Goal: Task Accomplishment & Management: Manage account settings

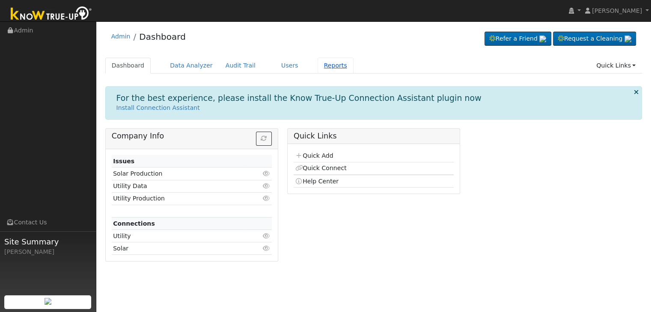
click at [319, 69] on link "Reports" at bounding box center [336, 66] width 36 height 16
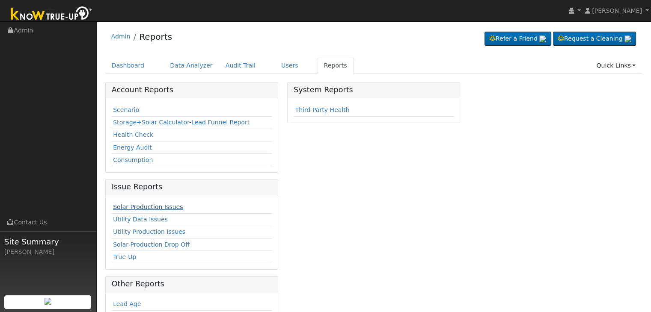
click at [141, 204] on link "Solar Production Issues" at bounding box center [148, 207] width 70 height 7
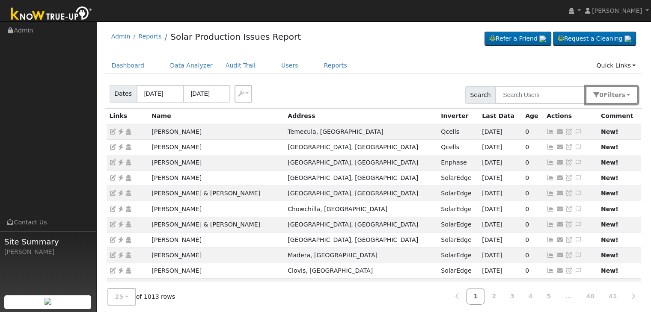
click at [620, 95] on span "Filter s" at bounding box center [615, 95] width 22 height 7
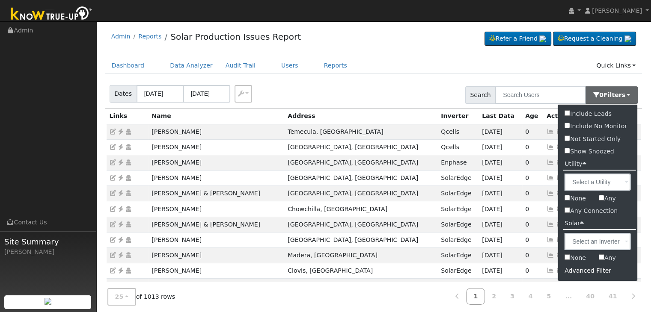
click at [587, 271] on div "Advanced Filter" at bounding box center [597, 271] width 79 height 13
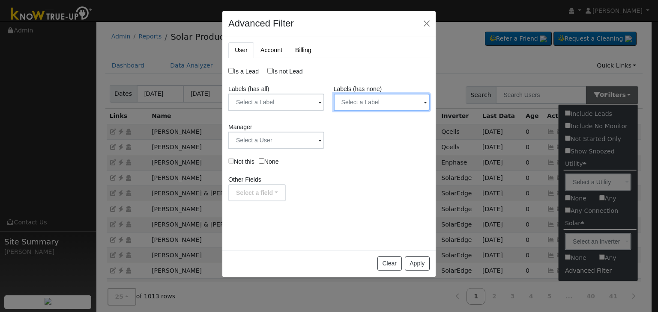
click at [379, 97] on input "text" at bounding box center [381, 102] width 96 height 17
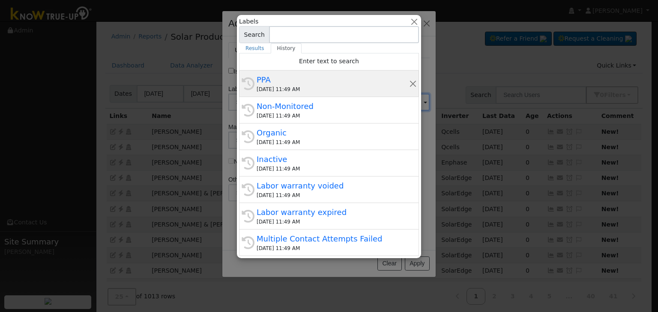
click at [325, 86] on div "09/29/2025 11:49 AM" at bounding box center [332, 90] width 152 height 8
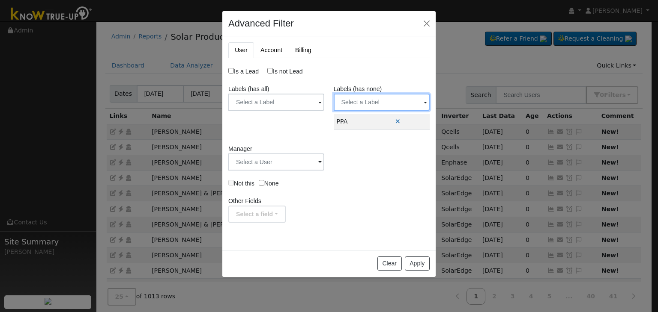
click at [387, 95] on input "text" at bounding box center [381, 102] width 96 height 17
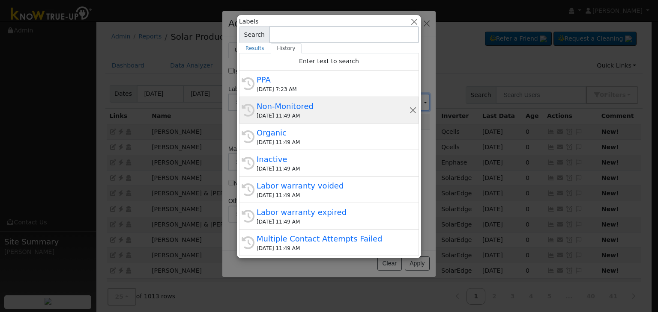
click at [325, 107] on div "Non-Monitored" at bounding box center [332, 107] width 152 height 12
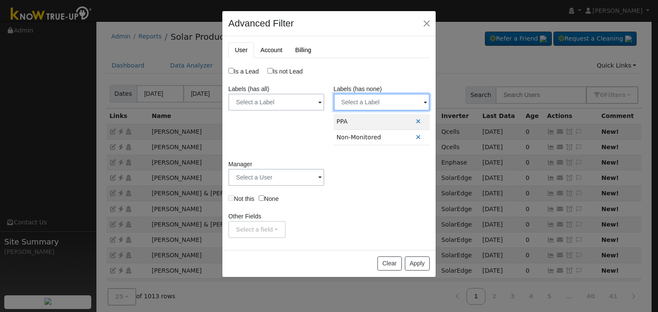
click at [372, 107] on input "text" at bounding box center [381, 102] width 96 height 17
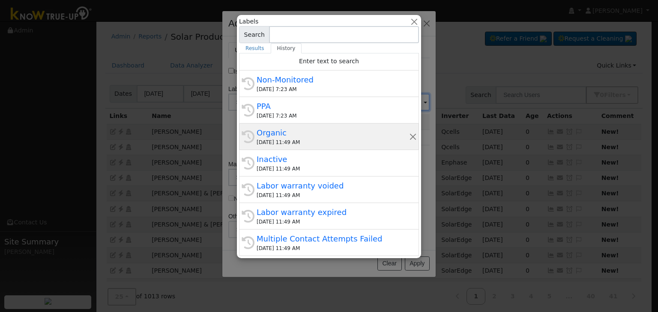
click at [323, 135] on div "Organic" at bounding box center [332, 133] width 152 height 12
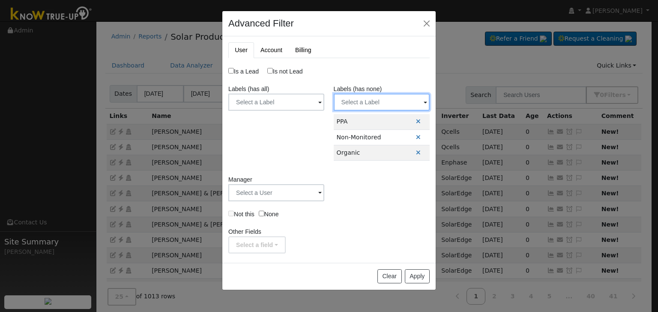
click at [367, 103] on input "text" at bounding box center [381, 102] width 96 height 17
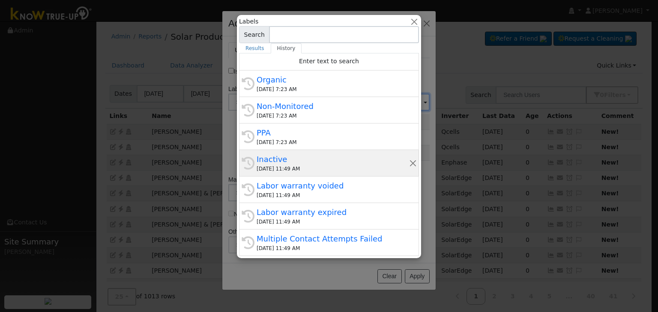
click at [302, 160] on div "Inactive" at bounding box center [332, 160] width 152 height 12
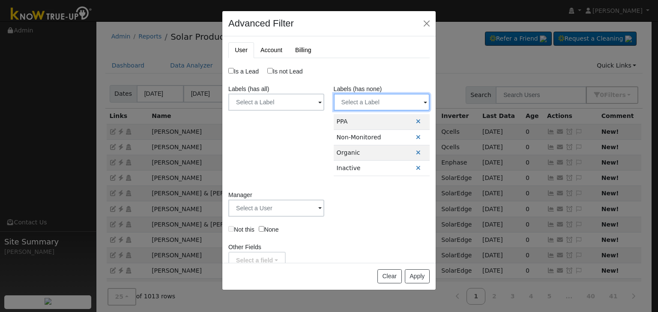
click at [373, 101] on input "text" at bounding box center [381, 102] width 96 height 17
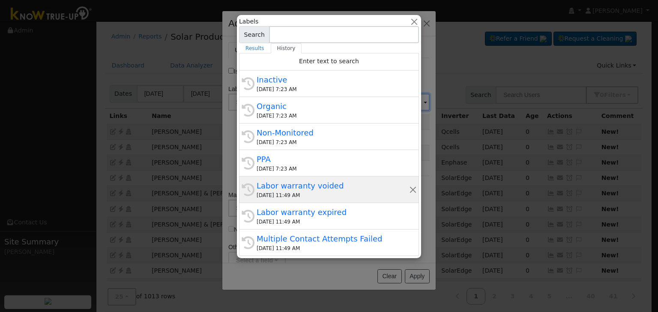
click at [303, 197] on div "09/29/2025 11:49 AM" at bounding box center [332, 196] width 152 height 8
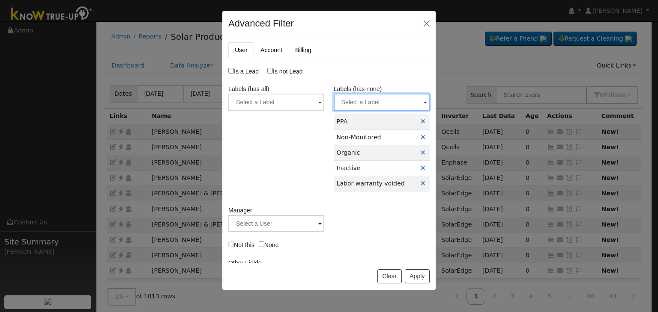
click at [372, 105] on input "text" at bounding box center [381, 102] width 96 height 17
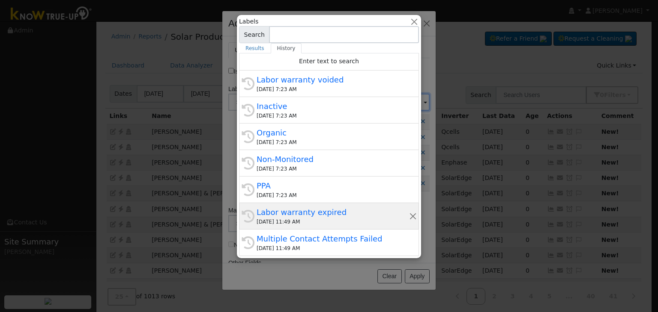
click at [292, 205] on div "History Labor warranty expired 09/29/2025 11:49 AM" at bounding box center [329, 216] width 180 height 27
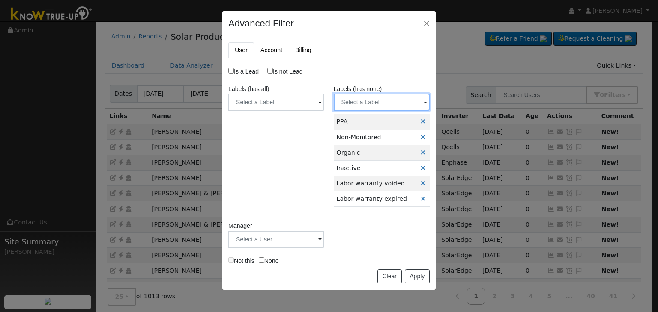
click at [354, 100] on input "text" at bounding box center [381, 102] width 96 height 17
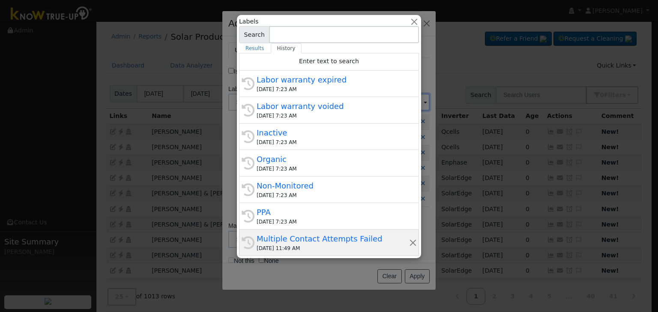
click at [310, 235] on div "Multiple Contact Attempts Failed" at bounding box center [332, 239] width 152 height 12
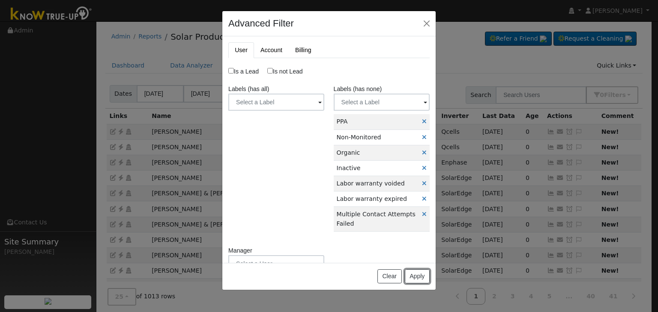
click at [416, 278] on button "Apply" at bounding box center [417, 277] width 25 height 15
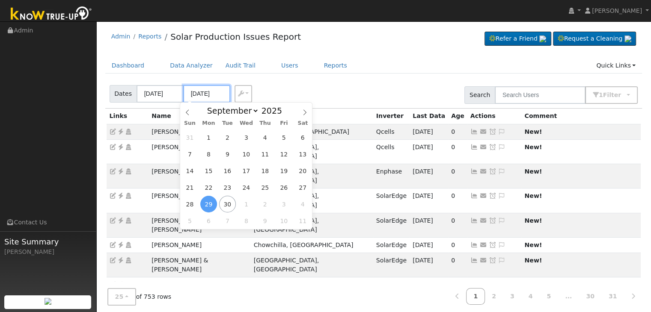
click at [204, 93] on input "09/29/2025" at bounding box center [206, 94] width 47 height 18
click at [226, 207] on span "30" at bounding box center [227, 204] width 17 height 17
type input "[DATE]"
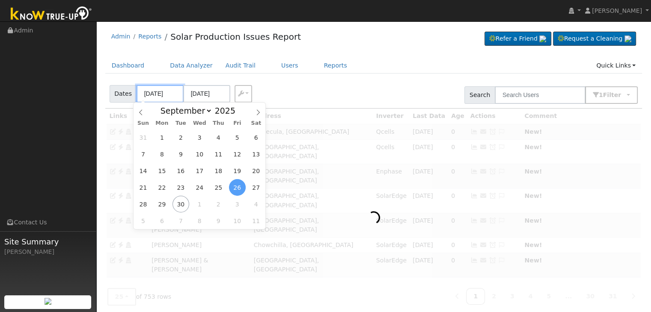
click at [153, 95] on input "[DATE]" at bounding box center [160, 94] width 47 height 18
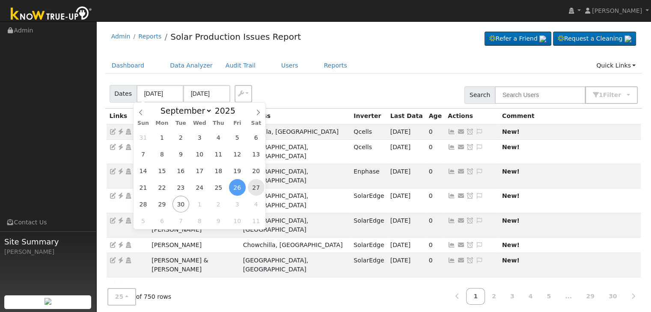
click at [256, 192] on span "27" at bounding box center [256, 187] width 17 height 17
type input "09/27/2025"
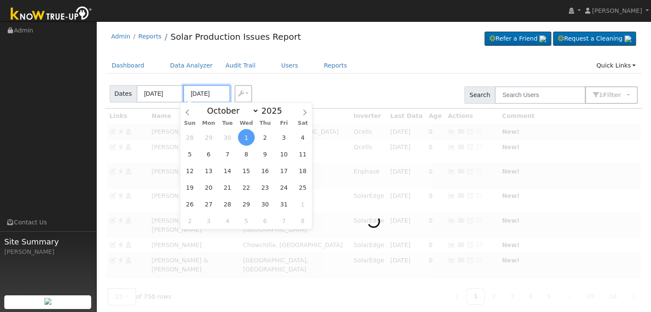
click at [199, 95] on input "10/01/2025" at bounding box center [206, 94] width 47 height 18
click at [229, 137] on span "30" at bounding box center [227, 137] width 17 height 17
type input "[DATE]"
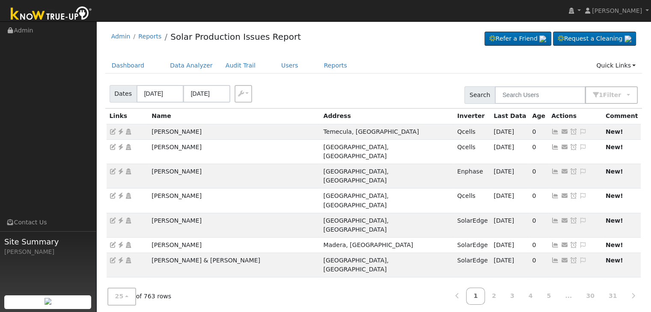
click at [350, 83] on div "Dates 09/27/2025 09/30/2025 Export CSV Search 1 Filter Include Leads Include No…" at bounding box center [374, 93] width 540 height 29
drag, startPoint x: 140, startPoint y: 132, endPoint x: 190, endPoint y: 132, distance: 50.5
click at [190, 132] on tr "Tyler Carnett Temecula, CA Qcells 09/29/25 0 Send Email... Copy a Link Reset Pa…" at bounding box center [374, 131] width 535 height 15
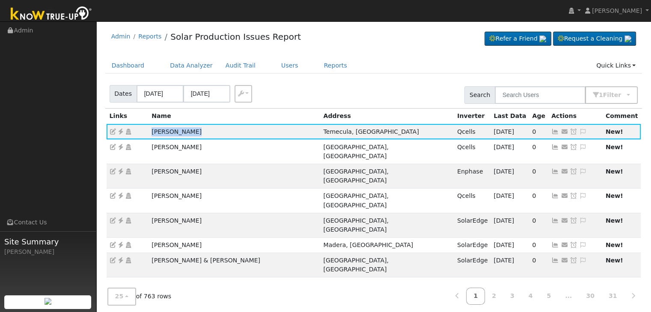
copy tr "Tyler Carnett"
click at [224, 309] on td "Marcia Netzley" at bounding box center [235, 316] width 172 height 15
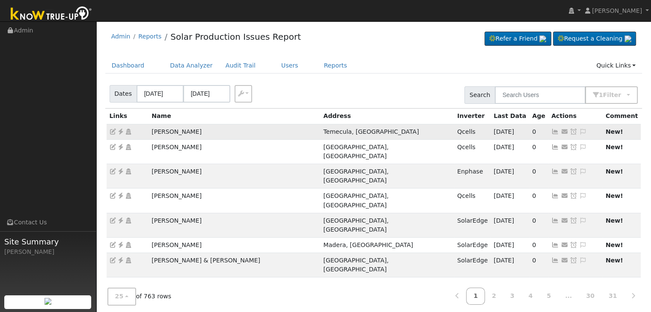
click at [579, 129] on icon at bounding box center [583, 132] width 8 height 6
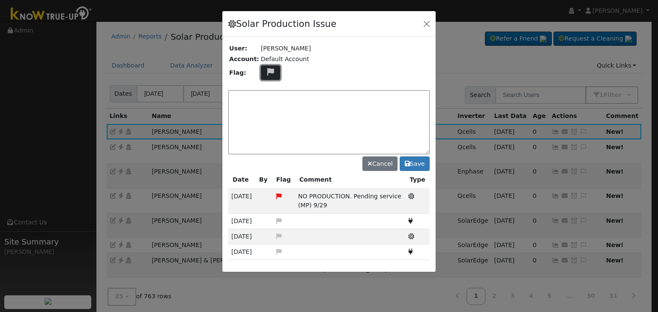
click at [265, 74] on icon at bounding box center [270, 72] width 10 height 8
click at [265, 100] on icon at bounding box center [270, 104] width 10 height 8
click at [296, 190] on td "NO PRODUCTION. Pending service (MP) 9/29" at bounding box center [350, 201] width 110 height 24
drag, startPoint x: 295, startPoint y: 192, endPoint x: 319, endPoint y: 205, distance: 27.6
click at [319, 205] on td "NO PRODUCTION. Pending service (MP) 9/29" at bounding box center [350, 201] width 110 height 24
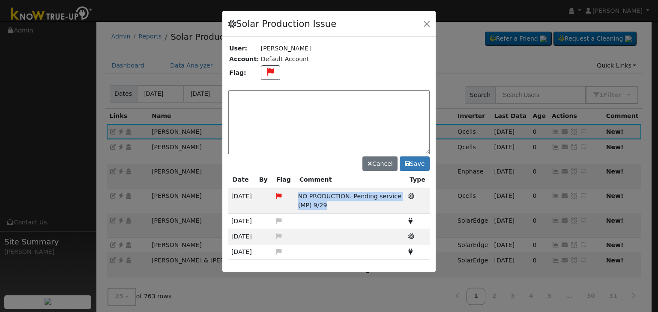
copy span "NO PRODUCTION. Pending service (MP) 9/29"
click at [256, 97] on textarea at bounding box center [328, 122] width 201 height 64
paste textarea "NO PRODUCTION. Pending service (MP) 9/29"
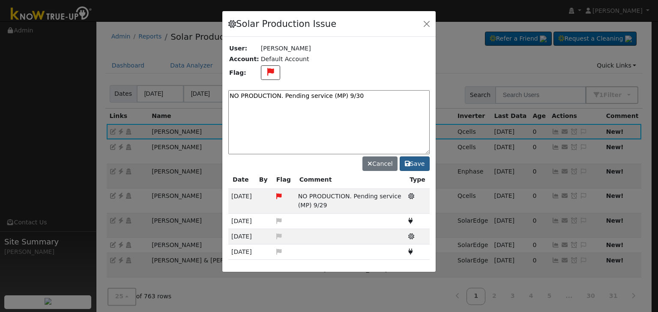
type textarea "NO PRODUCTION. Pending service (MP) 9/30"
click at [412, 161] on button "Save" at bounding box center [414, 164] width 30 height 15
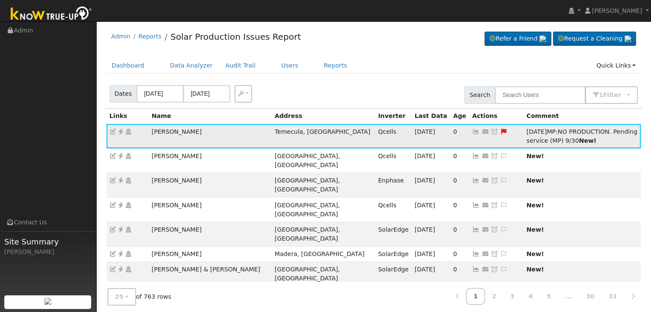
click at [491, 132] on icon at bounding box center [495, 132] width 8 height 6
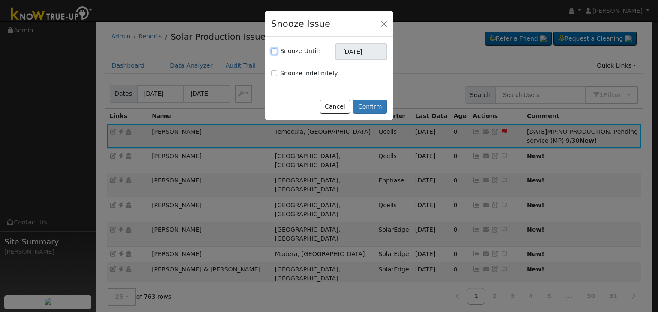
click at [273, 52] on input "Snooze Until:" at bounding box center [274, 51] width 6 height 6
checkbox input "true"
click at [363, 54] on input "[DATE]" at bounding box center [360, 51] width 51 height 17
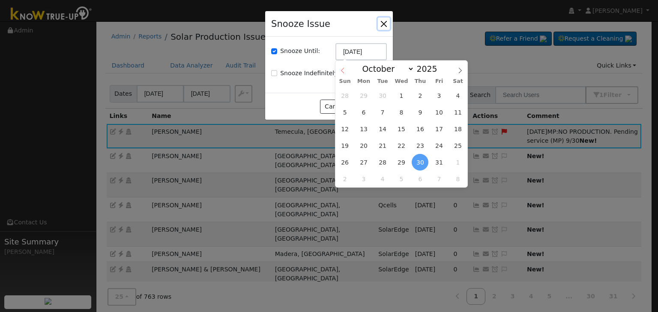
click at [341, 69] on icon at bounding box center [342, 71] width 6 height 6
click at [461, 71] on icon at bounding box center [460, 71] width 6 height 6
select select "9"
click at [383, 128] on span "14" at bounding box center [382, 129] width 17 height 17
type input "10/14/2025"
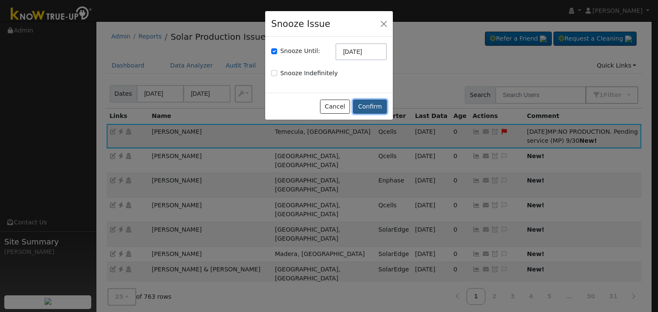
click at [366, 103] on button "Confirm" at bounding box center [370, 107] width 34 height 15
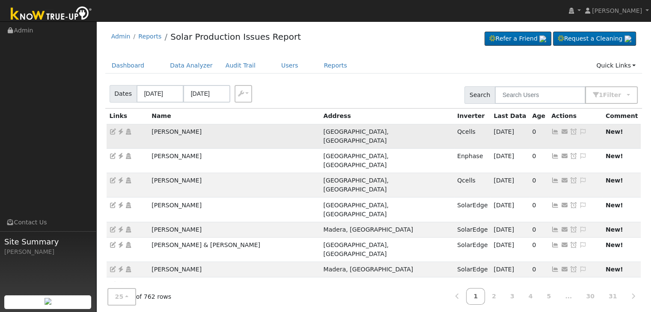
drag, startPoint x: 149, startPoint y: 128, endPoint x: 213, endPoint y: 130, distance: 64.3
click at [213, 130] on td "Yolanda Bahena" at bounding box center [235, 136] width 172 height 24
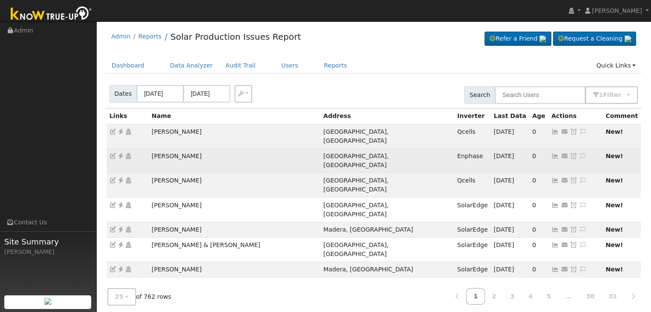
copy td "Yolanda Bahena"
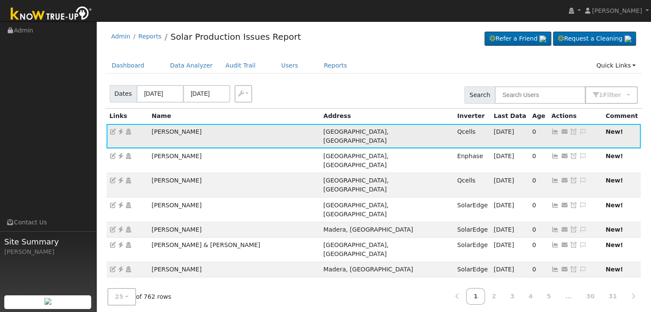
click at [579, 131] on icon at bounding box center [583, 132] width 8 height 6
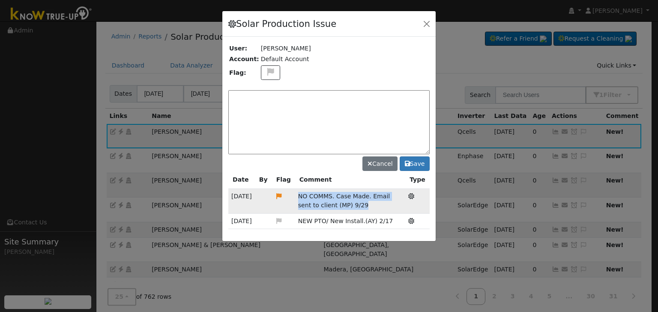
drag, startPoint x: 292, startPoint y: 196, endPoint x: 353, endPoint y: 204, distance: 62.1
click at [351, 207] on tr "09/29/25 NO COMMS. Case Made. Email sent to client (MP) 9/29 Solar Production I…" at bounding box center [328, 201] width 201 height 24
copy tr "NO COMMS. Case Made. Email sent to client (MP) 9/29"
click at [274, 95] on textarea at bounding box center [328, 122] width 201 height 64
paste textarea "NO COMMS. Case Made. Email sent to client (MP) 9/29"
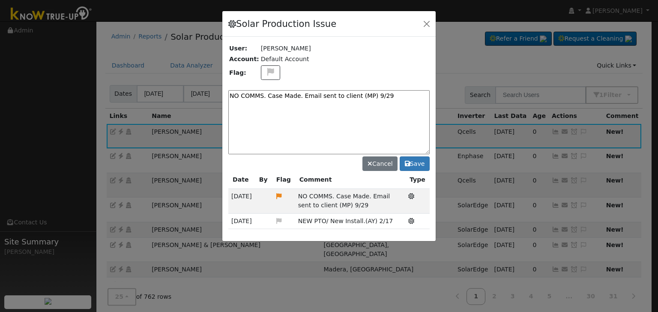
click at [241, 95] on textarea "NO COMMS. Case Made. Email sent to client (MP) 9/29" at bounding box center [328, 122] width 201 height 64
drag, startPoint x: 265, startPoint y: 95, endPoint x: 378, endPoint y: 94, distance: 112.6
click at [382, 95] on textarea "NO COMMS. Case Made. Email sent to client (MP) 9/29" at bounding box center [328, 122] width 201 height 64
type textarea "NO COMMS. Pending with client. (MP) 9/30"
click at [266, 76] on icon at bounding box center [270, 72] width 10 height 8
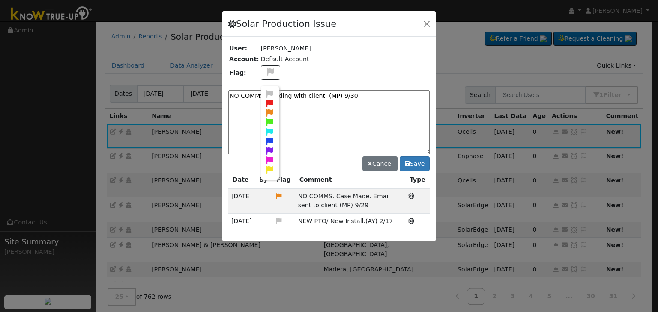
click at [265, 111] on icon at bounding box center [270, 113] width 10 height 8
click at [411, 160] on button "Save" at bounding box center [414, 164] width 30 height 15
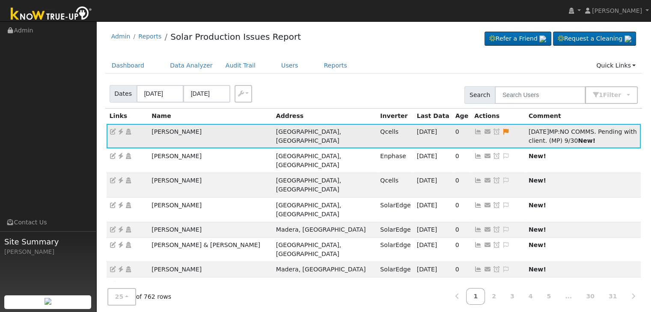
click at [493, 132] on icon at bounding box center [497, 132] width 8 height 6
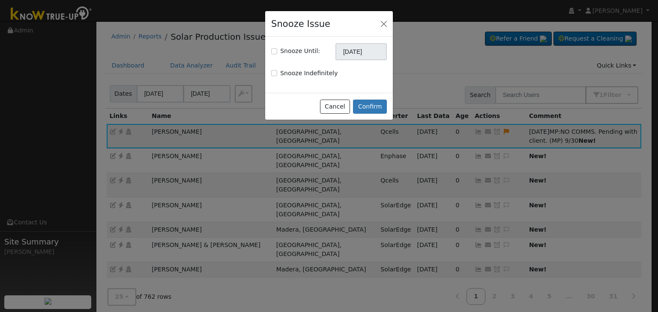
click at [280, 53] on label "Snooze Until:" at bounding box center [300, 51] width 40 height 9
click at [277, 53] on input "Snooze Until:" at bounding box center [274, 51] width 6 height 6
checkbox input "true"
click at [364, 46] on input "10/30/2025" at bounding box center [360, 51] width 51 height 17
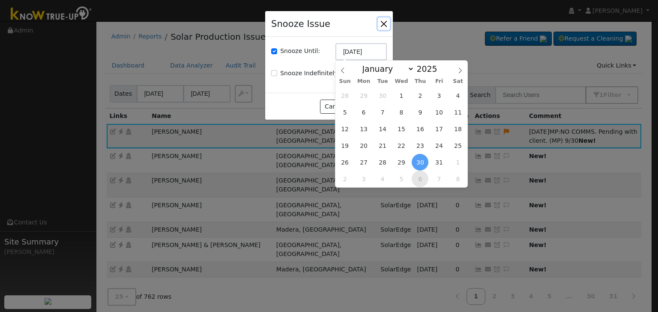
click at [419, 175] on span "6" at bounding box center [419, 179] width 17 height 17
type input "11/06/2025"
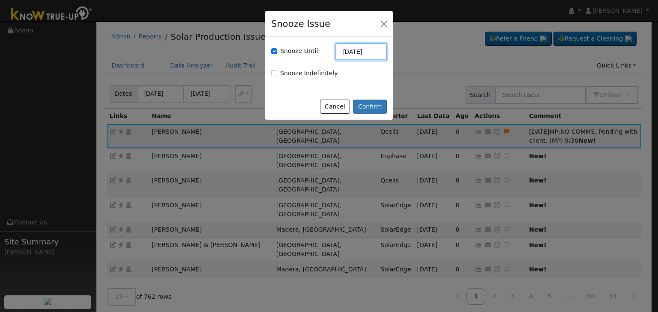
click at [353, 54] on input "11/06/2025" at bounding box center [360, 51] width 51 height 17
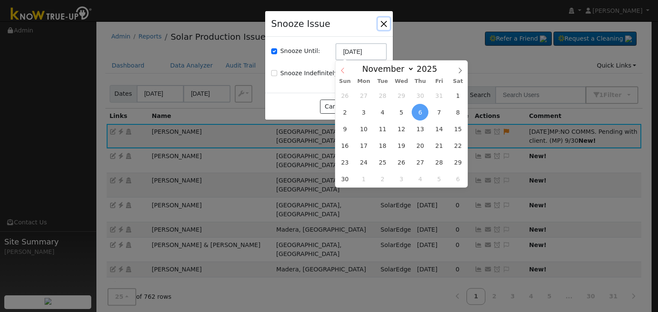
click at [340, 71] on icon at bounding box center [342, 71] width 6 height 6
click at [420, 181] on span "6" at bounding box center [419, 179] width 17 height 17
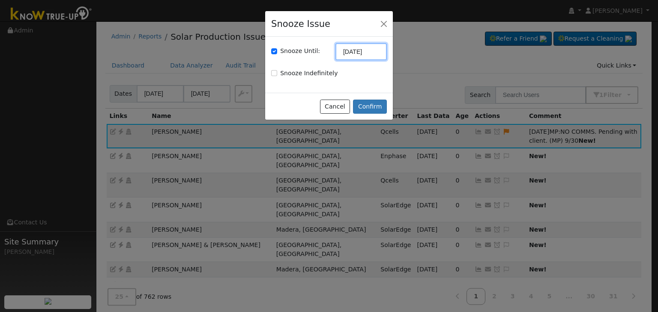
click at [343, 48] on input "11/06/2025" at bounding box center [360, 51] width 51 height 17
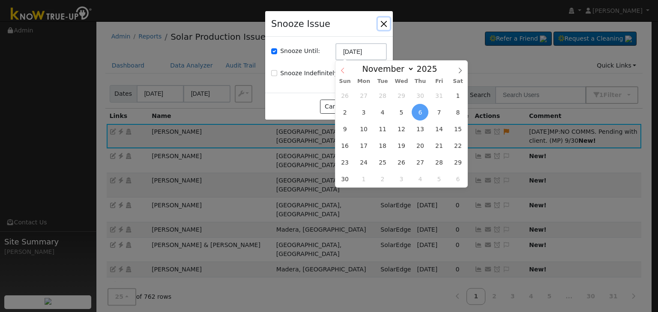
click at [340, 70] on icon at bounding box center [342, 71] width 6 height 6
select select "8"
click at [382, 182] on span "7" at bounding box center [382, 179] width 17 height 17
type input "10/07/2025"
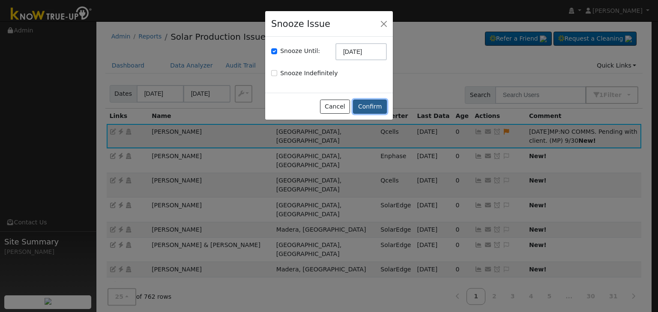
click at [377, 105] on button "Confirm" at bounding box center [370, 107] width 34 height 15
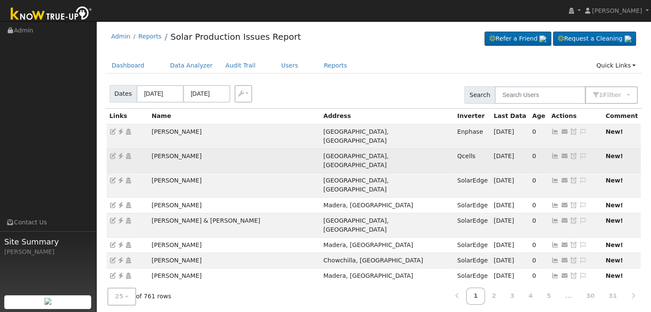
drag, startPoint x: 155, startPoint y: 148, endPoint x: 221, endPoint y: 148, distance: 66.4
click at [217, 150] on td "Veronica Sanchez" at bounding box center [235, 161] width 172 height 24
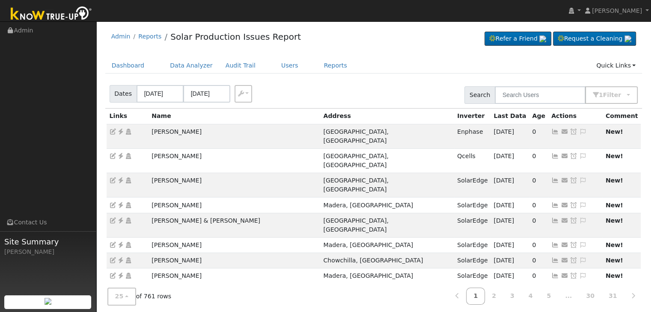
copy td "Veronica Sanchez"
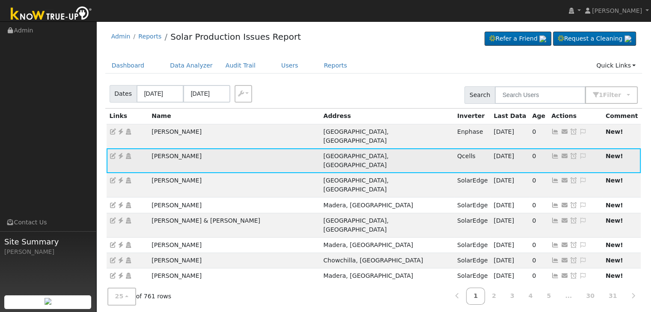
click at [120, 153] on icon at bounding box center [121, 156] width 8 height 6
click at [119, 153] on icon at bounding box center [121, 156] width 8 height 6
click at [120, 153] on icon at bounding box center [121, 156] width 8 height 6
click at [579, 153] on icon at bounding box center [583, 156] width 8 height 6
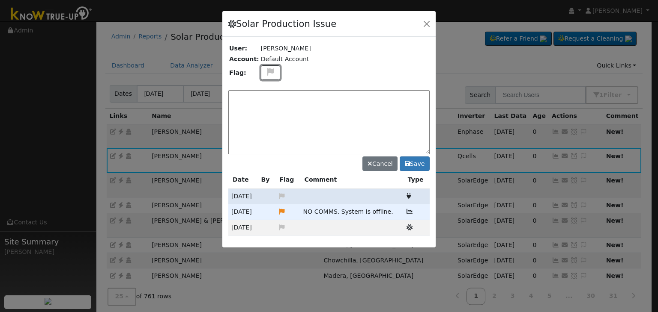
click at [265, 73] on icon at bounding box center [270, 72] width 10 height 8
click at [265, 100] on icon at bounding box center [270, 104] width 10 height 8
click at [305, 93] on textarea at bounding box center [328, 122] width 201 height 64
paste textarea "UNKNOWN PRODUCTION, NO COMMS since 9/26"
click at [370, 96] on textarea "UNKNOWN PRODUCTION, NO COMMS since 9/26" at bounding box center [328, 122] width 201 height 64
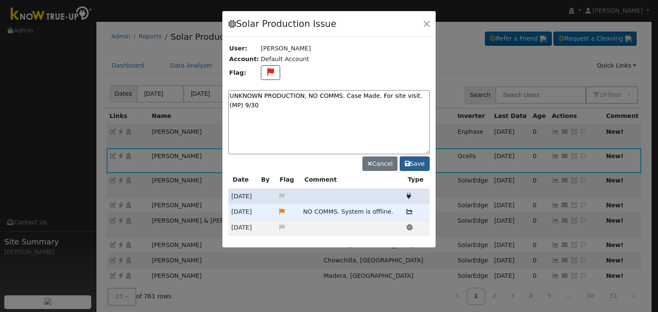
type textarea "UNKNOWN PRODUCTION, NO COMMS. Case Made. For site visit. (MP) 9/30"
click at [413, 162] on button "Save" at bounding box center [414, 164] width 30 height 15
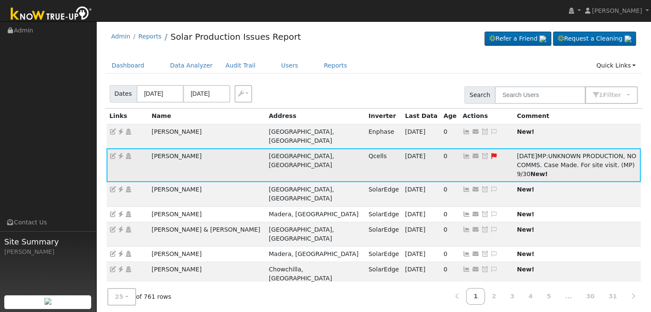
click at [481, 153] on icon at bounding box center [485, 156] width 8 height 6
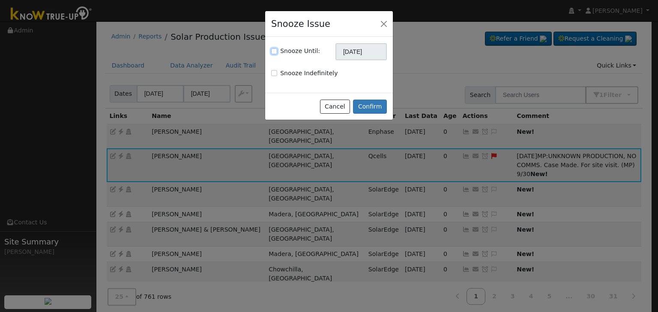
click at [274, 50] on input "Snooze Until:" at bounding box center [274, 51] width 6 height 6
checkbox input "true"
click at [356, 56] on input "[DATE]" at bounding box center [360, 51] width 51 height 17
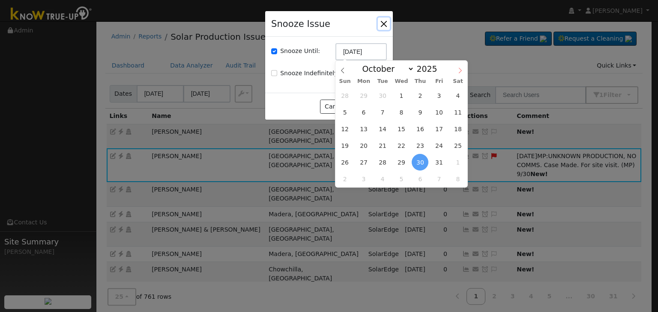
click at [459, 72] on icon at bounding box center [460, 71] width 6 height 6
select select "10"
click at [418, 131] on span "13" at bounding box center [419, 129] width 17 height 17
type input "11/13/2025"
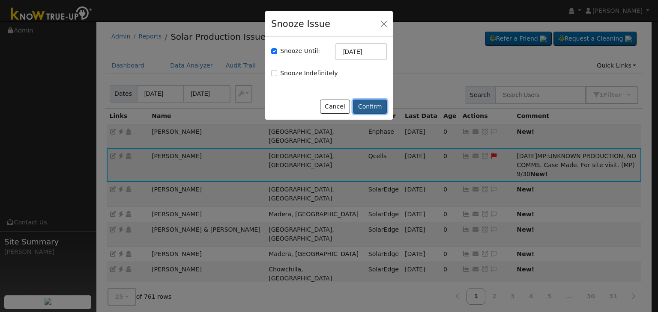
click at [367, 107] on button "Confirm" at bounding box center [370, 107] width 34 height 15
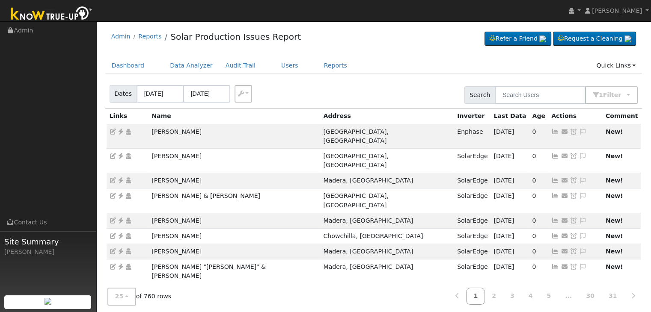
drag, startPoint x: 302, startPoint y: 3, endPoint x: 395, endPoint y: 4, distance: 92.9
click at [399, 6] on nav "Mara Panganiban Mara Panganiban Profile My Company Help Center Terms Of Service…" at bounding box center [325, 11] width 651 height 22
drag, startPoint x: 174, startPoint y: 134, endPoint x: 200, endPoint y: 134, distance: 25.7
click at [200, 134] on tr "Maria Cardiel Bakersfield, CA Enphase 09/29/25 0 Send Email... Copy a Link Rese…" at bounding box center [374, 136] width 535 height 24
copy tr "Maria Cardiel"
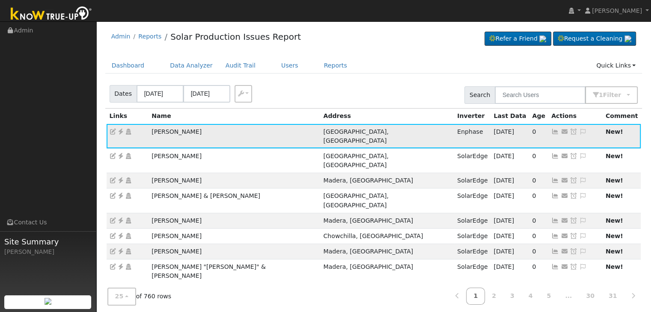
click at [579, 130] on icon at bounding box center [583, 132] width 8 height 6
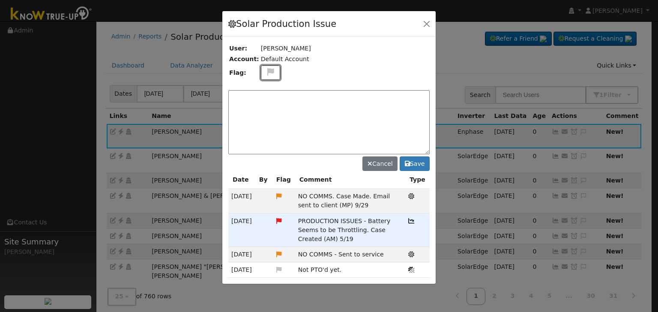
click at [267, 74] on icon at bounding box center [270, 72] width 10 height 8
click at [265, 109] on icon at bounding box center [270, 113] width 10 height 8
drag, startPoint x: 294, startPoint y: 194, endPoint x: 358, endPoint y: 205, distance: 65.2
click at [358, 205] on td "NO COMMS. Case Made. Email sent to client (MP) 9/29" at bounding box center [350, 201] width 110 height 24
copy span "NO COMMS. Case Made. Email sent to client (MP) 9/29"
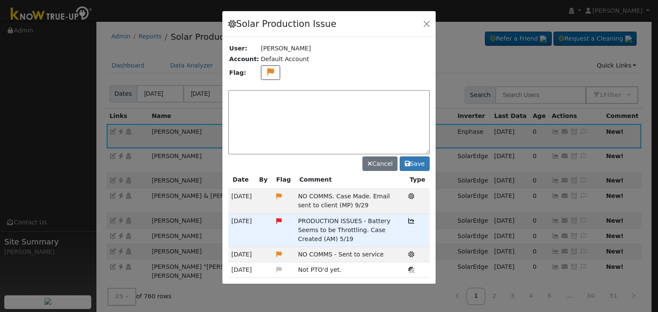
click at [274, 99] on textarea at bounding box center [328, 122] width 201 height 64
paste textarea "NO COMMS. Case Made. Email sent to client (MP) 9/29"
drag, startPoint x: 384, startPoint y: 96, endPoint x: 267, endPoint y: 98, distance: 116.5
click at [267, 98] on textarea "NO COMMS. Case Made. Email sent to client (MP) 9/29" at bounding box center [328, 122] width 201 height 64
type textarea "NO COMMS. For monitoring. (MP) 9/30"
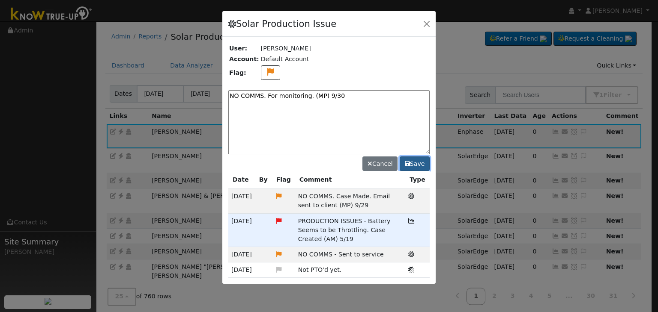
click at [416, 163] on button "Save" at bounding box center [414, 164] width 30 height 15
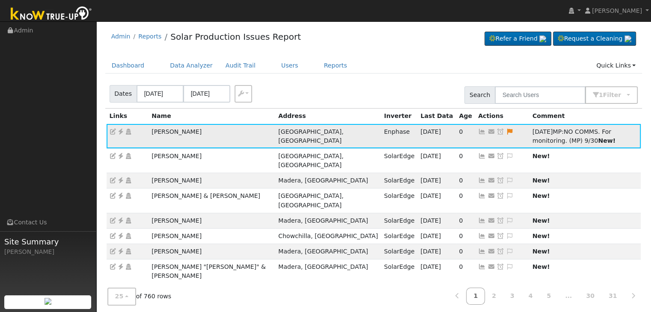
click at [497, 129] on icon at bounding box center [501, 132] width 8 height 6
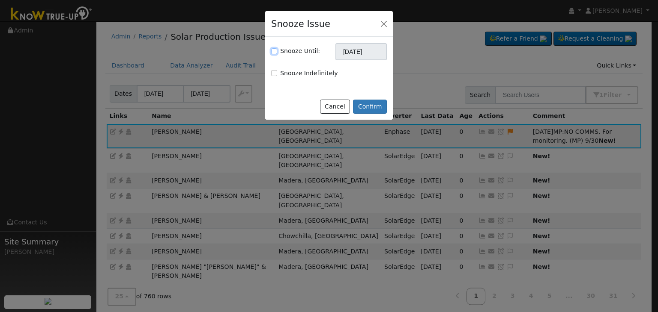
drag, startPoint x: 274, startPoint y: 50, endPoint x: 316, endPoint y: 42, distance: 42.8
click at [277, 49] on div "Snooze Until:" at bounding box center [295, 51] width 49 height 9
click at [274, 49] on input "Snooze Until:" at bounding box center [274, 51] width 6 height 6
checkbox input "true"
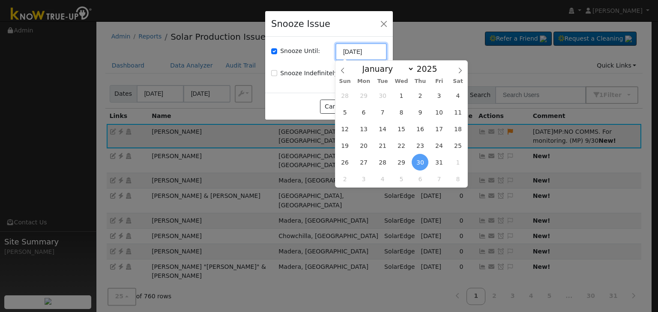
click at [357, 48] on input "[DATE]" at bounding box center [360, 51] width 51 height 17
click at [340, 68] on icon at bounding box center [342, 71] width 6 height 6
select select "8"
click at [385, 178] on span "7" at bounding box center [382, 179] width 17 height 17
type input "10/07/2025"
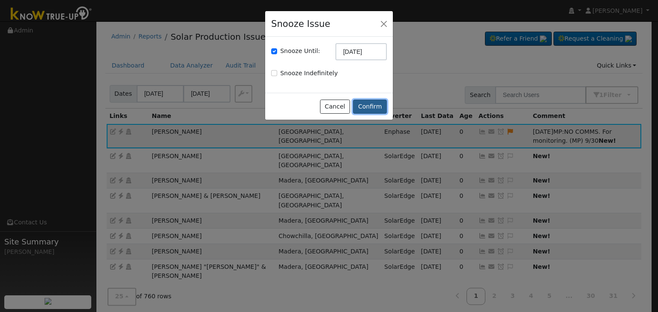
click at [377, 108] on button "Confirm" at bounding box center [370, 107] width 34 height 15
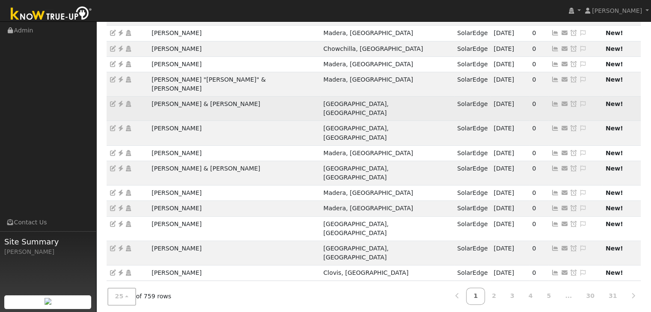
scroll to position [238, 0]
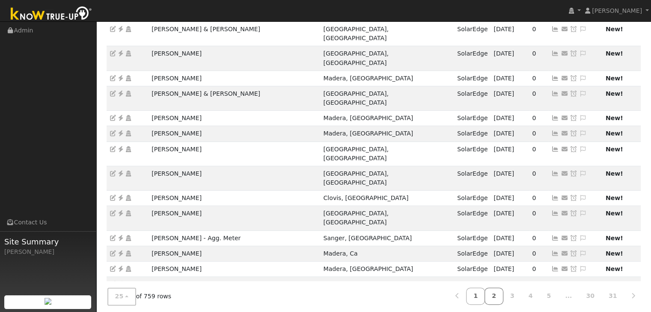
click at [503, 293] on link "2" at bounding box center [494, 297] width 19 height 17
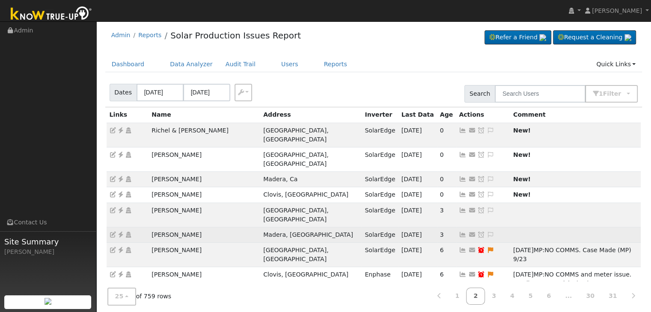
scroll to position [0, 0]
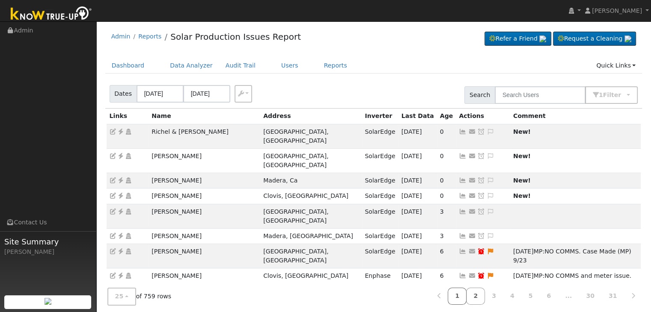
click at [467, 297] on link "1" at bounding box center [457, 297] width 19 height 17
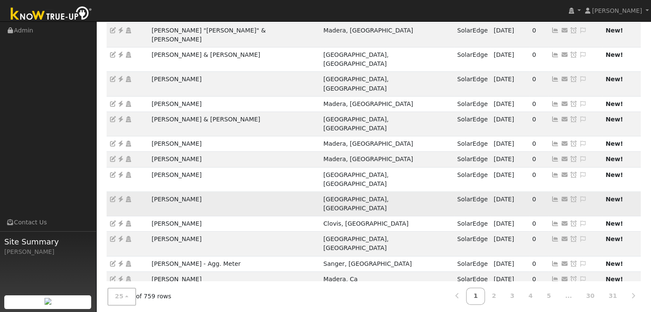
scroll to position [238, 0]
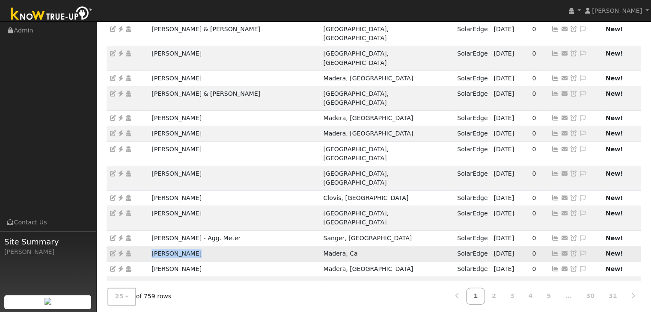
drag, startPoint x: 149, startPoint y: 172, endPoint x: 205, endPoint y: 174, distance: 57.0
click at [205, 246] on td "Debbie Anglin" at bounding box center [235, 253] width 172 height 15
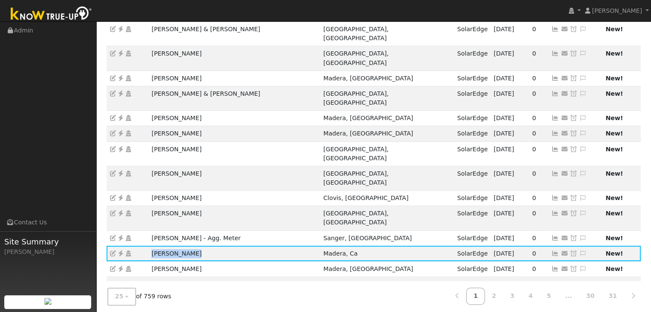
copy td "Debbie Anglin"
click at [230, 246] on td "Debbie Anglin" at bounding box center [235, 253] width 172 height 15
drag, startPoint x: 145, startPoint y: 173, endPoint x: 202, endPoint y: 170, distance: 57.0
click at [202, 246] on tr "Debbie Anglin Madera, Ca SolarEdge 09/29/25 0 Send Email... Copy a Link Reset P…" at bounding box center [374, 253] width 535 height 15
copy tr "Debbie Anglin"
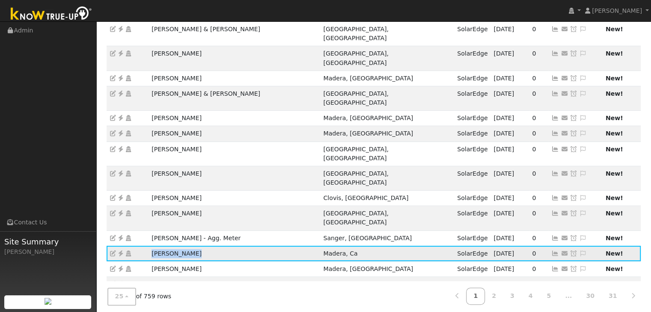
click at [120, 251] on icon at bounding box center [121, 254] width 8 height 6
click at [237, 246] on td "Debbie Anglin" at bounding box center [235, 253] width 172 height 15
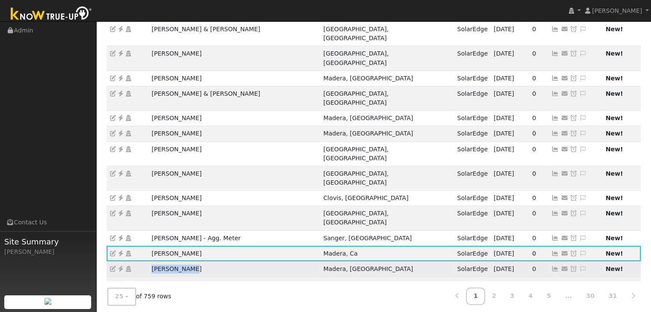
drag, startPoint x: 146, startPoint y: 183, endPoint x: 202, endPoint y: 187, distance: 56.7
click at [202, 262] on tr "Devin Hanson Madera, CA SolarEdge 09/26/25 0 Send Email... Copy a Link Reset Pa…" at bounding box center [374, 269] width 535 height 15
copy tr "Devin Hanson"
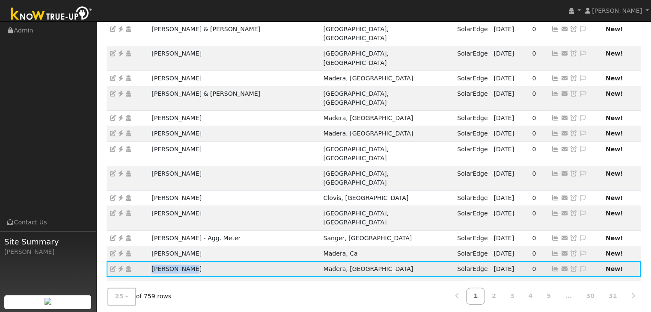
click at [122, 266] on icon at bounding box center [121, 269] width 8 height 6
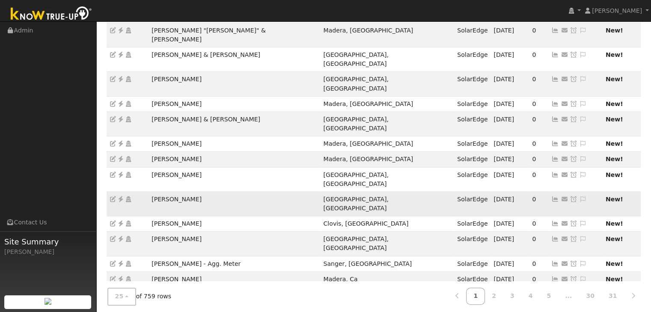
scroll to position [188, 0]
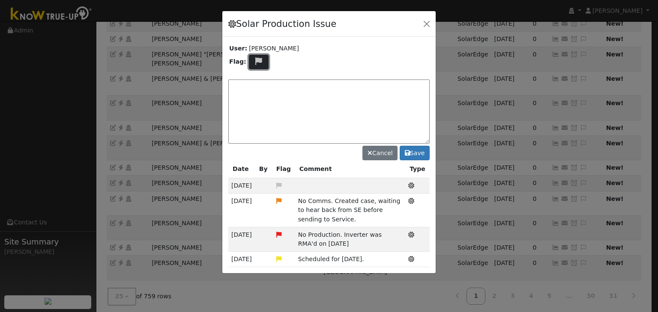
click at [257, 60] on icon at bounding box center [259, 61] width 10 height 8
click at [257, 98] on icon at bounding box center [258, 102] width 10 height 8
click at [259, 96] on textarea at bounding box center [328, 112] width 201 height 64
type textarea "NO COMMS. Case Made. Email sent to client. (MP) 9/30"
click at [416, 151] on button "Save" at bounding box center [414, 153] width 30 height 15
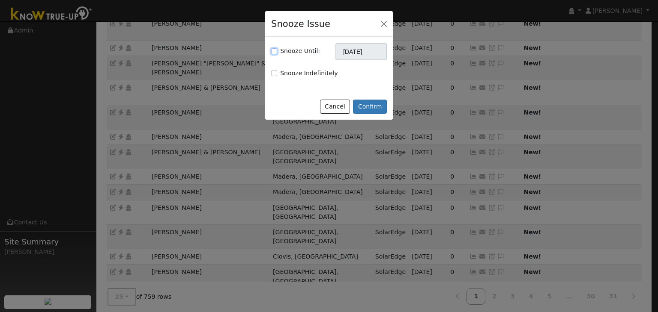
click at [273, 51] on input "Snooze Until:" at bounding box center [274, 51] width 6 height 6
checkbox input "true"
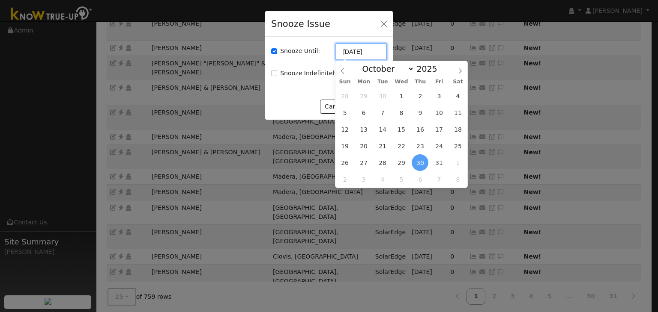
click at [363, 56] on input "[DATE]" at bounding box center [360, 51] width 51 height 17
click at [384, 112] on span "7" at bounding box center [382, 112] width 17 height 17
type input "10/07/2025"
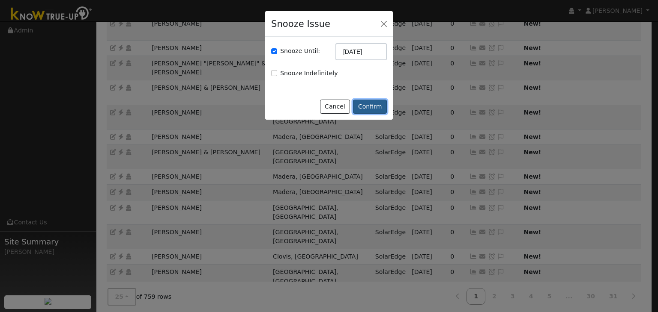
click at [370, 110] on button "Confirm" at bounding box center [370, 107] width 34 height 15
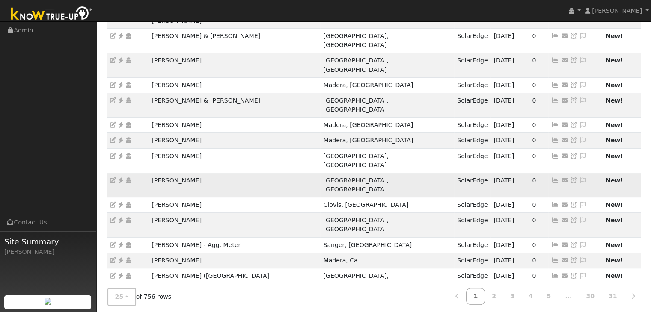
scroll to position [238, 0]
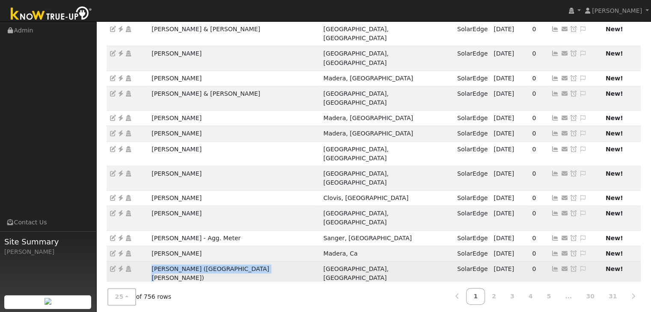
drag, startPoint x: 147, startPoint y: 185, endPoint x: 258, endPoint y: 184, distance: 110.9
click at [258, 262] on tr "Socorro Fimbres (Via Le Fontaine) Fresno, CA SolarEdge 09/26/25 0 Send Email...…" at bounding box center [374, 274] width 535 height 24
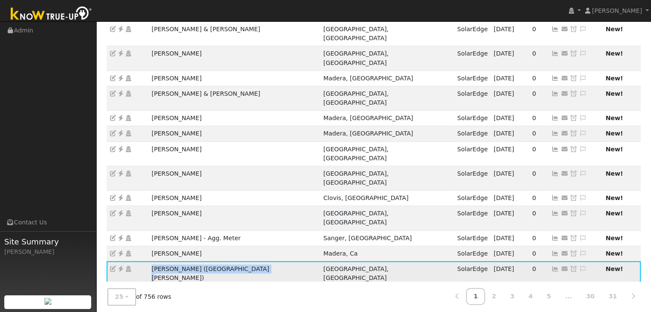
click at [120, 266] on icon at bounding box center [121, 269] width 8 height 6
click at [579, 266] on icon at bounding box center [583, 269] width 8 height 6
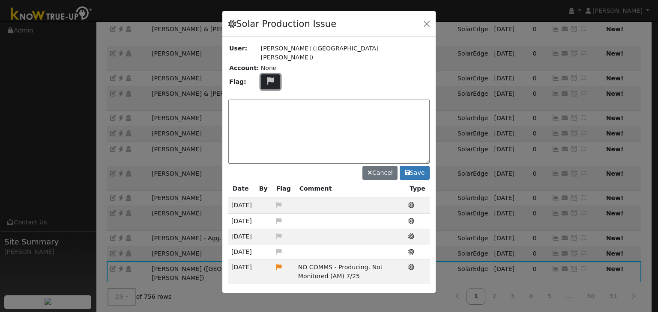
click at [265, 77] on icon at bounding box center [270, 81] width 10 height 8
click at [265, 118] on icon at bounding box center [270, 122] width 10 height 8
click at [269, 107] on textarea at bounding box center [328, 132] width 201 height 64
type textarea "NO COMMS. Case Made. Email sent to client. (MP) 9/30"
click at [414, 166] on button "Save" at bounding box center [414, 173] width 30 height 15
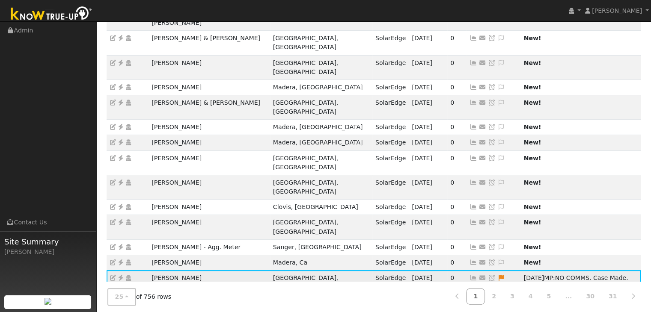
click at [488, 275] on icon at bounding box center [492, 278] width 8 height 6
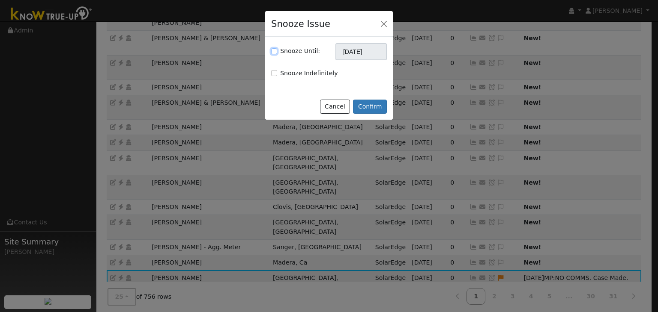
click at [272, 52] on input "Snooze Until:" at bounding box center [274, 51] width 6 height 6
checkbox input "true"
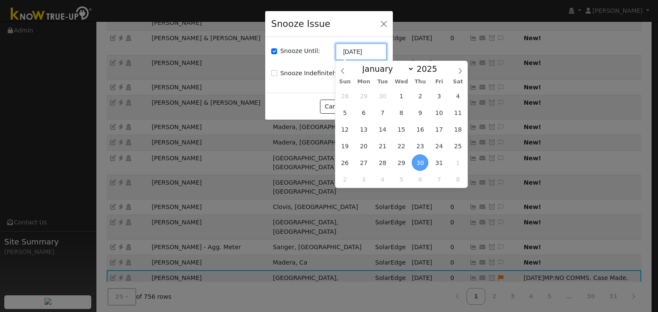
click at [343, 53] on input "[DATE]" at bounding box center [360, 51] width 51 height 17
click at [382, 116] on span "7" at bounding box center [382, 112] width 17 height 17
type input "10/07/2025"
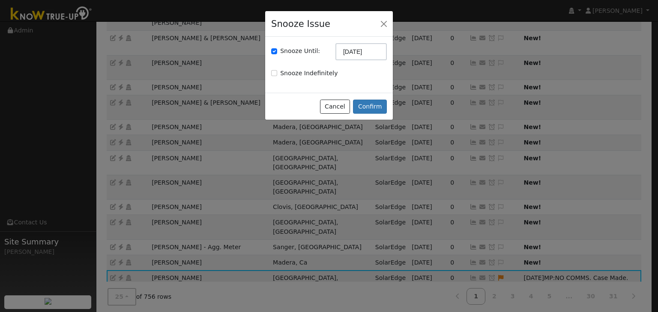
click at [358, 93] on div "Cancel Confirm" at bounding box center [329, 106] width 128 height 27
click at [364, 106] on button "Confirm" at bounding box center [370, 107] width 34 height 15
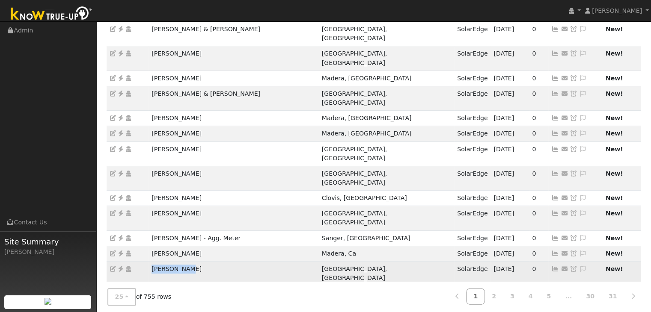
click at [199, 262] on td "Cindy Puddy" at bounding box center [234, 274] width 170 height 24
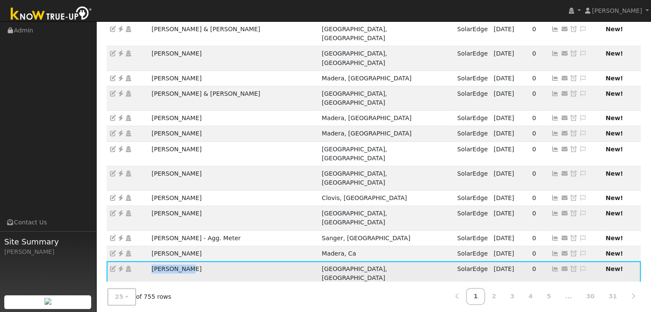
click at [119, 266] on icon at bounding box center [121, 269] width 8 height 6
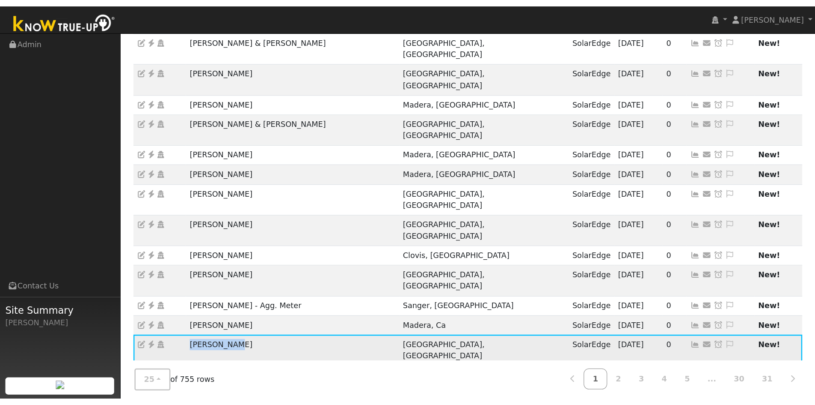
scroll to position [149, 0]
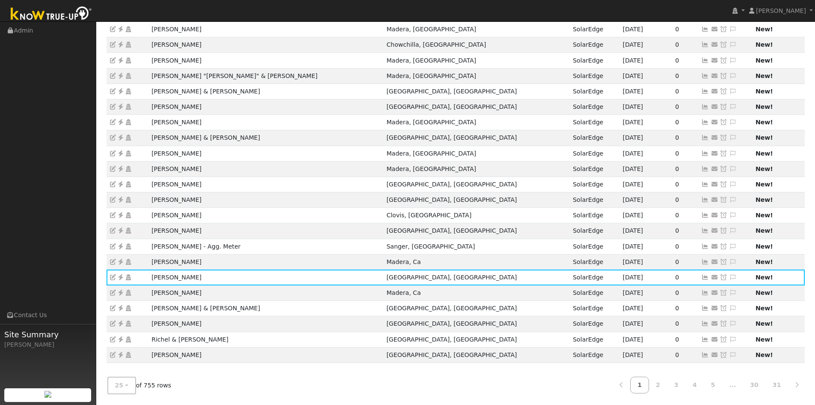
click at [60, 229] on ul "Navigation Admin Links Contact Us Site Summary Mara Panganiban" at bounding box center [48, 224] width 96 height 405
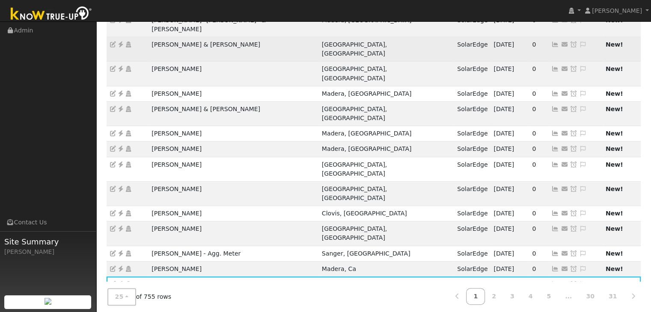
scroll to position [238, 0]
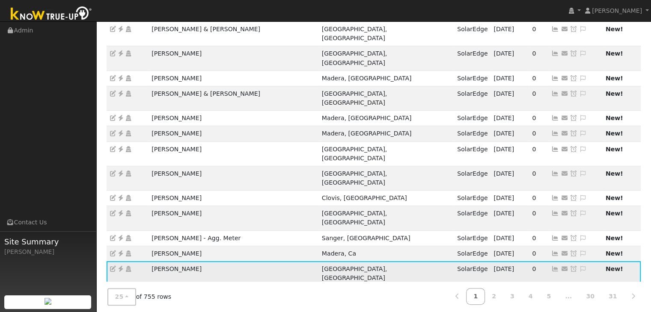
click at [579, 266] on icon at bounding box center [583, 269] width 8 height 6
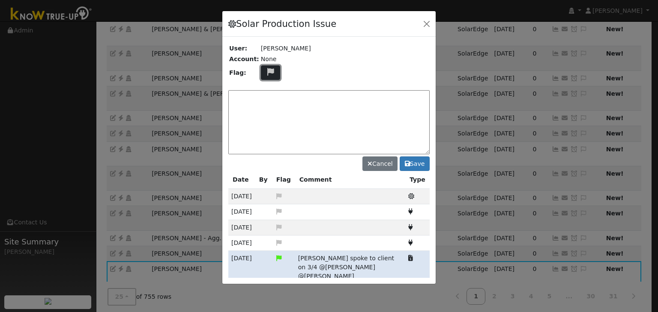
click at [265, 72] on icon at bounding box center [270, 72] width 10 height 8
click at [265, 101] on icon at bounding box center [270, 104] width 10 height 8
click at [265, 101] on textarea at bounding box center [328, 122] width 201 height 64
click at [296, 98] on textarea at bounding box center [328, 122] width 201 height 64
paste textarea "NO PRODUCTION since 9/27. NO COMMS"
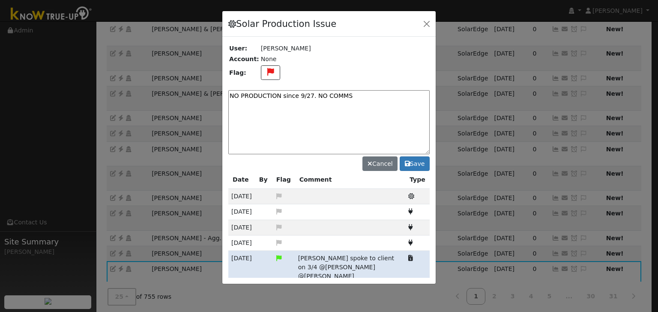
drag, startPoint x: 311, startPoint y: 95, endPoint x: 271, endPoint y: 95, distance: 40.7
click at [271, 95] on textarea "NO PRODUCTION since 9/27. NO COMMS" at bounding box center [328, 122] width 201 height 64
click at [336, 98] on textarea "NO PRODUCTION and NO COMMS" at bounding box center [328, 122] width 201 height 64
type textarea "NO PRODUCTION and NO COMMS. Case Made. For site visit. (MP) 9/30"
click at [421, 163] on button "Save" at bounding box center [414, 164] width 30 height 15
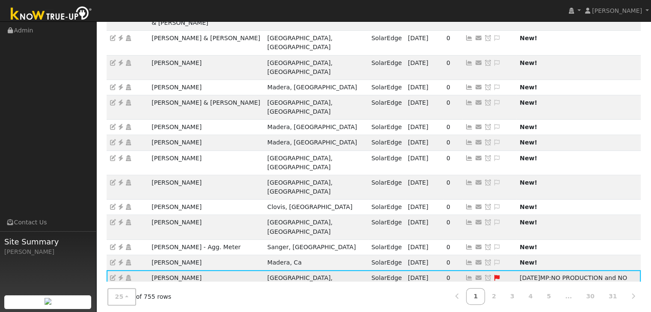
click at [484, 275] on icon at bounding box center [488, 278] width 8 height 6
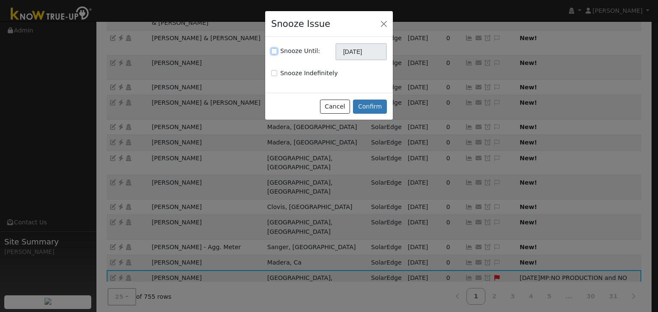
click at [272, 51] on input "Snooze Until:" at bounding box center [274, 51] width 6 height 6
checkbox input "true"
click at [358, 62] on div "Snooze Until: 10/30/2025 Snooze Indefinitely" at bounding box center [329, 65] width 128 height 56
click at [354, 55] on input "[DATE]" at bounding box center [360, 51] width 51 height 17
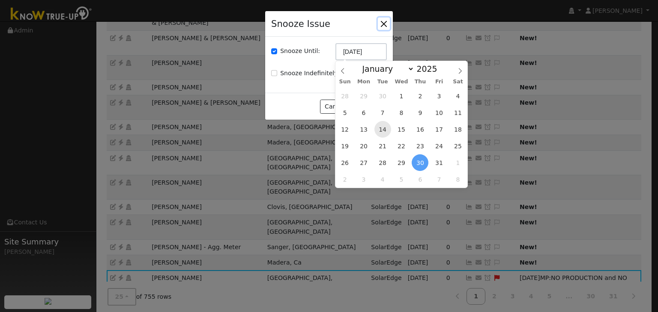
click at [382, 129] on span "14" at bounding box center [382, 129] width 17 height 17
type input "10/14/2025"
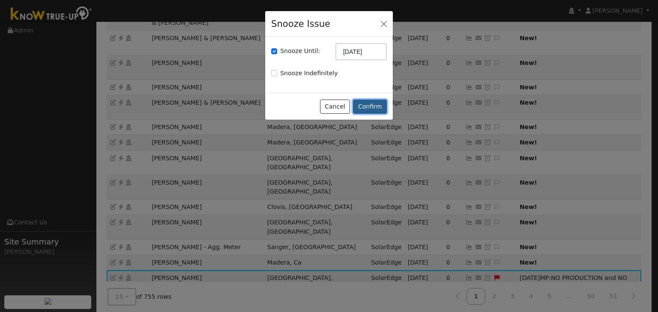
click at [375, 104] on button "Confirm" at bounding box center [370, 107] width 34 height 15
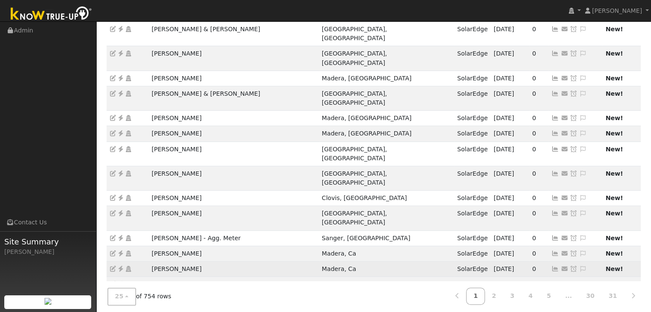
click at [579, 266] on icon at bounding box center [583, 269] width 8 height 6
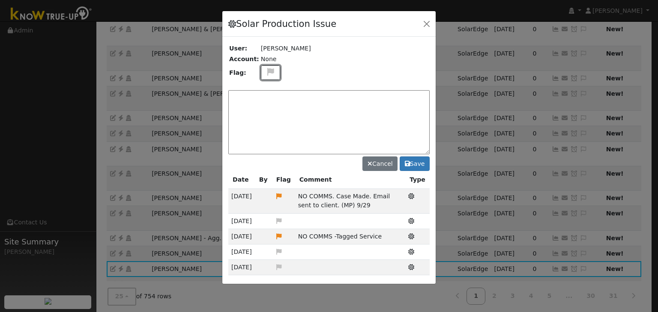
click at [269, 72] on icon at bounding box center [270, 72] width 10 height 8
click at [266, 110] on icon at bounding box center [270, 113] width 10 height 8
click at [265, 107] on textarea at bounding box center [328, 122] width 201 height 64
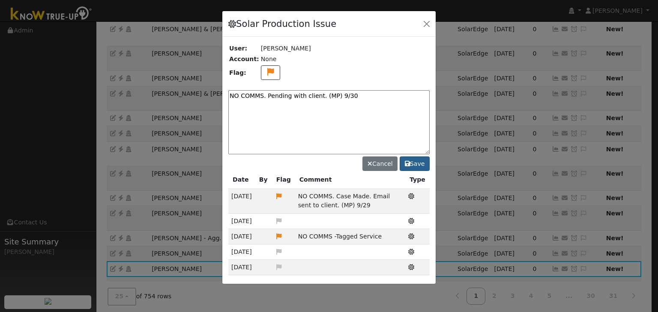
type textarea "NO COMMS. Pending with client. (MP) 9/30"
click at [414, 165] on button "Save" at bounding box center [414, 164] width 30 height 15
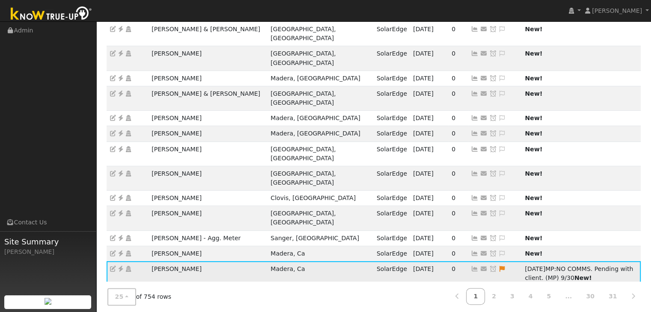
click at [121, 266] on icon at bounding box center [121, 269] width 8 height 6
click at [489, 266] on icon at bounding box center [493, 269] width 8 height 6
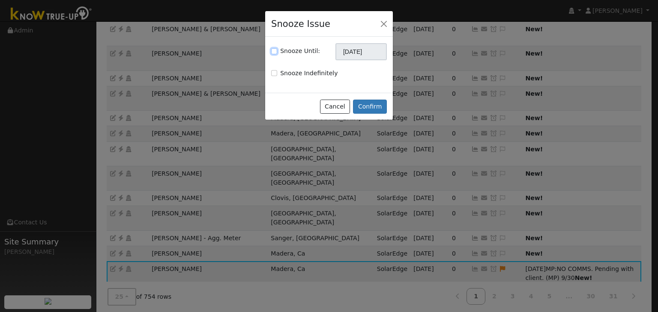
click at [276, 51] on input "Snooze Until:" at bounding box center [274, 51] width 6 height 6
checkbox input "true"
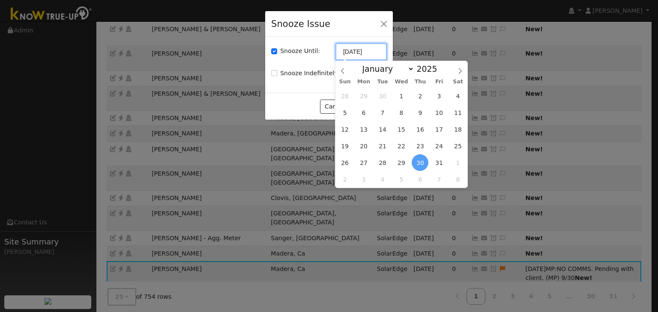
click at [350, 51] on input "[DATE]" at bounding box center [360, 51] width 51 height 17
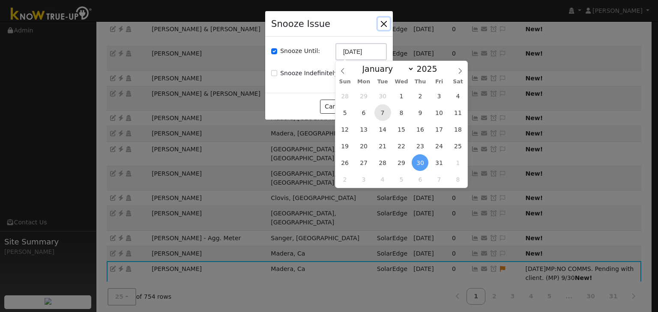
click at [382, 112] on span "7" at bounding box center [382, 112] width 17 height 17
type input "10/07/2025"
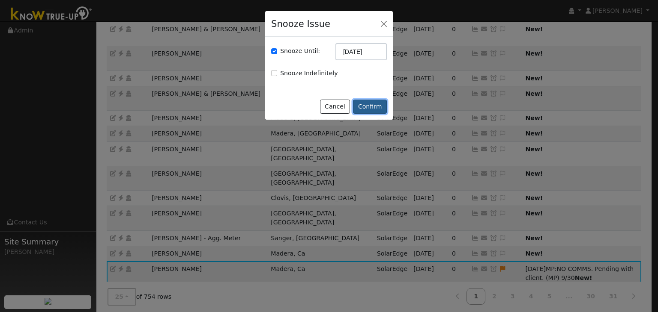
click at [375, 105] on button "Confirm" at bounding box center [370, 107] width 34 height 15
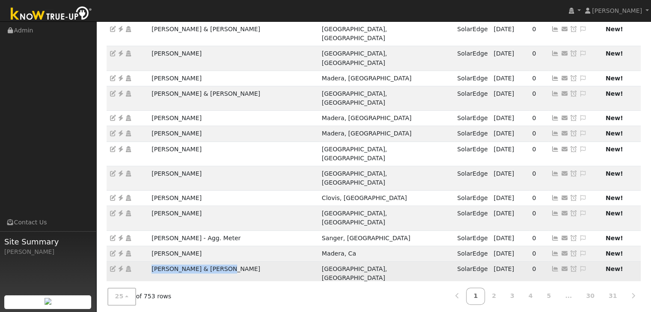
drag, startPoint x: 149, startPoint y: 186, endPoint x: 223, endPoint y: 186, distance: 74.1
click at [223, 262] on td "Steven & Debbie Vierhus" at bounding box center [234, 274] width 170 height 24
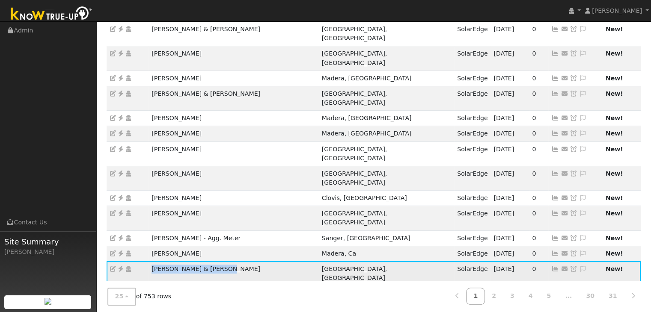
click at [120, 266] on icon at bounding box center [121, 269] width 8 height 6
click at [579, 266] on icon at bounding box center [583, 269] width 8 height 6
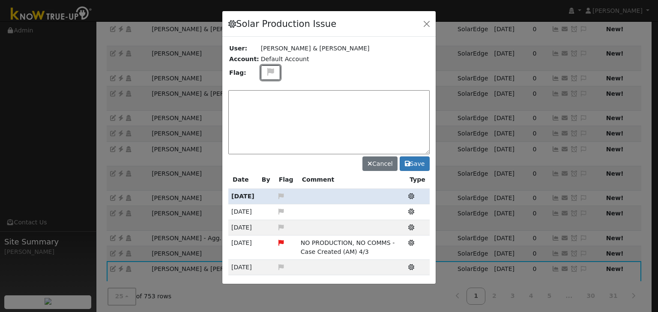
click at [267, 71] on icon at bounding box center [270, 72] width 10 height 8
click at [265, 109] on icon at bounding box center [270, 113] width 10 height 8
click at [267, 107] on textarea at bounding box center [328, 122] width 201 height 64
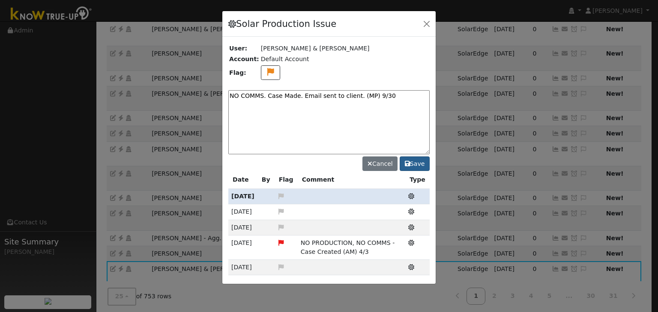
type textarea "NO COMMS. Case Made. Email sent to client. (MP) 9/30"
click at [414, 164] on button "Save" at bounding box center [414, 164] width 30 height 15
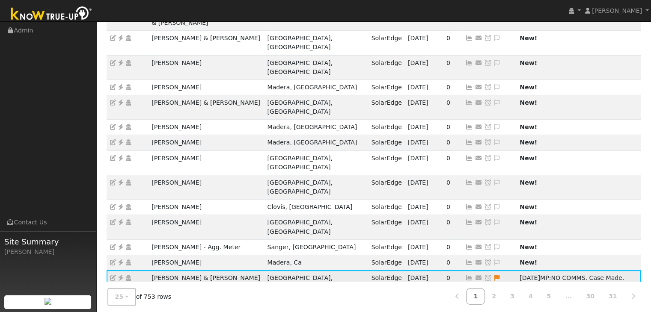
click at [484, 275] on icon at bounding box center [488, 278] width 8 height 6
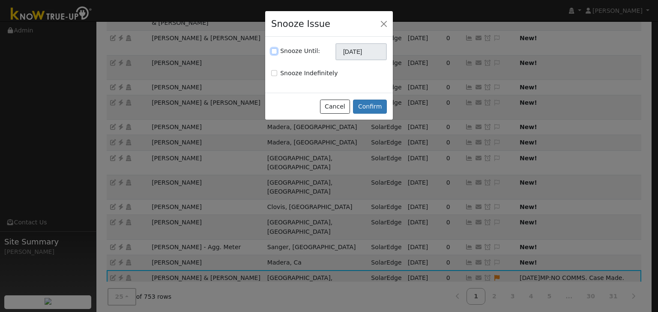
drag, startPoint x: 274, startPoint y: 50, endPoint x: 342, endPoint y: 53, distance: 67.7
click at [276, 50] on input "Snooze Until:" at bounding box center [274, 51] width 6 height 6
checkbox input "true"
click at [342, 54] on input "[DATE]" at bounding box center [360, 51] width 51 height 17
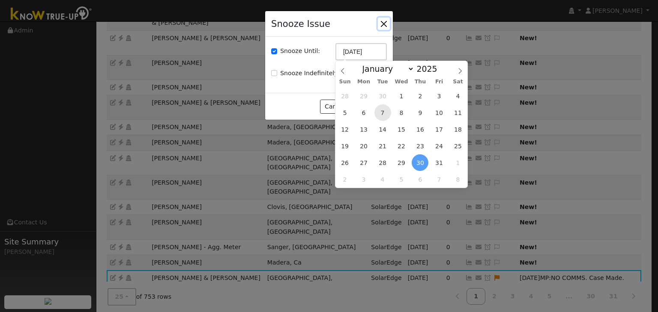
click at [381, 111] on span "7" at bounding box center [382, 112] width 17 height 17
type input "10/07/2025"
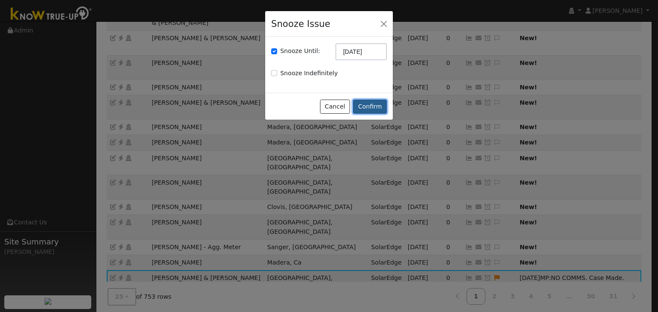
click at [372, 105] on button "Confirm" at bounding box center [370, 107] width 34 height 15
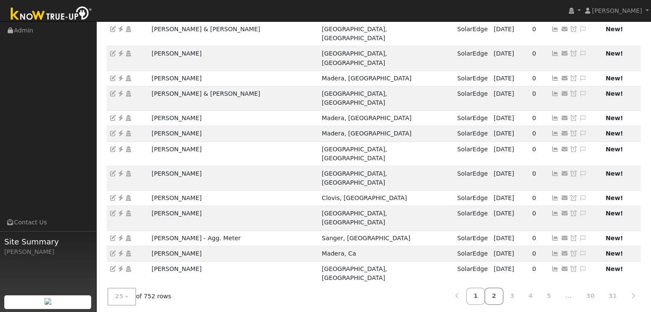
click at [502, 292] on link "2" at bounding box center [494, 297] width 19 height 17
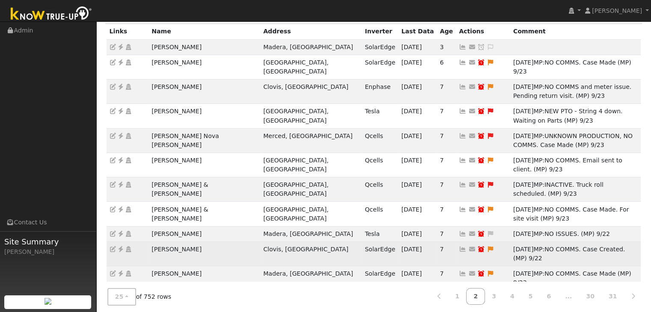
scroll to position [256, 0]
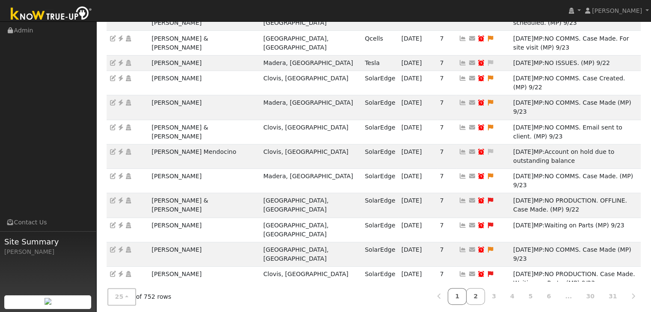
click at [467, 290] on link "1" at bounding box center [457, 297] width 19 height 17
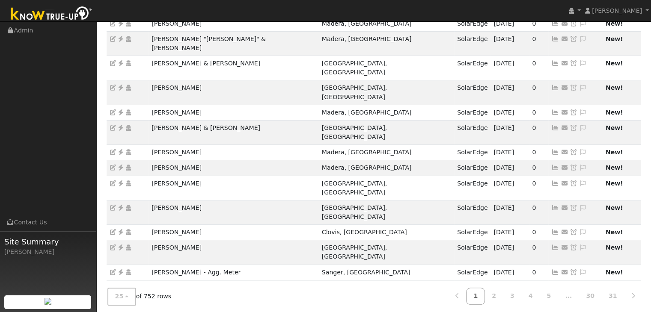
scroll to position [238, 0]
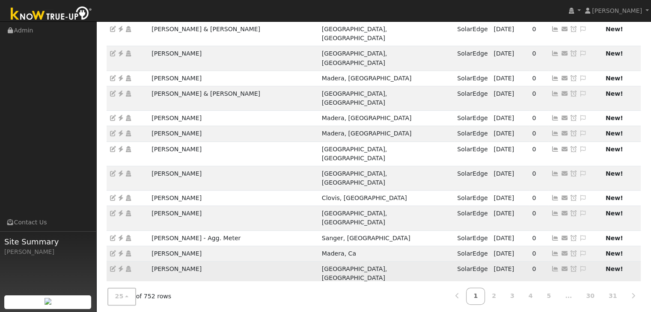
drag, startPoint x: 161, startPoint y: 189, endPoint x: 219, endPoint y: 187, distance: 58.2
click at [219, 262] on td "Elizabeth Plascencia" at bounding box center [234, 274] width 170 height 24
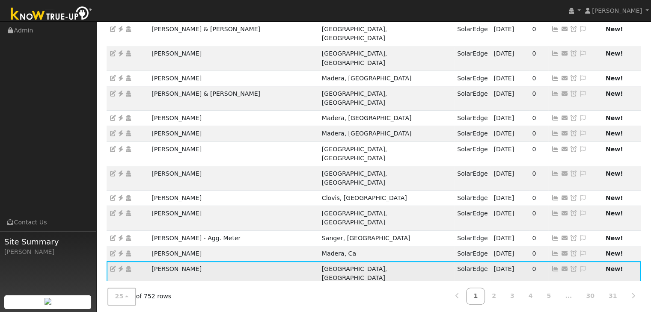
click at [122, 266] on icon at bounding box center [121, 269] width 8 height 6
click at [579, 266] on icon at bounding box center [583, 269] width 8 height 6
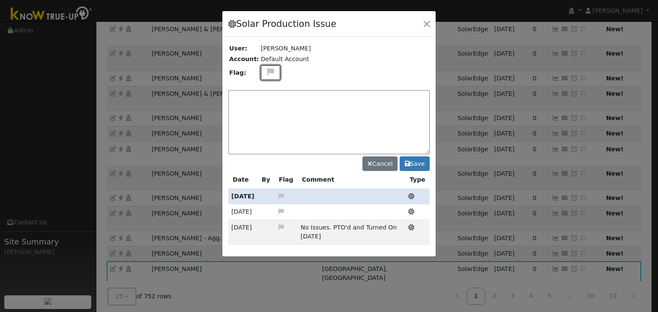
click at [265, 73] on icon at bounding box center [270, 72] width 10 height 8
click at [267, 101] on icon at bounding box center [270, 104] width 10 height 8
click at [263, 101] on textarea at bounding box center [328, 122] width 201 height 64
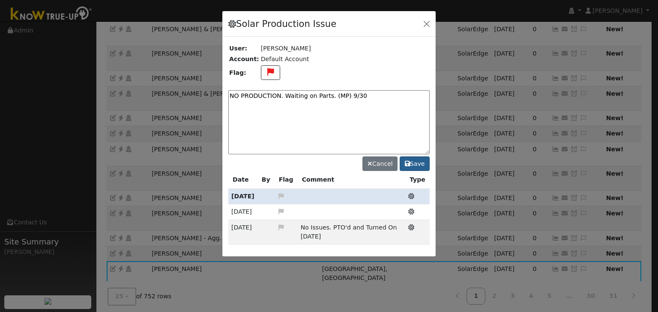
type textarea "NO PRODUCTION. Waiting on Parts. (MP) 9/30"
click at [412, 157] on button "Save" at bounding box center [414, 164] width 30 height 15
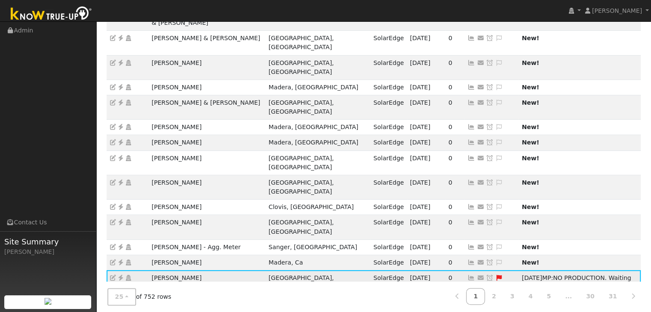
click at [486, 275] on icon at bounding box center [490, 278] width 8 height 6
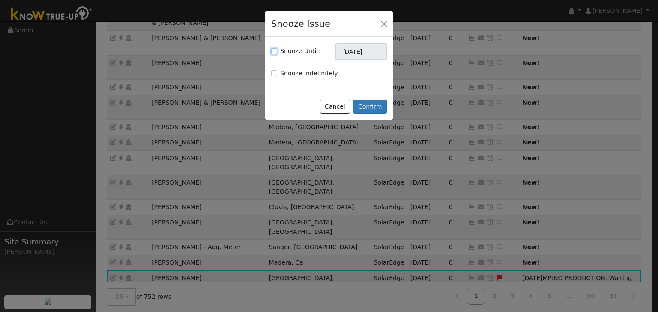
click at [274, 50] on input "Snooze Until:" at bounding box center [274, 51] width 6 height 6
checkbox input "true"
click at [365, 55] on input "[DATE]" at bounding box center [360, 51] width 51 height 17
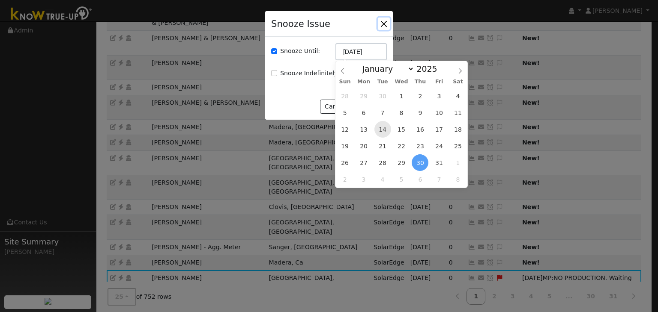
click at [382, 129] on span "14" at bounding box center [382, 129] width 17 height 17
type input "10/14/2025"
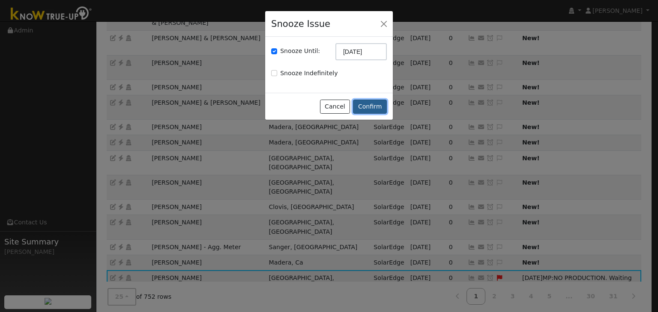
click at [362, 100] on button "Confirm" at bounding box center [370, 107] width 34 height 15
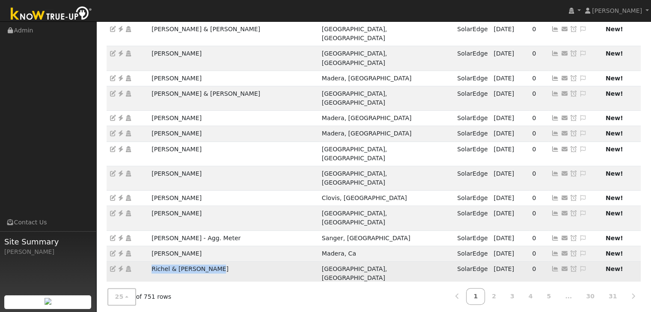
drag, startPoint x: 149, startPoint y: 184, endPoint x: 231, endPoint y: 182, distance: 82.2
click at [231, 262] on td "Richel & [PERSON_NAME]" at bounding box center [234, 274] width 170 height 24
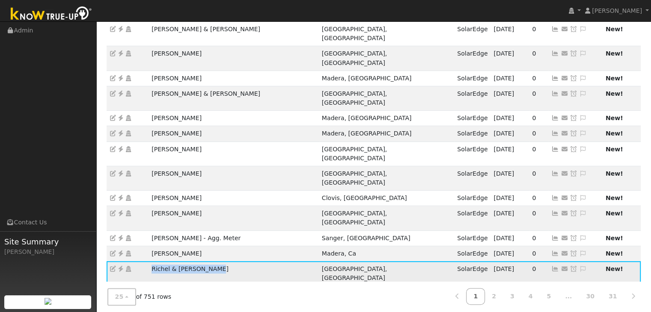
click at [119, 266] on icon at bounding box center [121, 269] width 8 height 6
click at [579, 266] on icon at bounding box center [583, 269] width 8 height 6
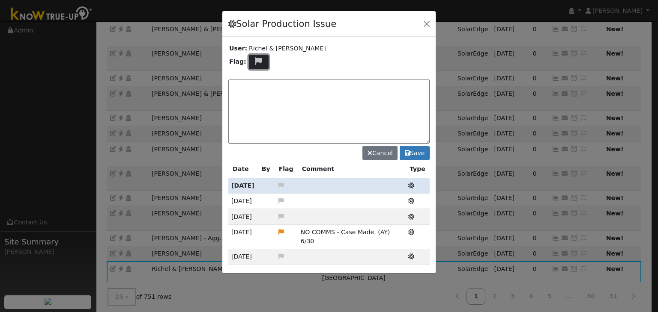
click at [260, 65] on icon at bounding box center [259, 61] width 10 height 8
click at [257, 99] on icon at bounding box center [258, 102] width 10 height 8
click at [266, 101] on textarea at bounding box center [328, 112] width 201 height 64
type textarea "NO COMMS. Pending service (MP) 9/30"
click at [411, 151] on button "Save" at bounding box center [414, 153] width 30 height 15
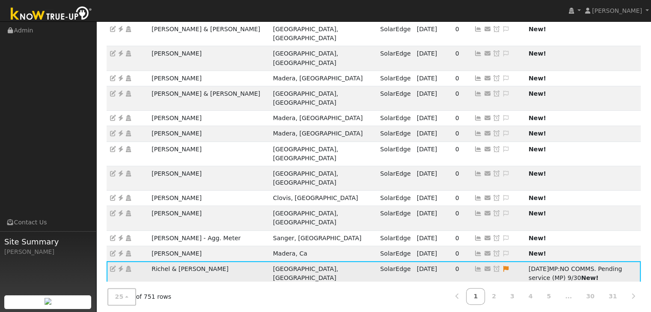
click at [493, 266] on icon at bounding box center [497, 269] width 8 height 6
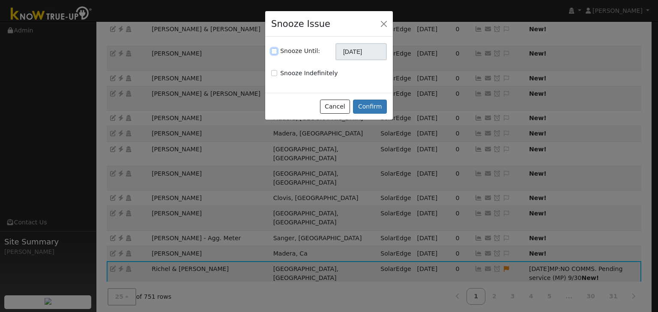
click at [274, 53] on input "Snooze Until:" at bounding box center [274, 51] width 6 height 6
checkbox input "true"
click at [356, 52] on input "[DATE]" at bounding box center [360, 51] width 51 height 17
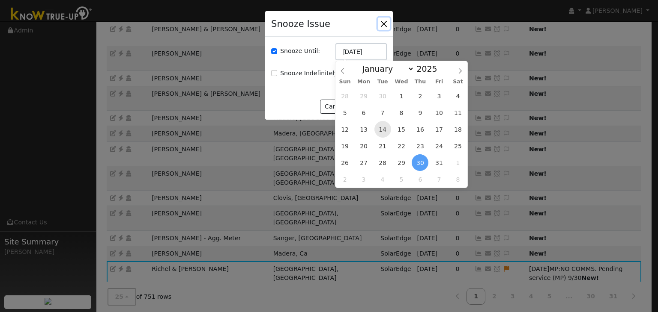
click at [381, 133] on span "14" at bounding box center [382, 129] width 17 height 17
type input "10/14/2025"
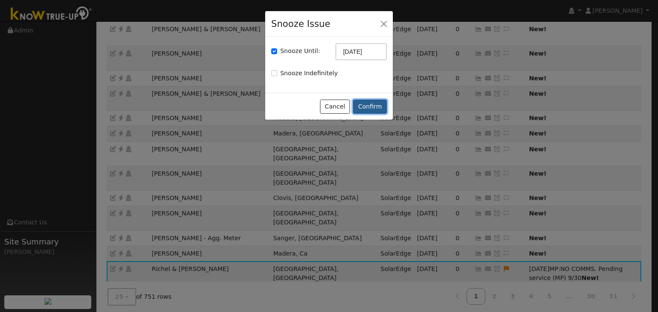
click at [363, 108] on button "Confirm" at bounding box center [370, 107] width 34 height 15
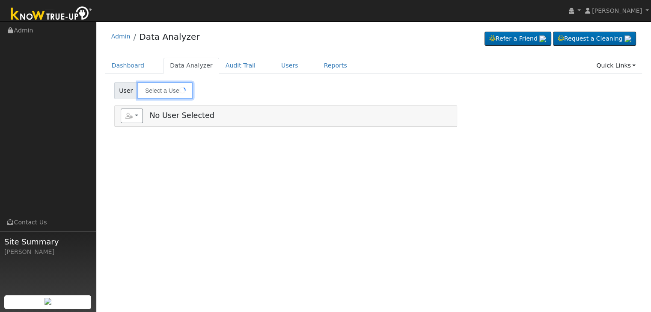
type input "[PERSON_NAME]"
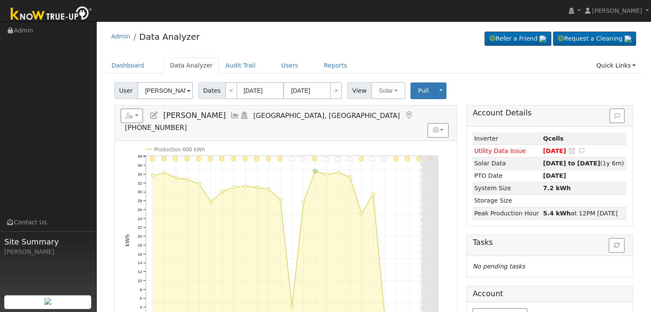
click at [404, 112] on icon at bounding box center [408, 116] width 9 height 8
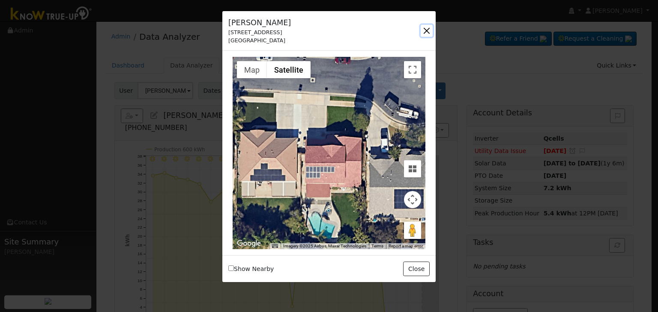
click at [428, 27] on button "button" at bounding box center [426, 31] width 12 height 12
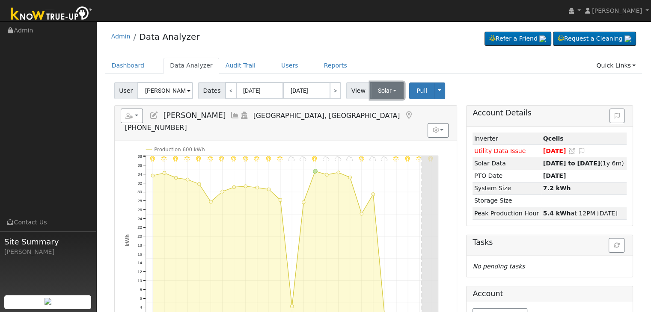
click at [384, 90] on button "Solar" at bounding box center [387, 90] width 34 height 17
click at [378, 108] on link "Utility" at bounding box center [399, 110] width 60 height 12
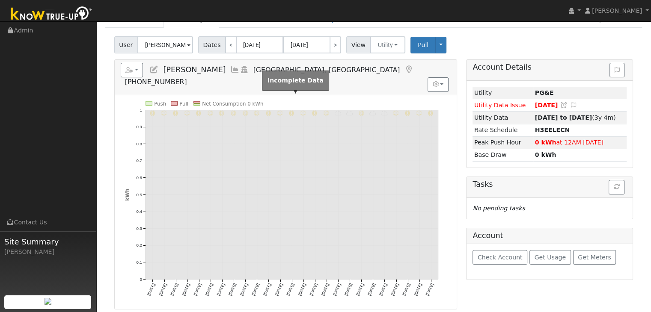
scroll to position [43, 0]
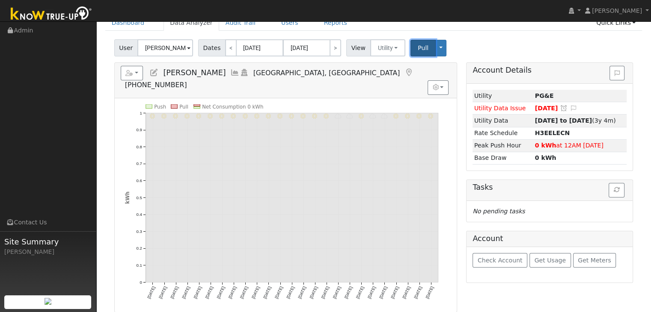
click at [418, 48] on span "Pull" at bounding box center [423, 48] width 11 height 7
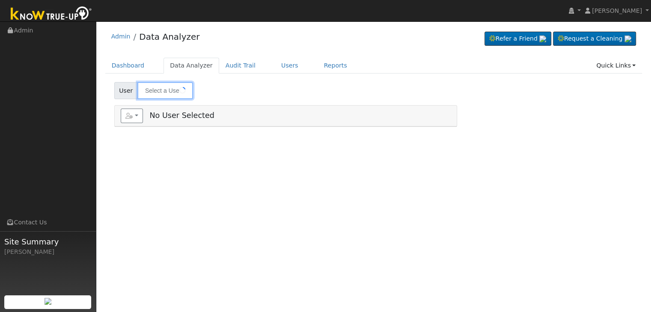
type input "[PERSON_NAME]"
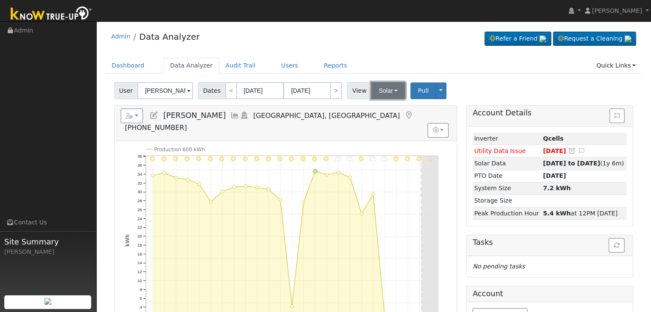
click at [385, 89] on button "Solar" at bounding box center [388, 90] width 34 height 17
click at [382, 107] on link "Utility" at bounding box center [399, 110] width 60 height 12
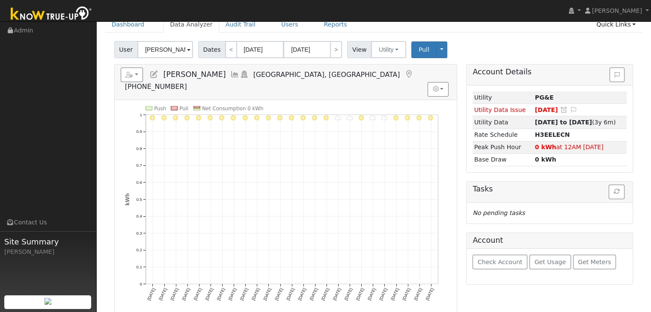
scroll to position [43, 0]
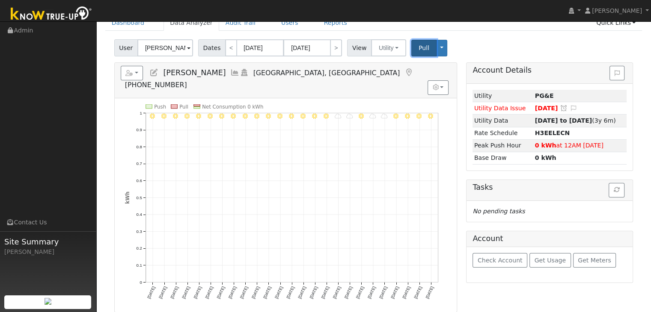
click at [419, 48] on span "Pull" at bounding box center [424, 48] width 11 height 7
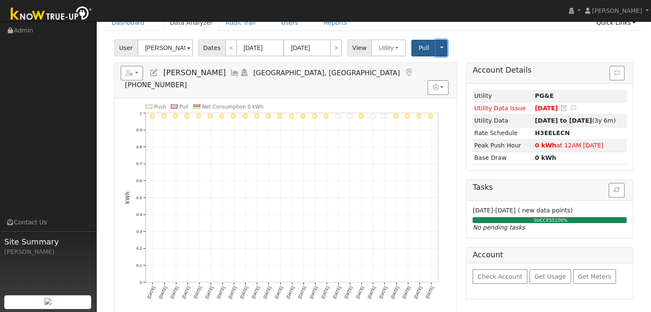
click at [437, 47] on button "Toggle Dropdown" at bounding box center [441, 48] width 11 height 17
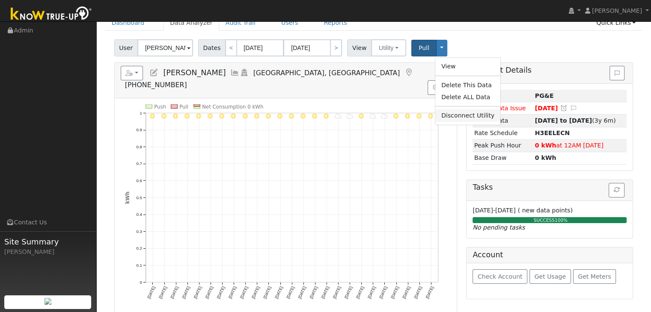
click at [451, 116] on link "Disconnect Utility" at bounding box center [467, 116] width 65 height 12
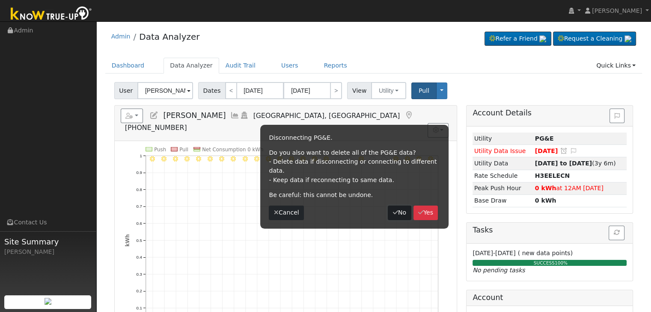
click at [396, 206] on button "No" at bounding box center [399, 213] width 23 height 15
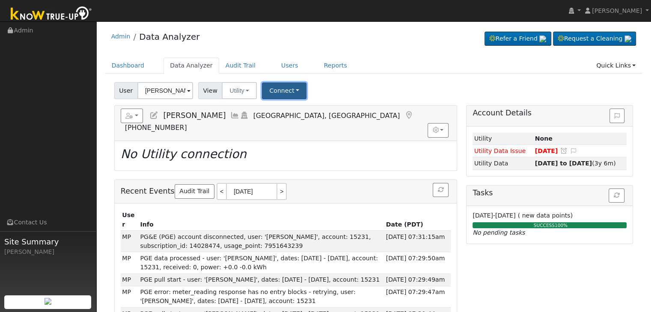
click at [273, 93] on button "Connect" at bounding box center [284, 91] width 45 height 17
click at [286, 108] on link "Select a Provider" at bounding box center [295, 110] width 67 height 12
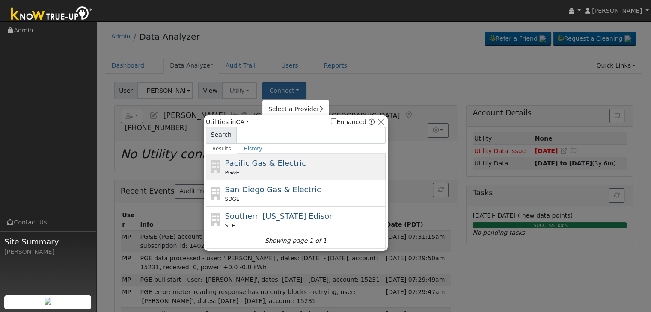
click at [250, 171] on div "PG&E" at bounding box center [304, 173] width 159 height 8
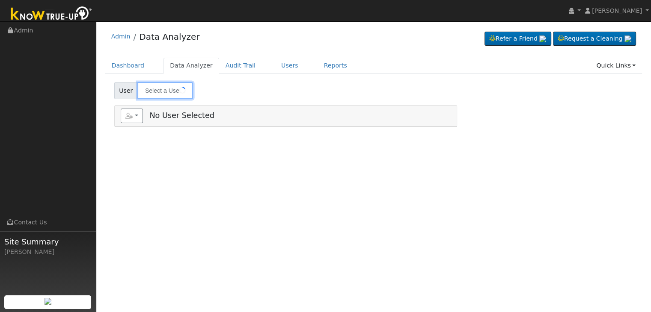
type input "[PERSON_NAME]"
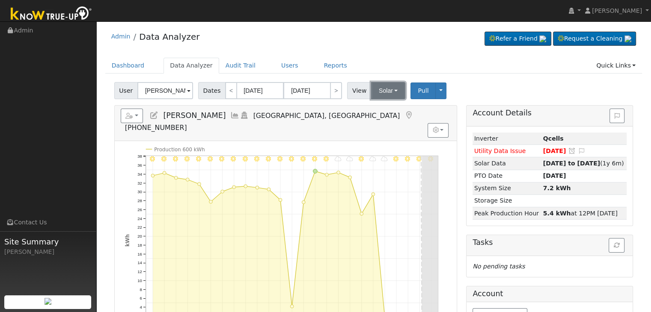
click at [390, 92] on button "Solar" at bounding box center [388, 90] width 34 height 17
click at [380, 108] on link "Utility" at bounding box center [399, 110] width 60 height 12
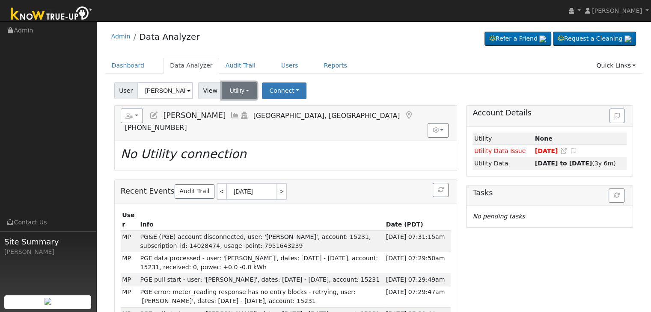
click at [236, 91] on button "Utility" at bounding box center [239, 90] width 35 height 17
click at [237, 121] on link "Solar" at bounding box center [250, 122] width 60 height 12
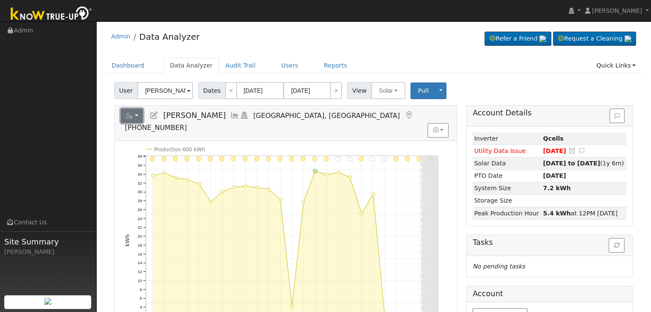
click at [136, 116] on button "button" at bounding box center [132, 116] width 23 height 15
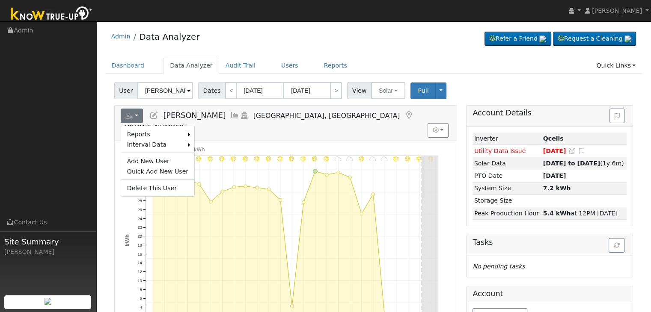
click at [152, 114] on icon at bounding box center [153, 116] width 9 height 8
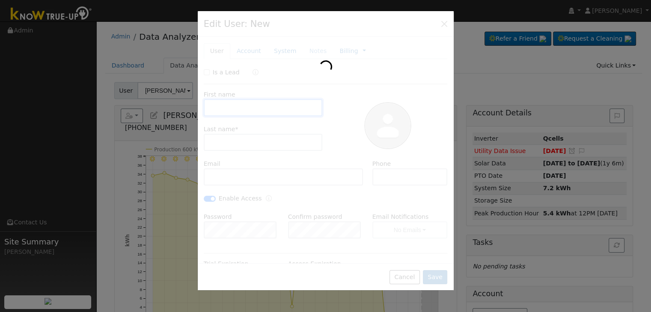
type input "[DATE]"
type input "[PERSON_NAME]"
type input "[EMAIL_ADDRESS][DOMAIN_NAME]"
type input "[PHONE_NUMBER]"
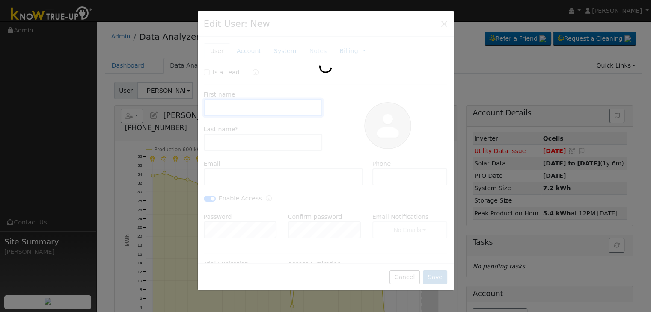
checkbox input "true"
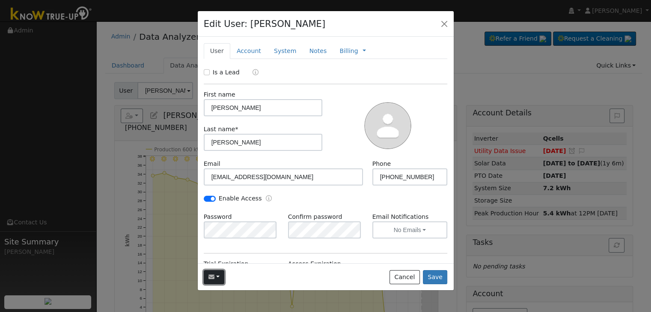
click at [218, 280] on button "button" at bounding box center [214, 278] width 21 height 15
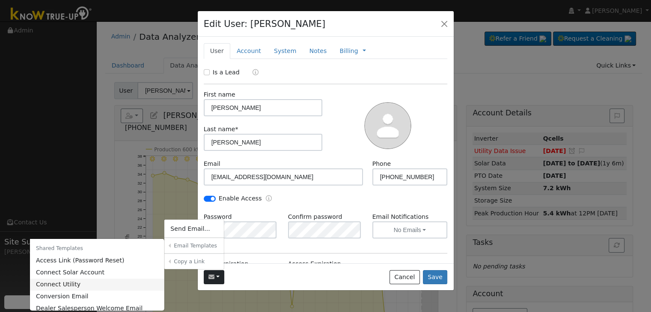
click at [85, 285] on link "Connect Utility" at bounding box center [97, 285] width 135 height 12
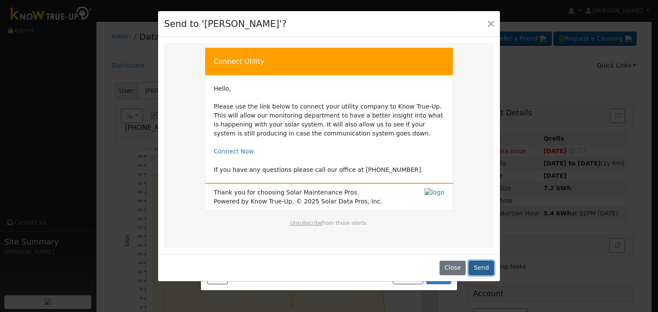
click at [485, 270] on button "Send" at bounding box center [480, 268] width 25 height 15
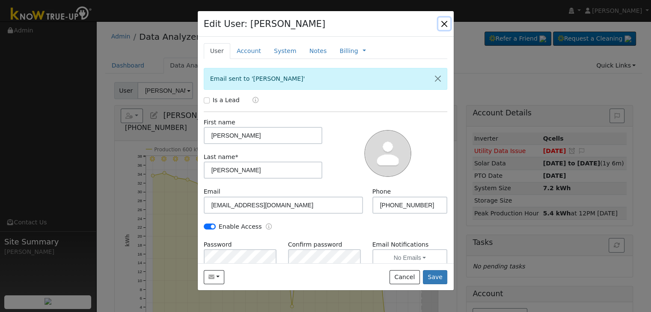
click at [443, 21] on button "button" at bounding box center [444, 24] width 12 height 12
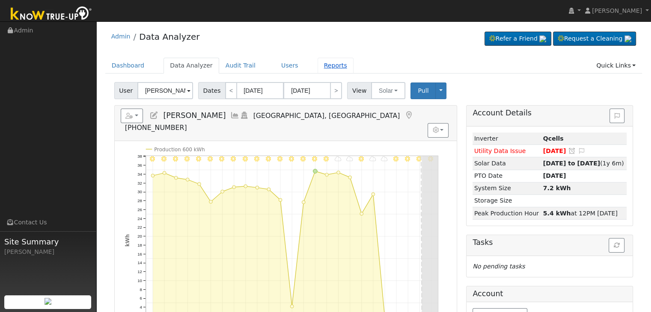
click at [318, 64] on link "Reports" at bounding box center [336, 66] width 36 height 16
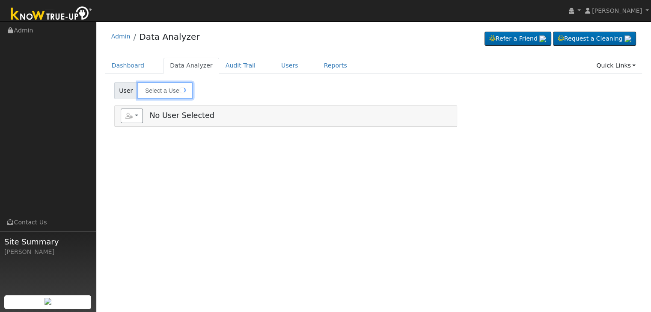
type input "[PERSON_NAME]"
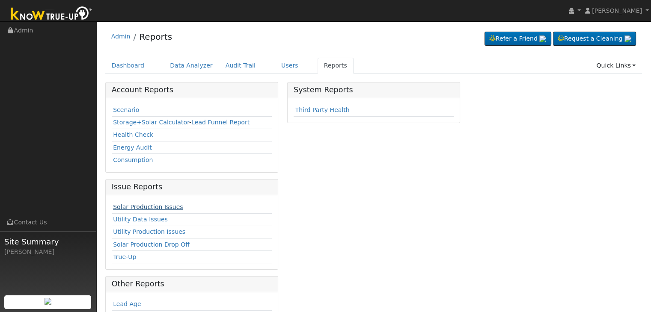
click at [160, 208] on link "Solar Production Issues" at bounding box center [148, 207] width 70 height 7
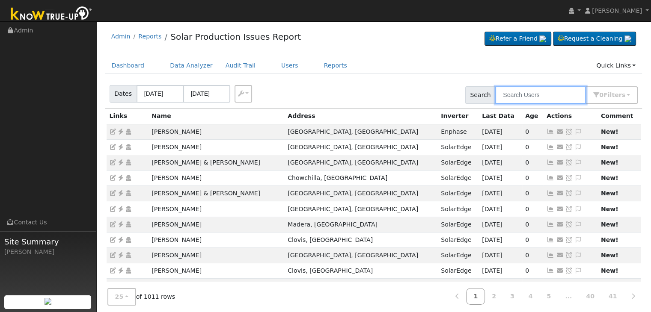
click at [537, 93] on input "text" at bounding box center [540, 95] width 91 height 18
paste input "Veronica Sanchez"
type input "Veronica Sanchez"
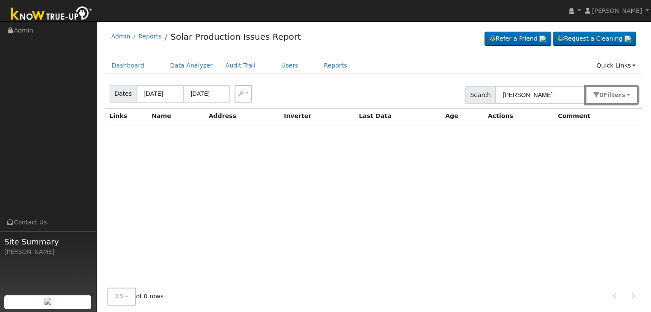
click at [625, 92] on span "s" at bounding box center [623, 95] width 3 height 7
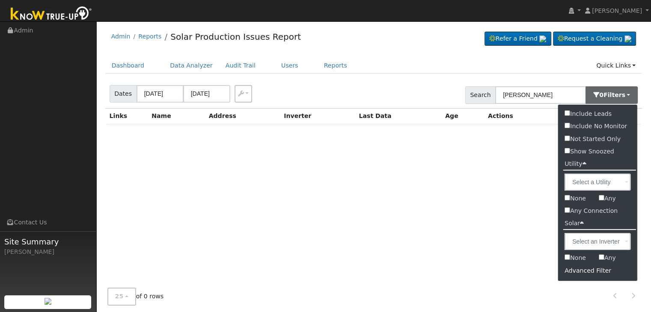
click at [569, 149] on input "Show Snoozed" at bounding box center [568, 151] width 6 height 6
checkbox input "true"
click at [478, 201] on div "Solar Production Issue Flag: Date By Flag Comment Type No Issue History Links N…" at bounding box center [373, 202] width 537 height 187
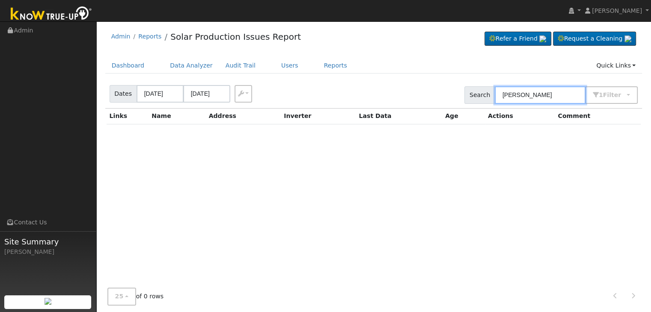
click at [560, 96] on input "Veronica Sanchez" at bounding box center [540, 95] width 91 height 18
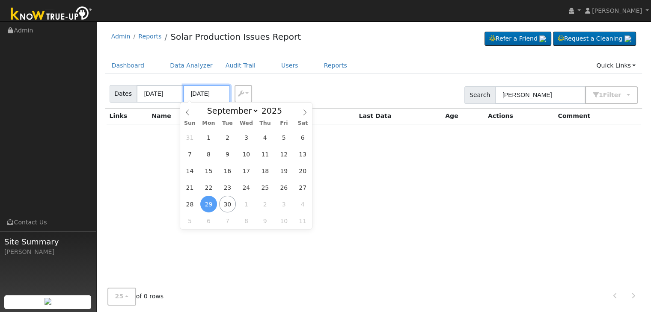
click at [209, 92] on input "[DATE]" at bounding box center [206, 94] width 47 height 18
click at [301, 112] on span at bounding box center [305, 110] width 15 height 15
select select "10"
click at [249, 177] on span "12" at bounding box center [246, 171] width 17 height 17
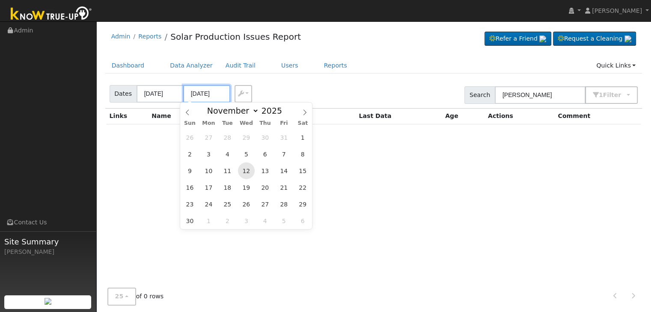
type input "11/12/2025"
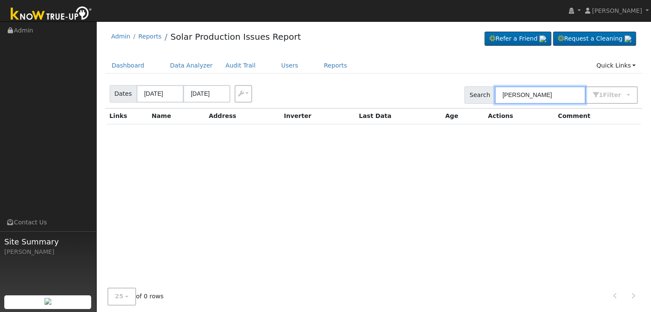
click at [572, 99] on input "[PERSON_NAME]" at bounding box center [540, 95] width 91 height 18
click at [378, 86] on div "Dates 09/26/2025 11/12/2025 Export CSV Search Veronica Sanchez 1 Filter Include…" at bounding box center [374, 93] width 540 height 29
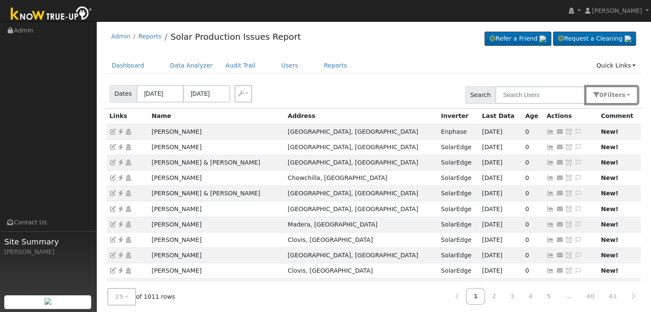
click at [625, 95] on span "s" at bounding box center [623, 95] width 3 height 7
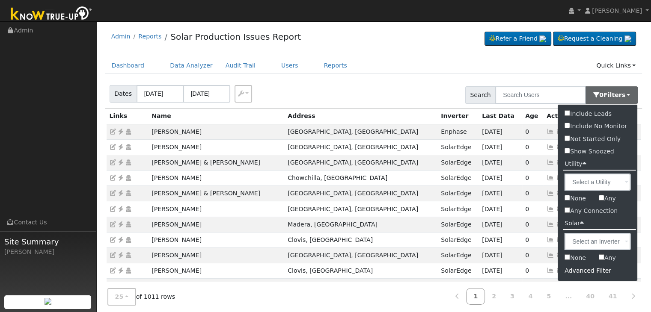
click at [568, 151] on input "Show Snoozed" at bounding box center [568, 151] width 6 height 6
checkbox input "true"
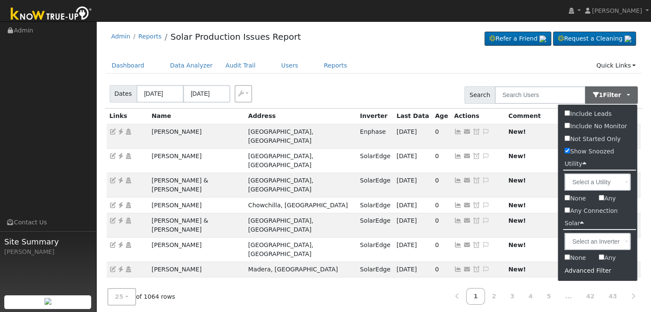
click at [364, 83] on div "Dates 09/26/2025 09/29/2025 Export CSV Search 1 Filter Include Leads Include No…" at bounding box center [374, 93] width 540 height 29
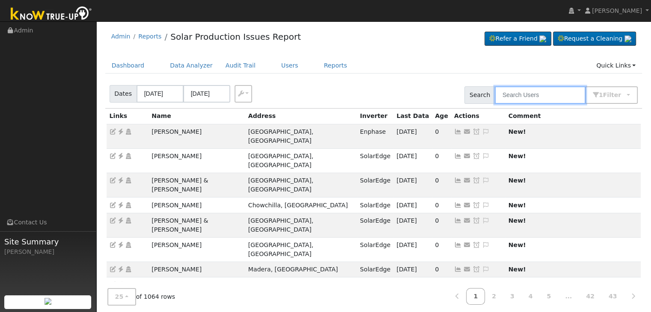
click at [522, 103] on input "text" at bounding box center [540, 95] width 91 height 18
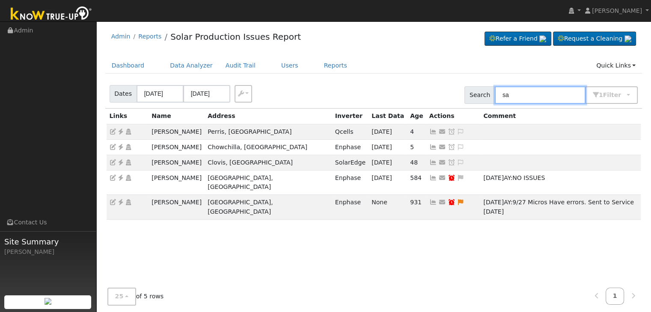
type input "s"
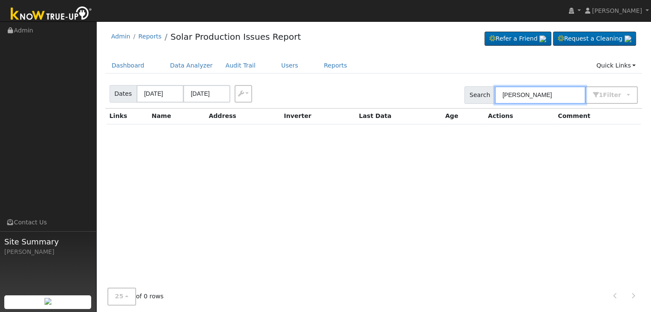
type input "veronica sanchez"
drag, startPoint x: 193, startPoint y: 92, endPoint x: 202, endPoint y: 87, distance: 10.0
click at [193, 92] on input "09/29/2025" at bounding box center [206, 94] width 47 height 18
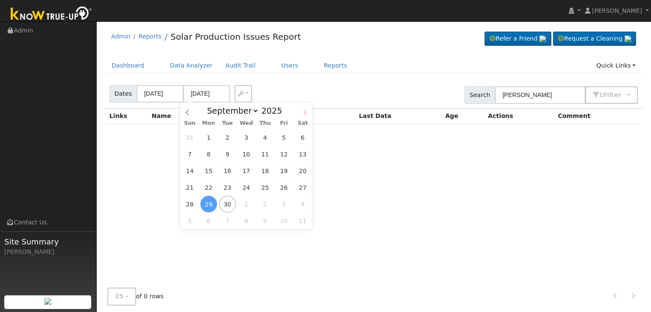
click at [301, 116] on span at bounding box center [305, 110] width 15 height 15
click at [184, 108] on span at bounding box center [187, 110] width 15 height 15
click at [303, 112] on icon at bounding box center [305, 113] width 6 height 6
click at [305, 115] on icon at bounding box center [305, 113] width 6 height 6
select select "10"
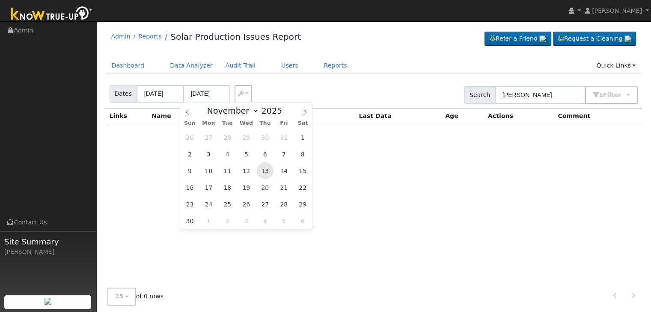
click at [264, 170] on span "13" at bounding box center [265, 171] width 17 height 17
type input "11/13/2025"
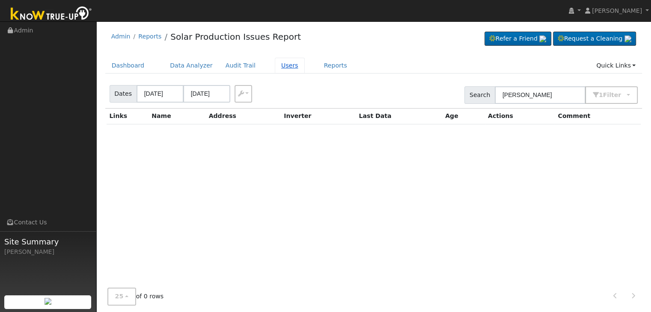
click at [281, 64] on link "Users" at bounding box center [290, 66] width 30 height 16
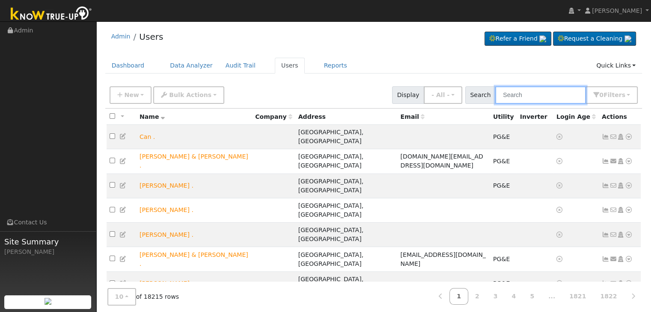
click at [514, 95] on input "text" at bounding box center [540, 95] width 91 height 18
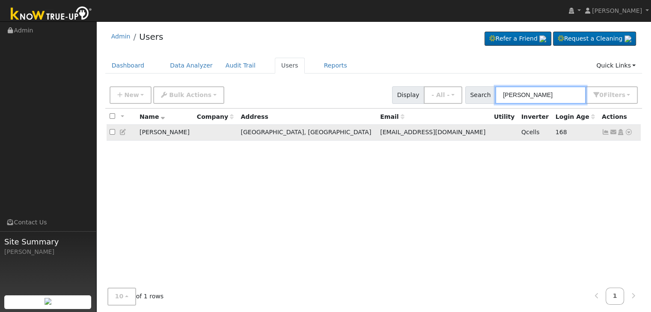
type input "[PERSON_NAME]"
click at [631, 132] on icon at bounding box center [629, 132] width 8 height 6
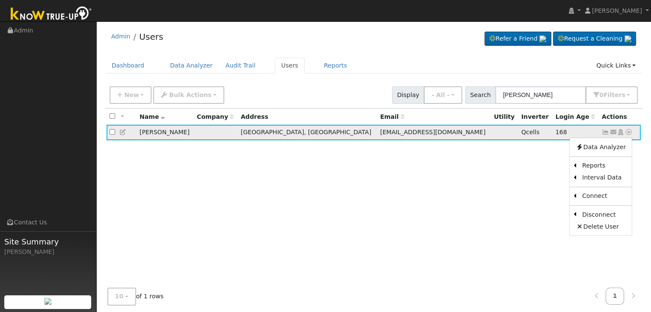
drag, startPoint x: 189, startPoint y: 130, endPoint x: 195, endPoint y: 131, distance: 5.6
click at [194, 131] on td "[PERSON_NAME]" at bounding box center [165, 133] width 57 height 16
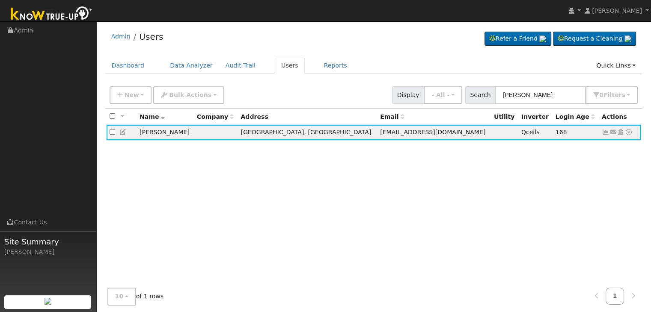
copy td "[PERSON_NAME]"
click at [327, 225] on div "All None All on page None on page Name Company Address Email Utility Inverter L…" at bounding box center [373, 202] width 537 height 187
click at [318, 63] on link "Reports" at bounding box center [336, 66] width 36 height 16
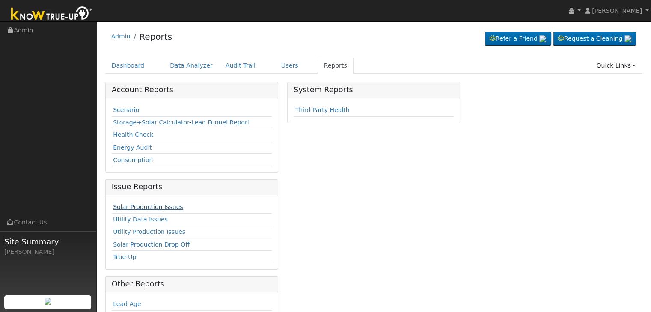
click at [128, 206] on link "Solar Production Issues" at bounding box center [148, 207] width 70 height 7
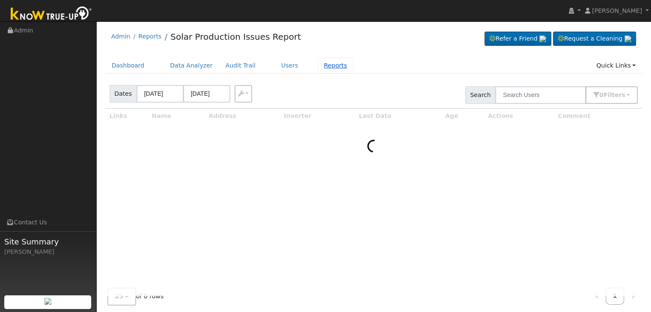
click at [318, 66] on link "Reports" at bounding box center [336, 66] width 36 height 16
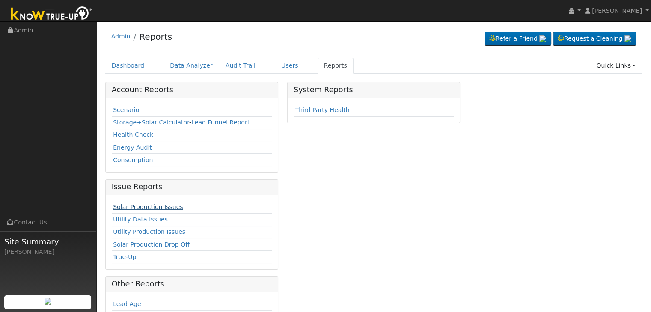
click at [147, 205] on link "Solar Production Issues" at bounding box center [148, 207] width 70 height 7
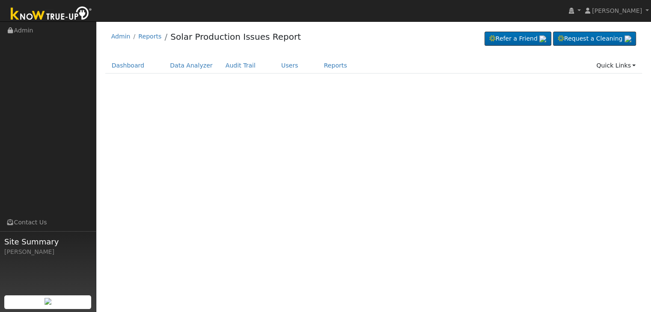
select select "8"
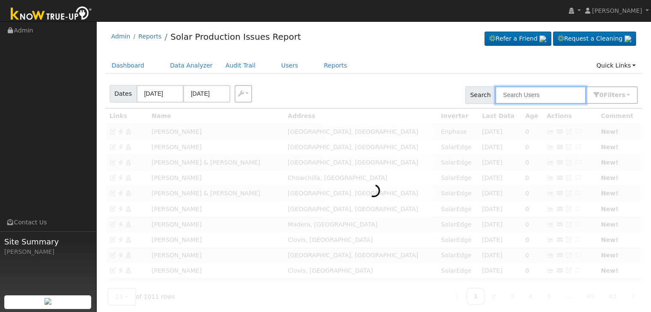
click at [537, 94] on input "text" at bounding box center [540, 95] width 91 height 18
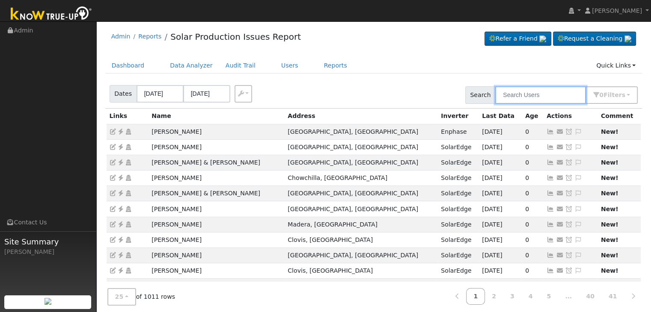
paste input "[PERSON_NAME]"
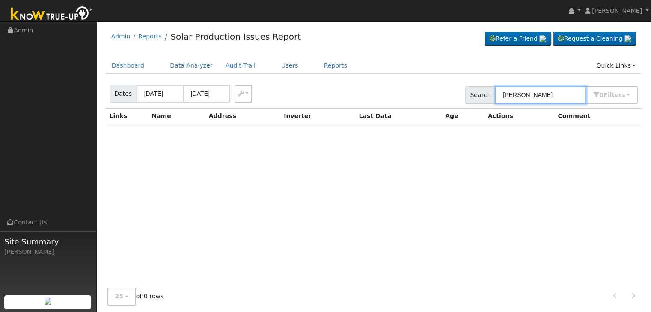
type input "Veronica Sanchez"
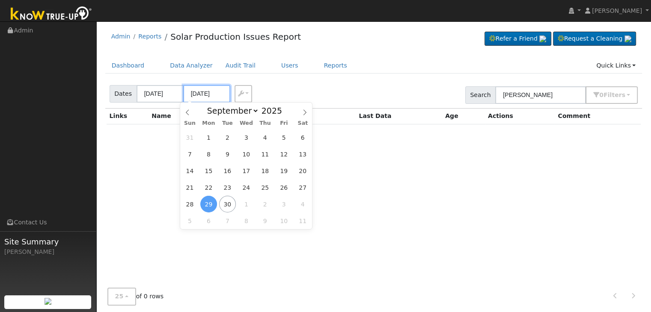
click at [206, 91] on input "[DATE]" at bounding box center [206, 94] width 47 height 18
click at [307, 112] on icon at bounding box center [305, 113] width 6 height 6
select select "10"
click at [248, 181] on span "19" at bounding box center [246, 187] width 17 height 17
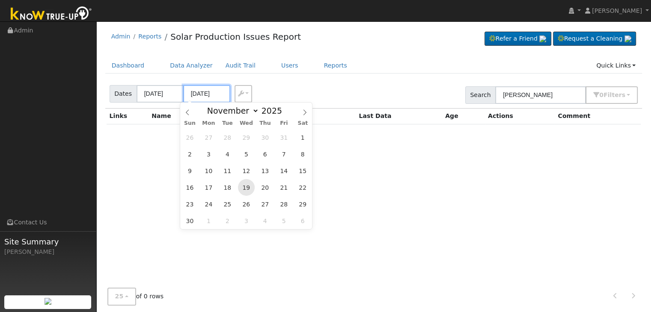
type input "11/19/2025"
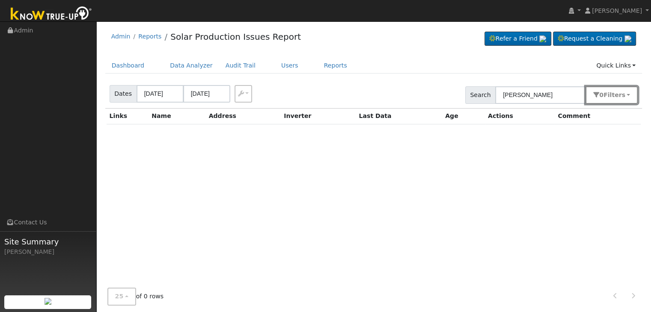
click at [617, 95] on span "Filter s" at bounding box center [615, 95] width 22 height 7
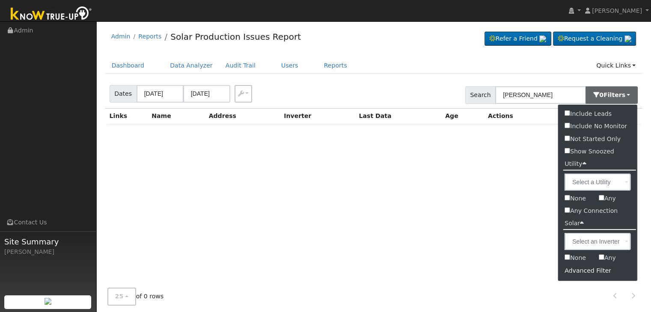
click at [567, 151] on input "Show Snoozed" at bounding box center [568, 151] width 6 height 6
checkbox input "true"
click at [480, 197] on div "Solar Production Issue Flag: Date By Flag Comment Type No Issue History Links N…" at bounding box center [373, 202] width 537 height 187
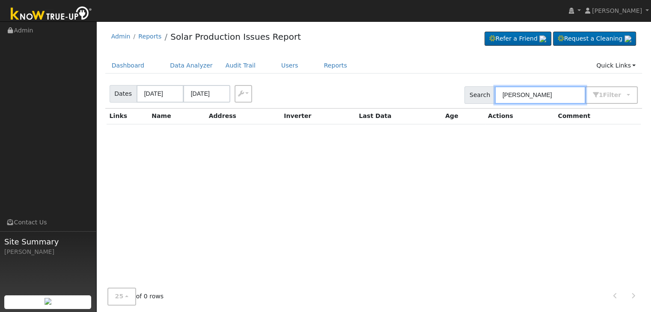
drag, startPoint x: 533, startPoint y: 93, endPoint x: 476, endPoint y: 105, distance: 58.2
click at [478, 105] on div "Dates 09/26/2025 11/19/2025 Export CSV Search Veronica Sanchez 1 Filter Include…" at bounding box center [374, 93] width 540 height 29
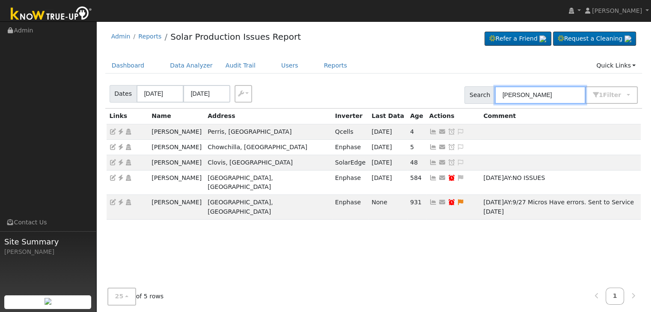
type input "Sanchez"
click at [199, 94] on input "11/19/2025" at bounding box center [206, 94] width 47 height 18
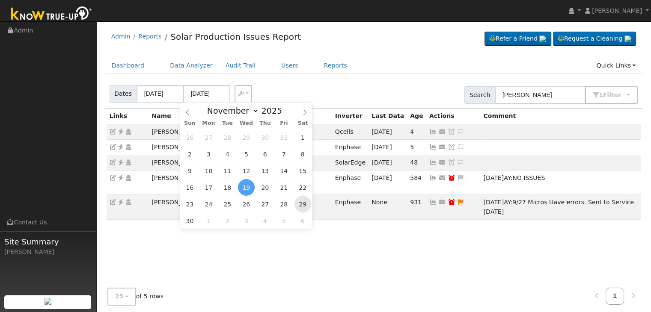
click at [299, 209] on span "29" at bounding box center [303, 204] width 17 height 17
type input "11/29/2025"
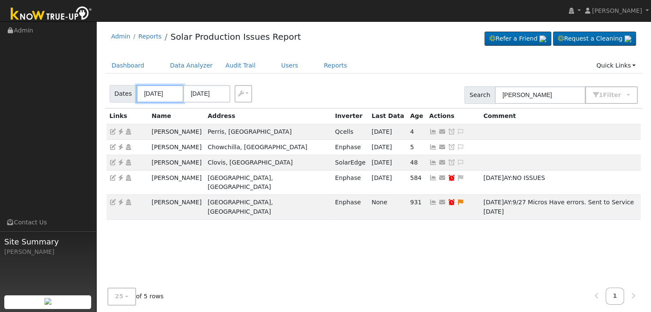
click at [152, 95] on body "Mara Panganiban Mara Panganiban Profile My Company Help Center Terms Of Service…" at bounding box center [325, 176] width 651 height 310
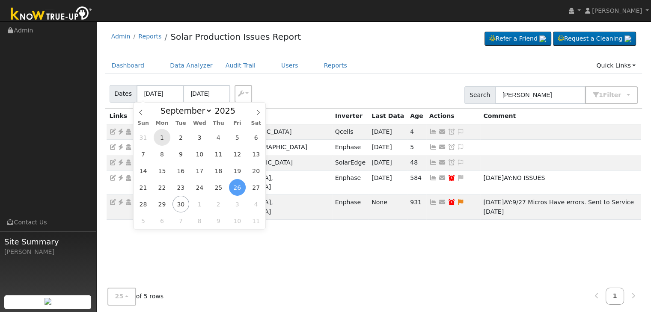
click at [159, 138] on span "1" at bounding box center [162, 137] width 17 height 17
type input "09/01/2025"
type input "11/04/2025"
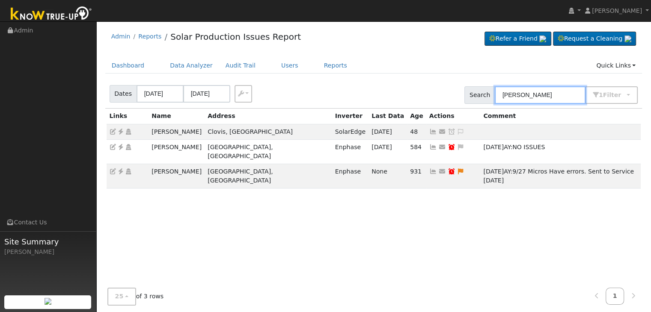
click at [536, 101] on input "Sanchez" at bounding box center [540, 95] width 91 height 18
type input "veronica"
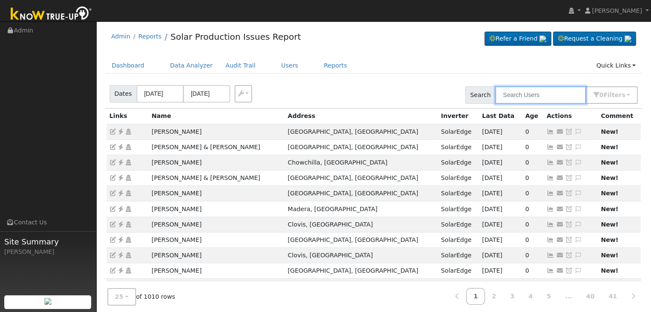
click at [532, 98] on input "text" at bounding box center [540, 95] width 91 height 18
type input "steve ward"
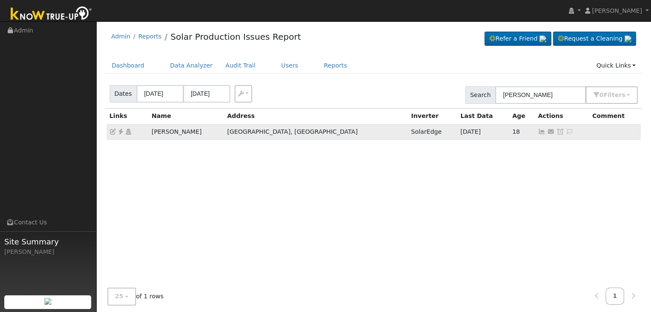
click at [121, 131] on icon at bounding box center [121, 132] width 8 height 6
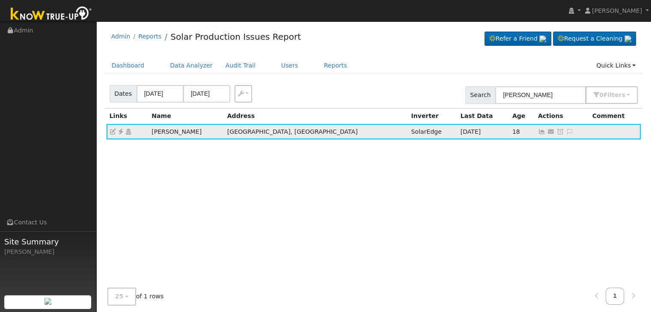
click at [566, 129] on icon at bounding box center [570, 132] width 8 height 6
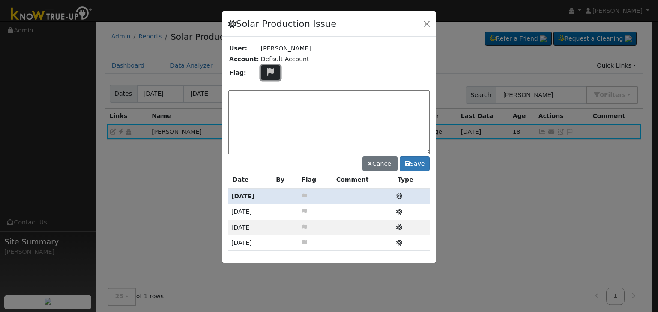
click at [266, 67] on button at bounding box center [271, 72] width 20 height 15
click at [265, 101] on icon at bounding box center [270, 104] width 10 height 8
click at [262, 101] on textarea at bounding box center [328, 122] width 201 height 64
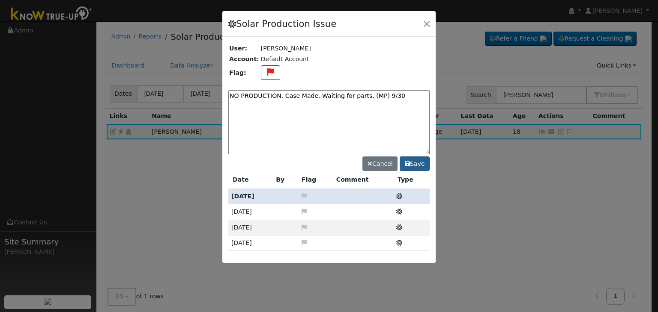
type textarea "NO PRODUCTION. Case Made. Waiting for parts. (MP) 9/30"
click at [415, 164] on button "Save" at bounding box center [414, 164] width 30 height 15
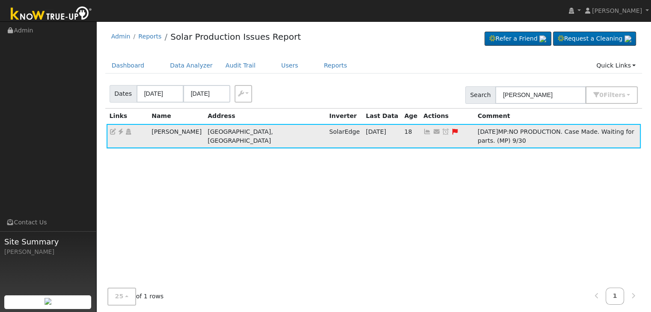
click at [442, 133] on icon at bounding box center [446, 132] width 8 height 6
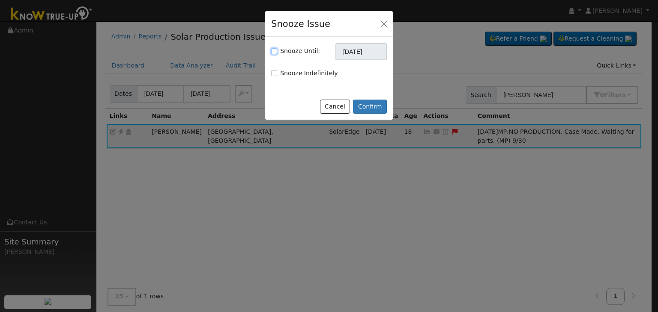
click at [271, 49] on input "Snooze Until:" at bounding box center [274, 51] width 6 height 6
checkbox input "true"
click at [343, 48] on input "10/30/2025" at bounding box center [360, 51] width 51 height 17
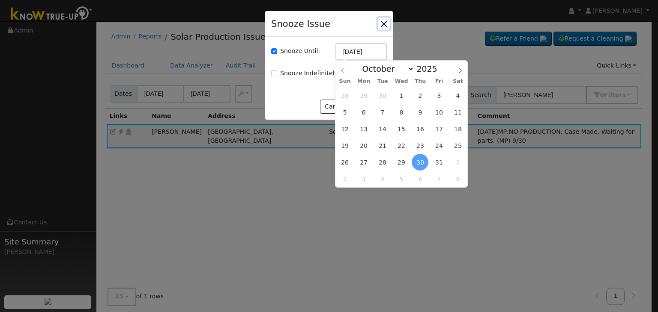
click at [339, 72] on icon at bounding box center [342, 71] width 6 height 6
click at [458, 72] on icon at bounding box center [460, 71] width 6 height 6
select select "9"
click at [384, 131] on span "14" at bounding box center [382, 129] width 17 height 17
type input "10/14/2025"
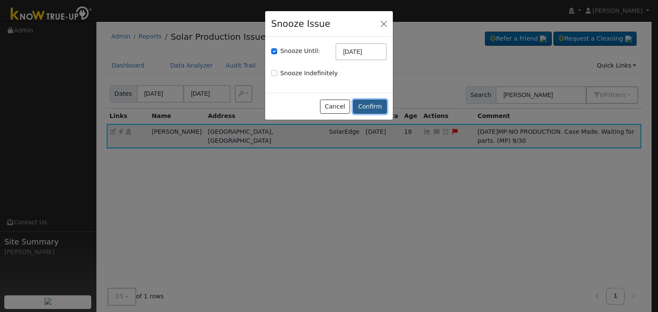
click at [377, 105] on button "Confirm" at bounding box center [370, 107] width 34 height 15
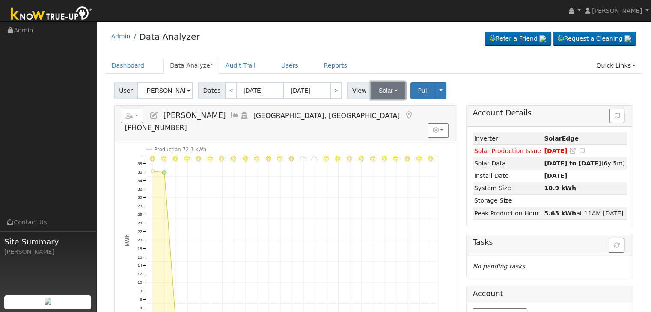
click at [381, 89] on button "Solar" at bounding box center [388, 90] width 34 height 17
click at [384, 107] on link "Utility" at bounding box center [399, 110] width 60 height 12
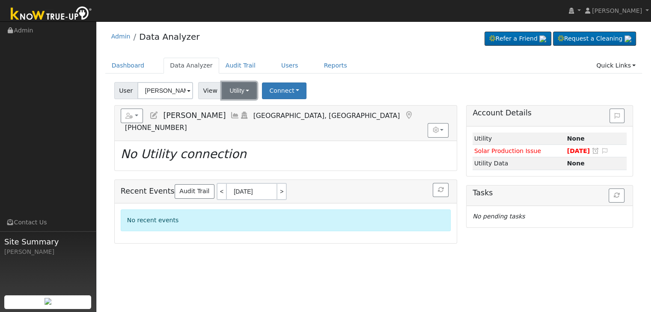
click at [238, 88] on button "Utility" at bounding box center [239, 90] width 35 height 17
click at [239, 117] on link "Solar" at bounding box center [250, 122] width 60 height 12
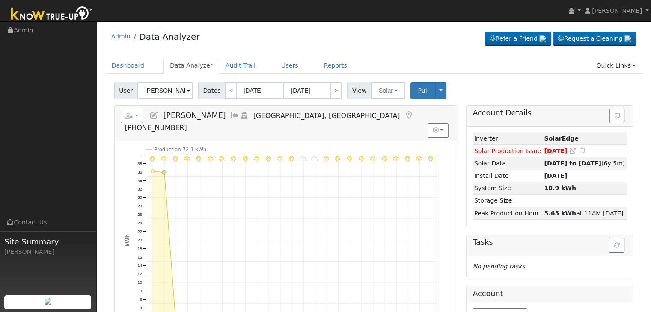
click at [404, 114] on icon at bounding box center [408, 116] width 9 height 8
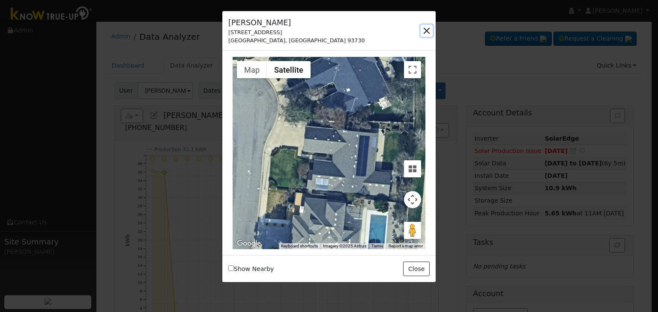
click at [424, 31] on button "button" at bounding box center [426, 31] width 12 height 12
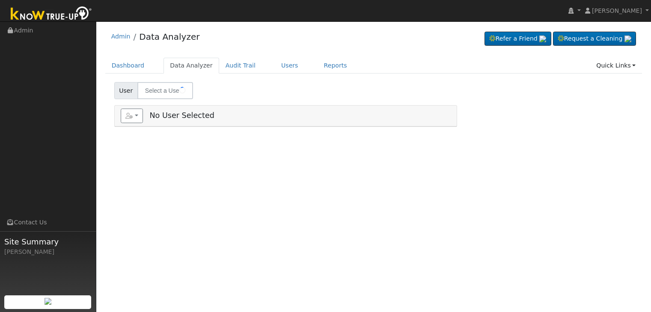
type input "[PERSON_NAME]"
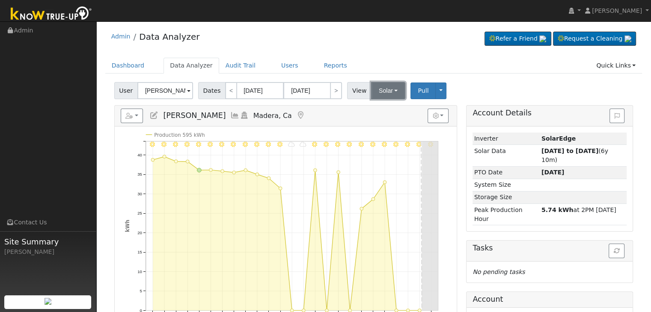
click at [381, 88] on button "Solar" at bounding box center [388, 90] width 34 height 17
click at [384, 109] on link "Utility" at bounding box center [399, 110] width 60 height 12
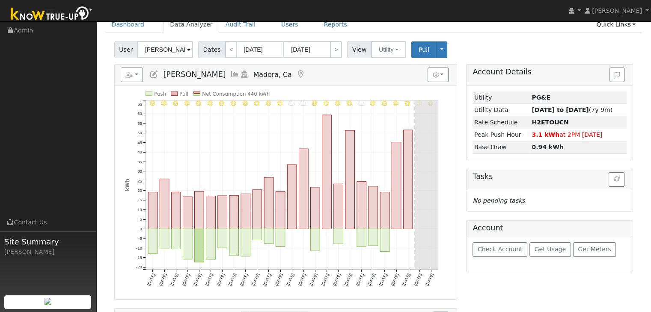
scroll to position [43, 0]
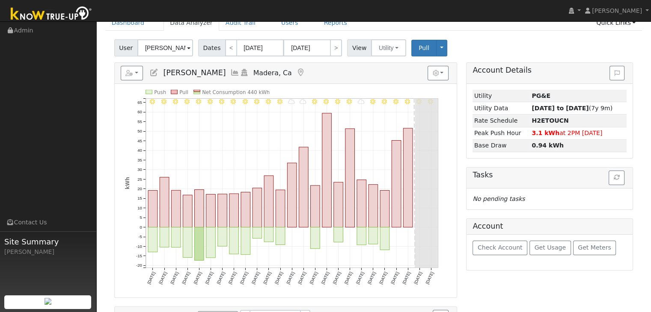
click at [296, 71] on icon at bounding box center [300, 73] width 9 height 8
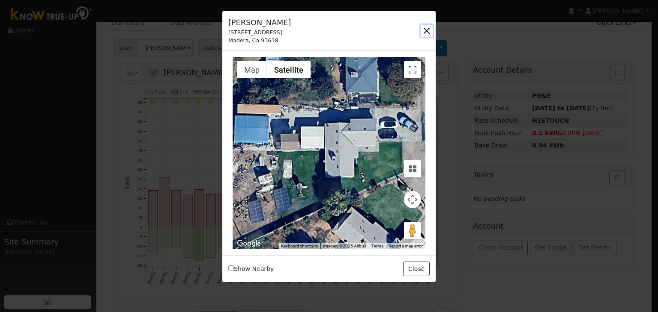
click at [423, 27] on button "button" at bounding box center [426, 31] width 12 height 12
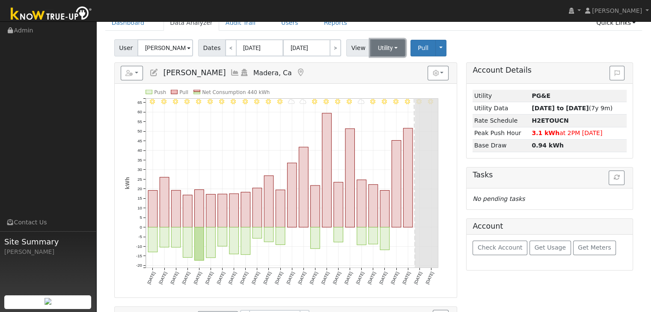
click at [386, 53] on button "Utility" at bounding box center [388, 47] width 36 height 17
click at [386, 77] on link "Solar" at bounding box center [399, 79] width 60 height 12
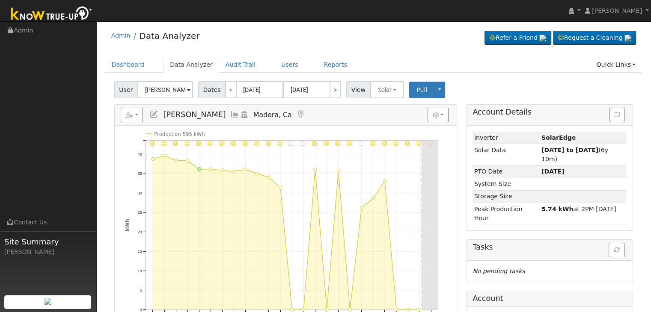
scroll to position [0, 0]
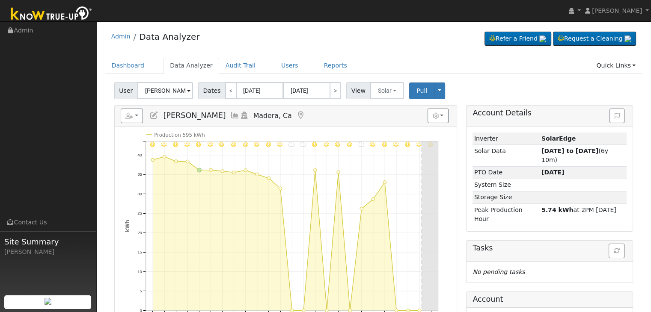
click at [296, 112] on icon at bounding box center [300, 116] width 9 height 8
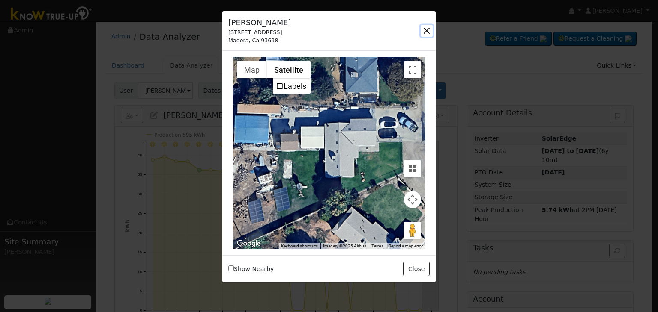
click at [427, 27] on button "button" at bounding box center [426, 31] width 12 height 12
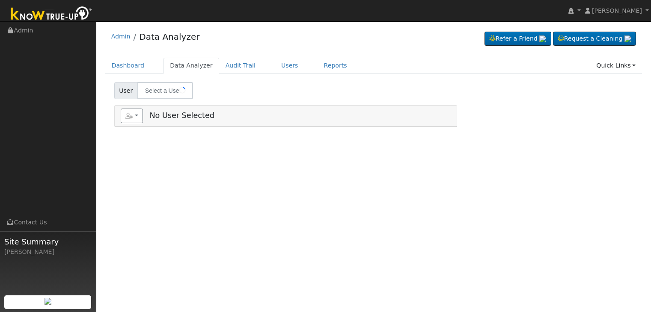
type input "[PERSON_NAME]"
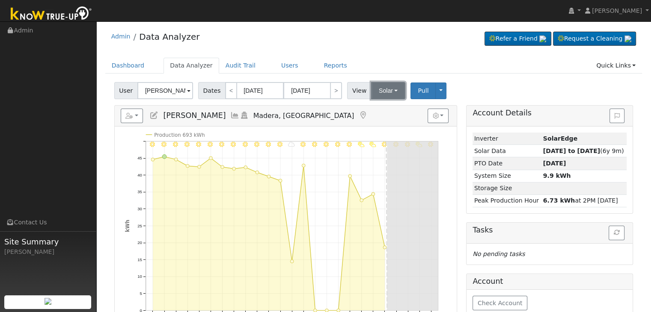
click at [385, 91] on button "Solar" at bounding box center [388, 90] width 34 height 17
click at [384, 113] on link "Utility" at bounding box center [399, 110] width 60 height 12
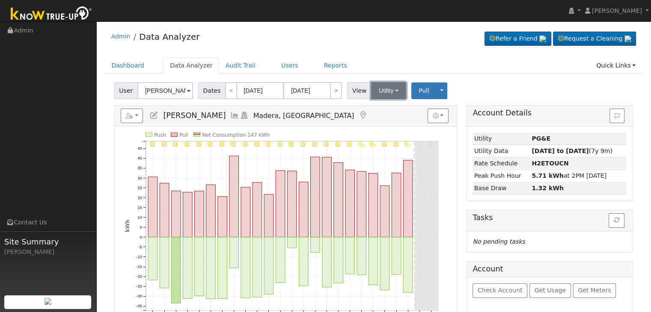
click at [382, 86] on button "Utility" at bounding box center [388, 90] width 35 height 17
click at [382, 123] on link "Solar" at bounding box center [399, 122] width 60 height 12
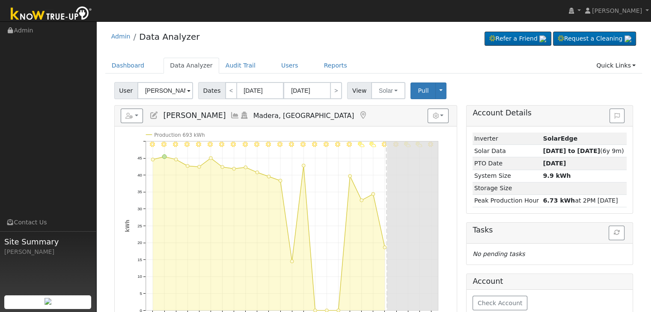
click at [358, 112] on icon at bounding box center [362, 116] width 9 height 8
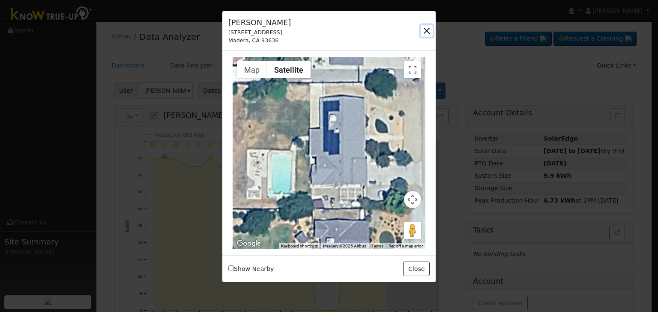
click at [428, 30] on button "button" at bounding box center [426, 31] width 12 height 12
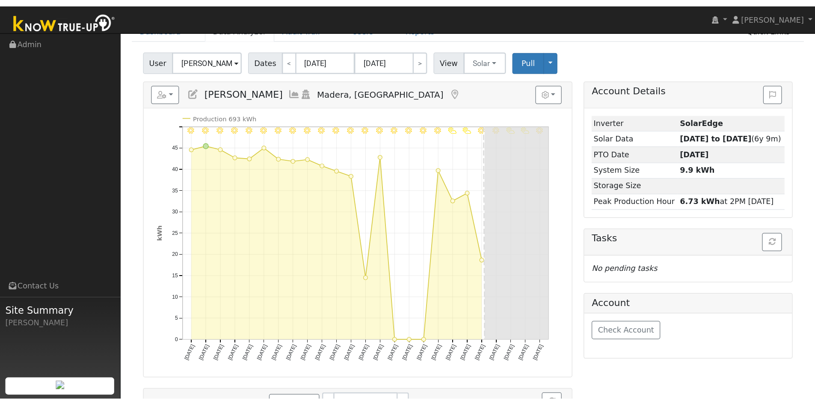
scroll to position [43, 0]
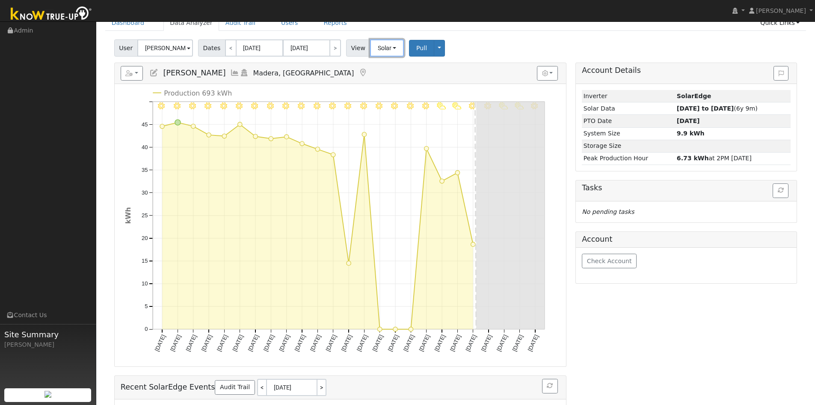
drag, startPoint x: 380, startPoint y: 50, endPoint x: 384, endPoint y: 68, distance: 18.3
click at [381, 50] on button "Solar" at bounding box center [387, 47] width 34 height 17
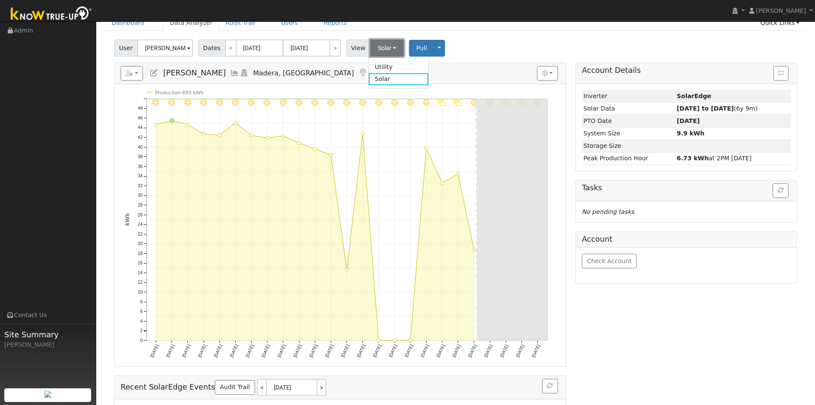
scroll to position [0, 0]
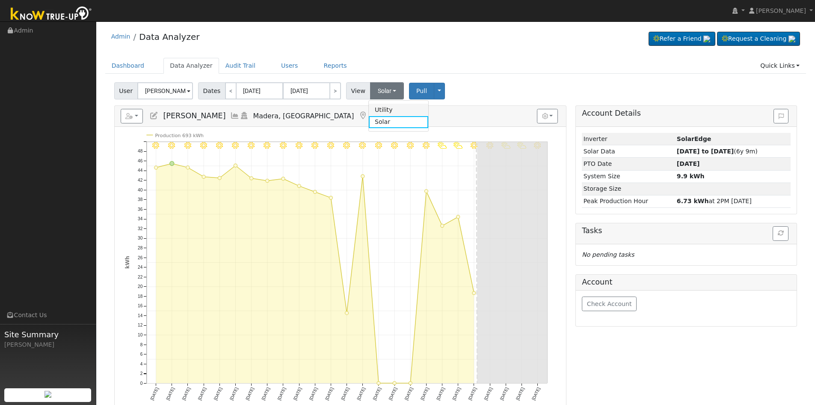
click at [379, 109] on link "Utility" at bounding box center [399, 110] width 60 height 12
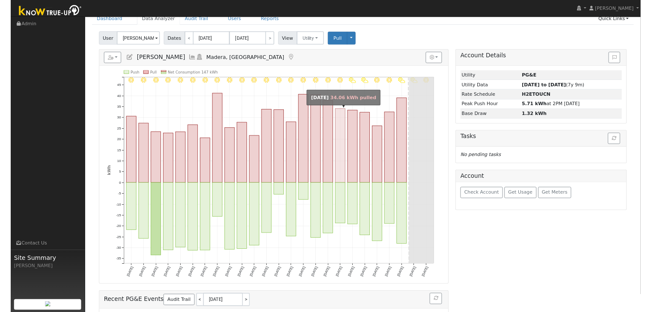
scroll to position [43, 0]
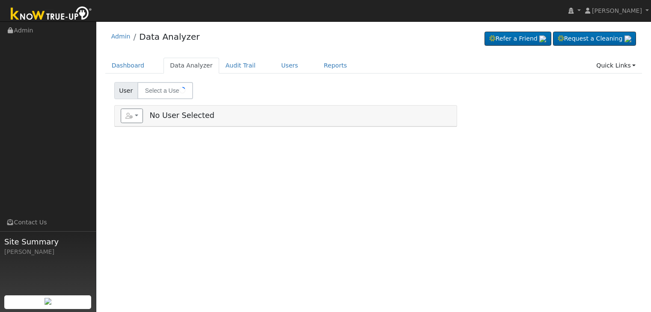
type input "[PERSON_NAME] ([GEOGRAPHIC_DATA][PERSON_NAME])"
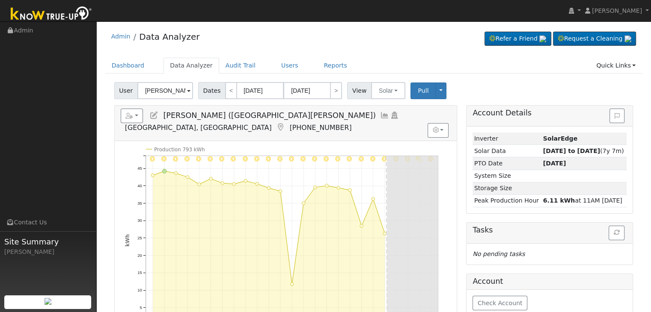
click at [286, 124] on icon at bounding box center [280, 128] width 9 height 8
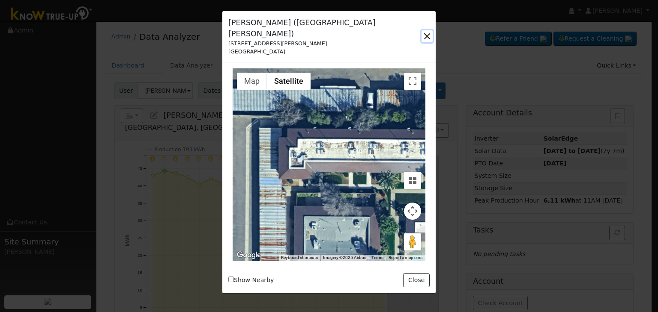
click at [426, 30] on button "button" at bounding box center [426, 36] width 11 height 12
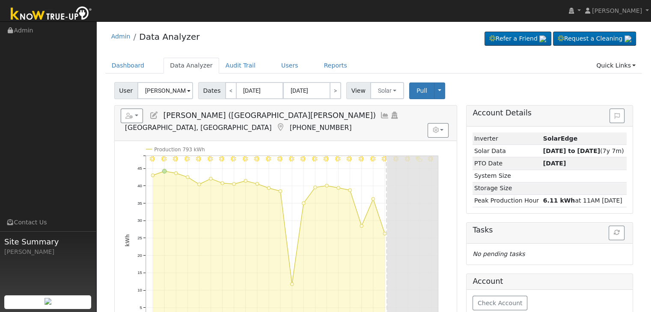
click at [286, 124] on icon at bounding box center [280, 128] width 9 height 8
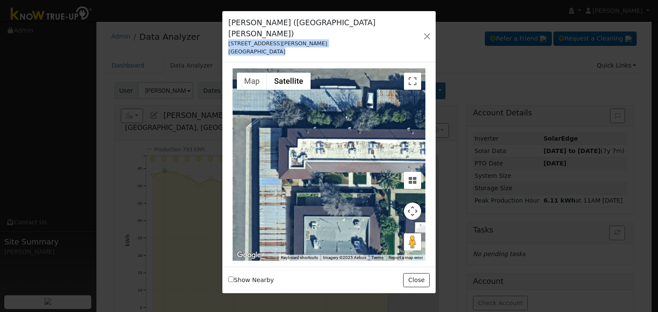
drag, startPoint x: 226, startPoint y: 31, endPoint x: 280, endPoint y: 51, distance: 58.0
click at [280, 51] on div "Socorro Fimbres (Via Le Fontaine) 2077 W Via Le Fontaine Fresno, CA 93711 None …" at bounding box center [329, 153] width 214 height 284
copy div "2077 W Via Le Fontaine Fresno, CA 93711 None None 2077 W Via Le Fontaine, Fresn…"
click at [423, 32] on button "button" at bounding box center [426, 36] width 11 height 12
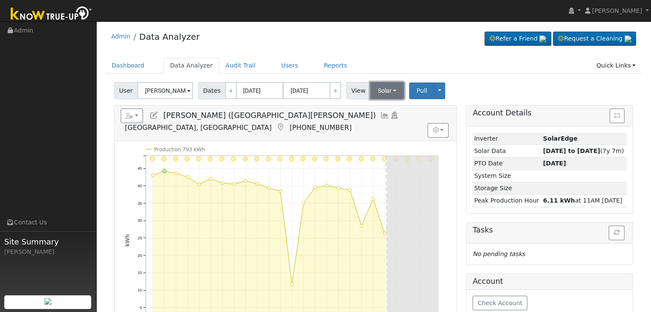
click at [380, 84] on button "Solar" at bounding box center [387, 90] width 34 height 17
click at [378, 110] on link "Utility" at bounding box center [399, 110] width 60 height 12
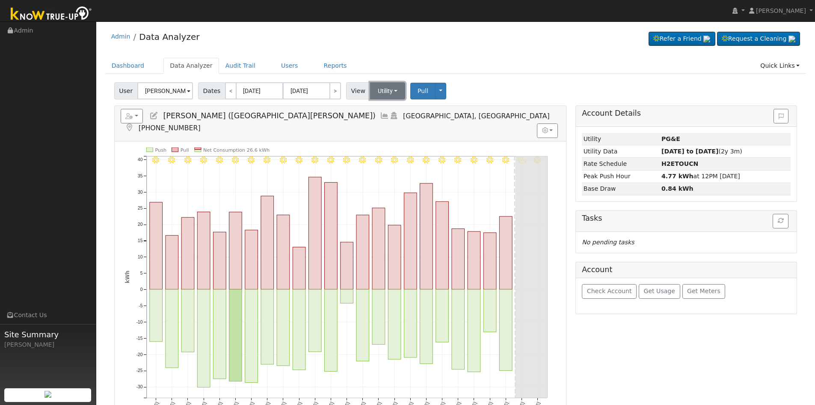
click at [393, 91] on button "Utility" at bounding box center [388, 90] width 36 height 17
click at [393, 124] on link "Solar" at bounding box center [399, 122] width 60 height 12
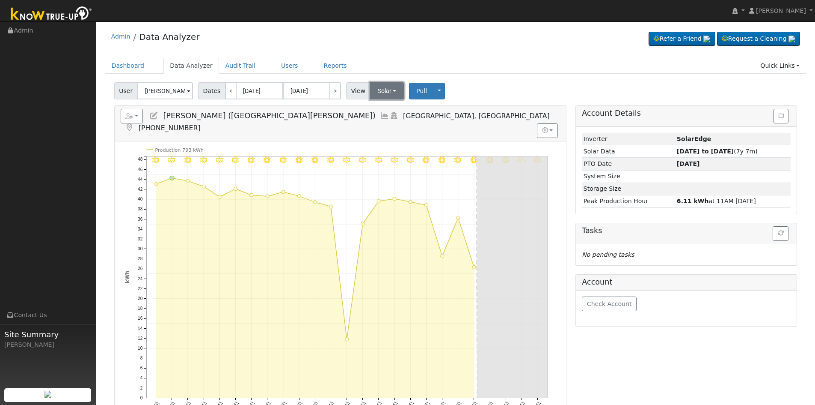
click at [378, 85] on button "Solar" at bounding box center [387, 90] width 34 height 17
click at [386, 104] on link "Utility" at bounding box center [399, 110] width 60 height 12
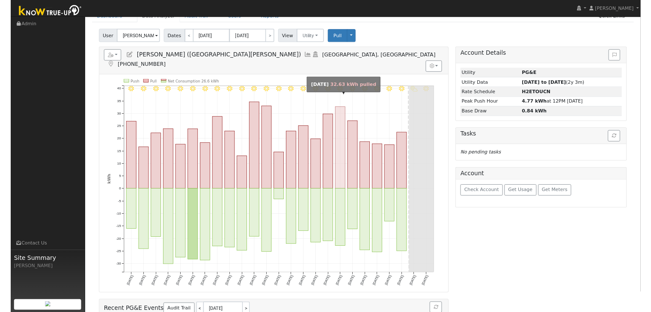
scroll to position [43, 0]
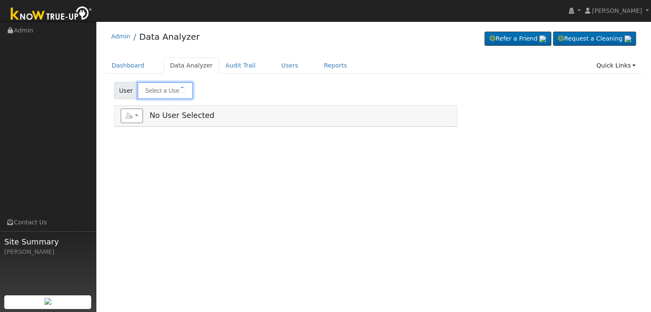
type input "[PERSON_NAME]"
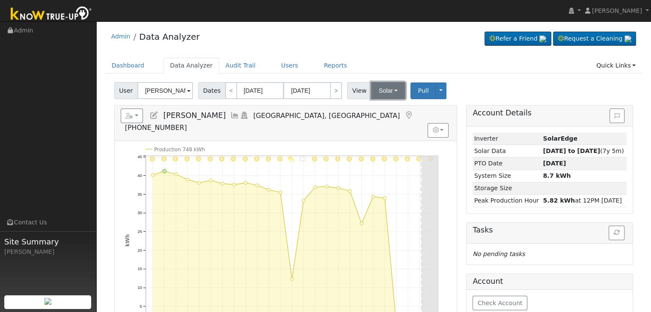
click at [386, 89] on button "Solar" at bounding box center [388, 90] width 34 height 17
click at [383, 112] on link "Utility" at bounding box center [399, 110] width 60 height 12
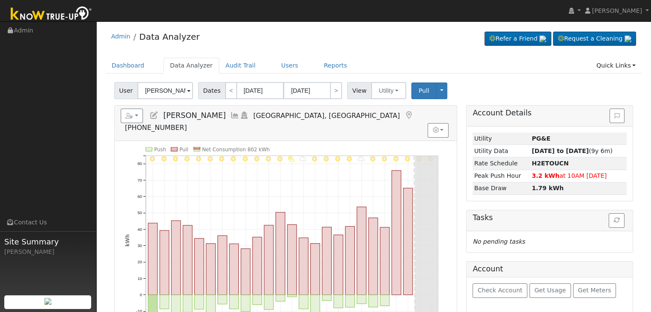
click at [404, 113] on icon at bounding box center [408, 116] width 9 height 8
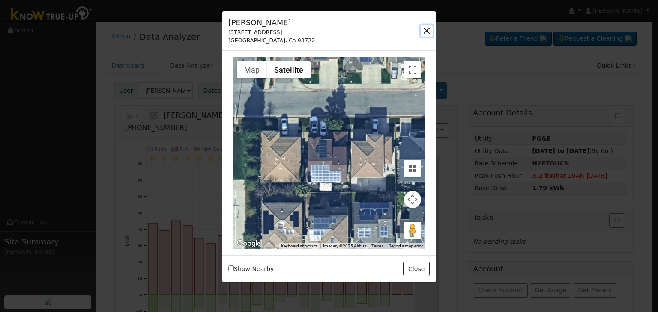
click at [426, 30] on button "button" at bounding box center [426, 31] width 12 height 12
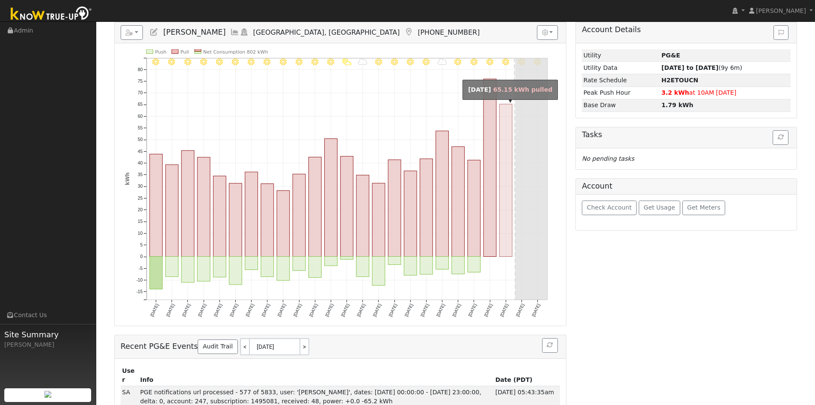
scroll to position [86, 0]
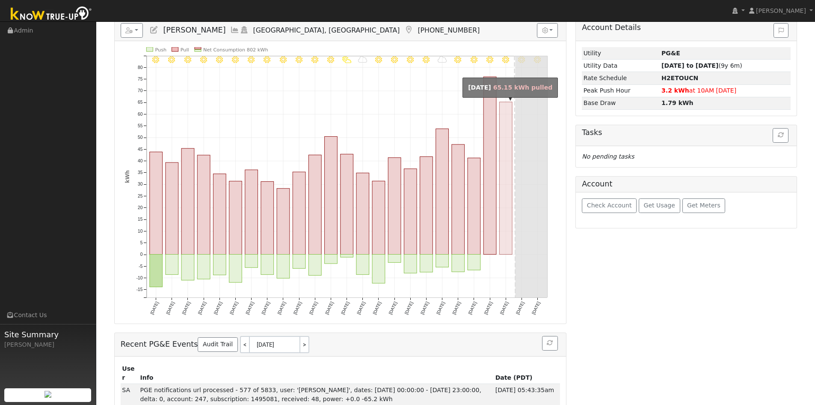
click at [506, 233] on rect "onclick=""" at bounding box center [506, 178] width 13 height 152
type input "09/28/2025"
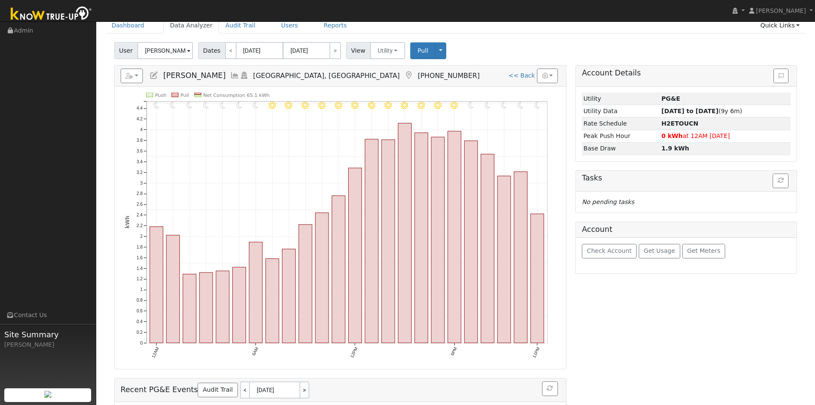
scroll to position [43, 0]
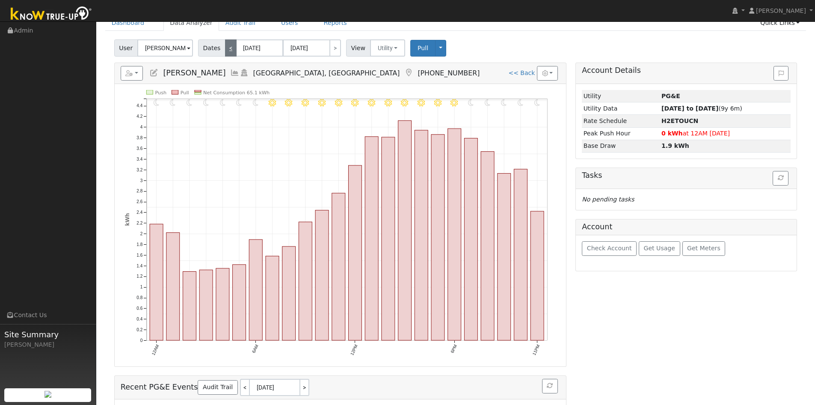
click at [228, 44] on link "<" at bounding box center [231, 47] width 12 height 17
type input "09/27/2025"
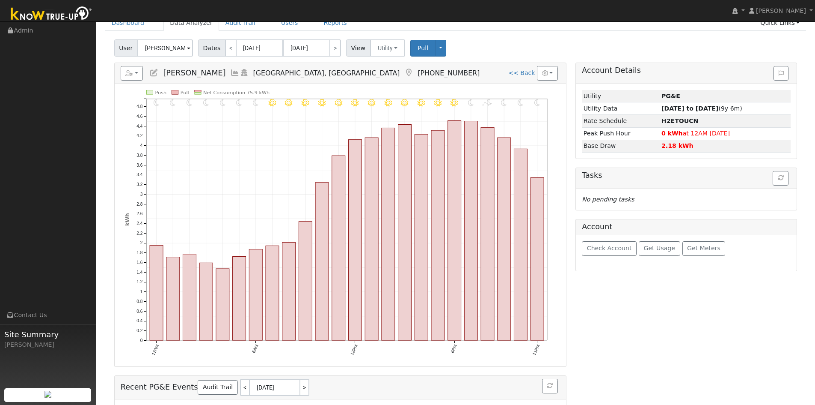
scroll to position [0, 0]
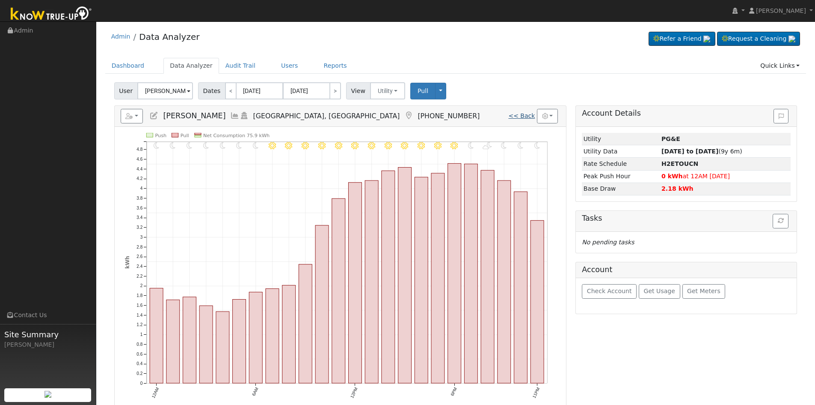
click at [528, 113] on link "<< Back" at bounding box center [522, 115] width 27 height 7
type input "[DATE]"
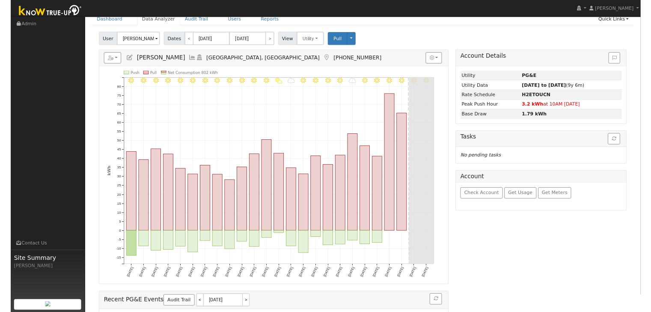
scroll to position [43, 0]
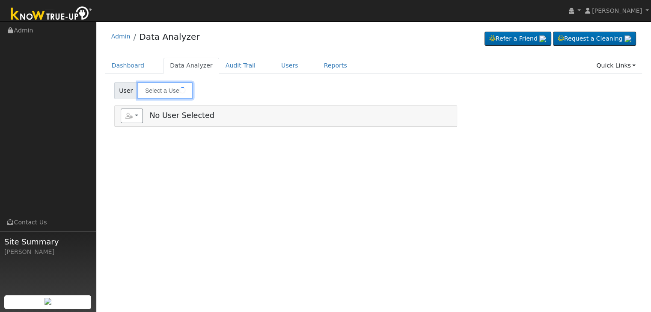
type input "[PERSON_NAME]"
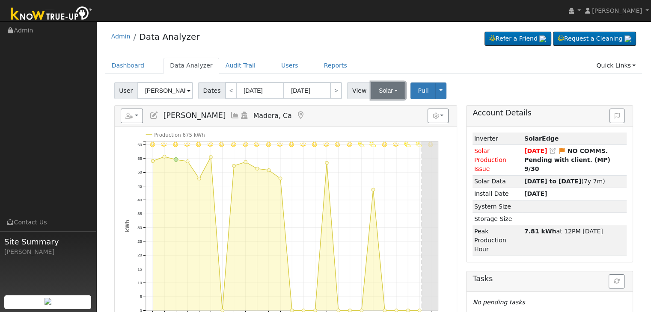
click at [385, 86] on button "Solar" at bounding box center [388, 90] width 34 height 17
click at [384, 110] on link "Utility" at bounding box center [399, 110] width 60 height 12
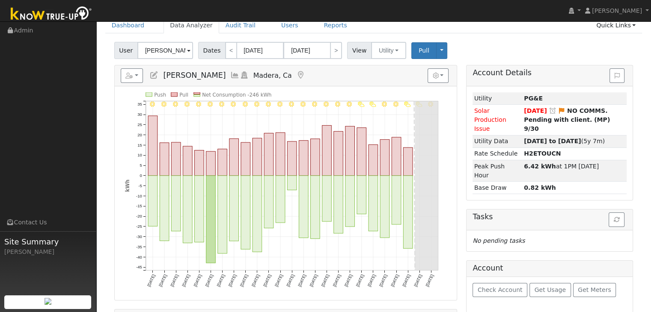
scroll to position [43, 0]
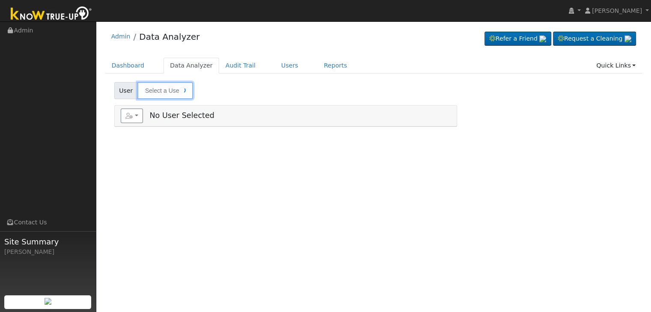
type input "[PERSON_NAME] & [PERSON_NAME]"
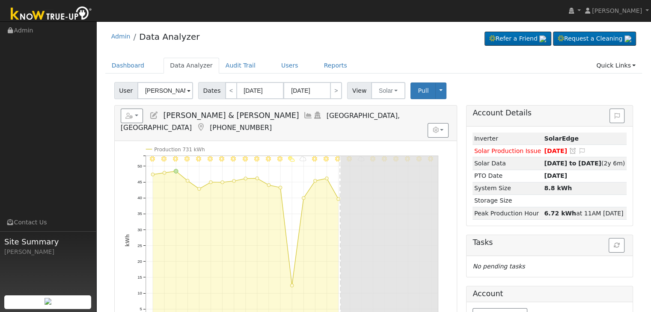
click at [205, 124] on icon at bounding box center [200, 128] width 9 height 8
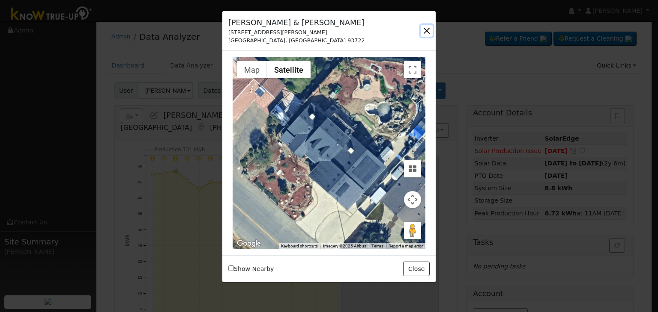
click at [421, 27] on button "button" at bounding box center [426, 31] width 12 height 12
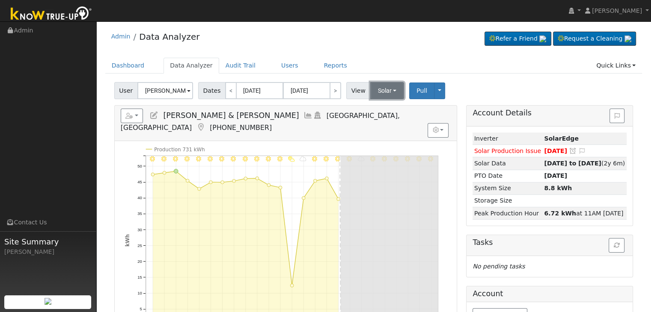
click at [379, 91] on button "Solar" at bounding box center [387, 90] width 34 height 17
click at [379, 108] on link "Utility" at bounding box center [399, 110] width 60 height 12
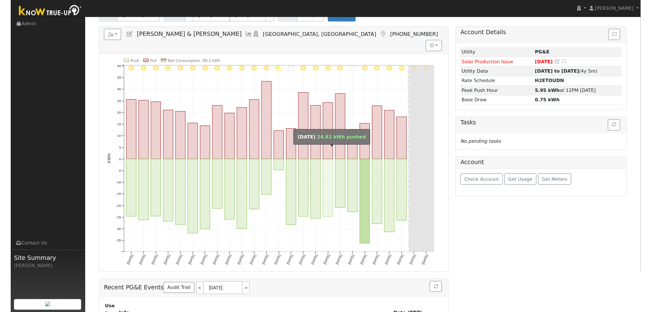
scroll to position [86, 0]
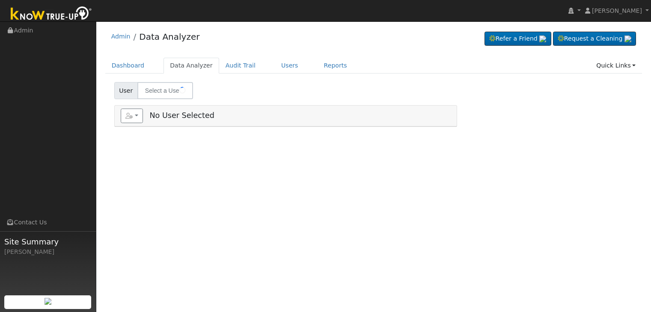
type input "[PERSON_NAME]"
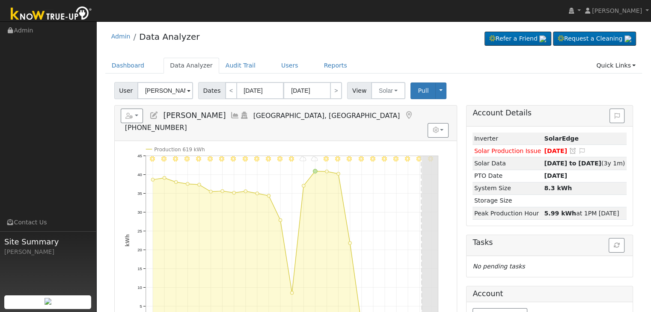
click at [404, 112] on icon at bounding box center [408, 116] width 9 height 8
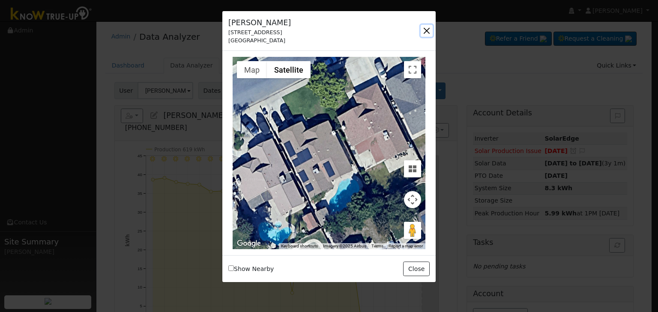
click at [425, 30] on button "button" at bounding box center [426, 31] width 12 height 12
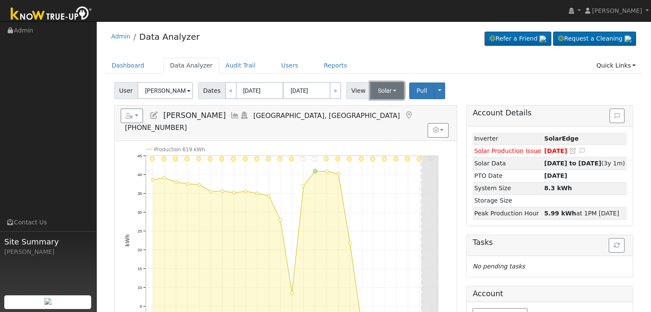
click at [378, 89] on button "Solar" at bounding box center [387, 90] width 34 height 17
click at [387, 108] on link "Utility" at bounding box center [399, 110] width 60 height 12
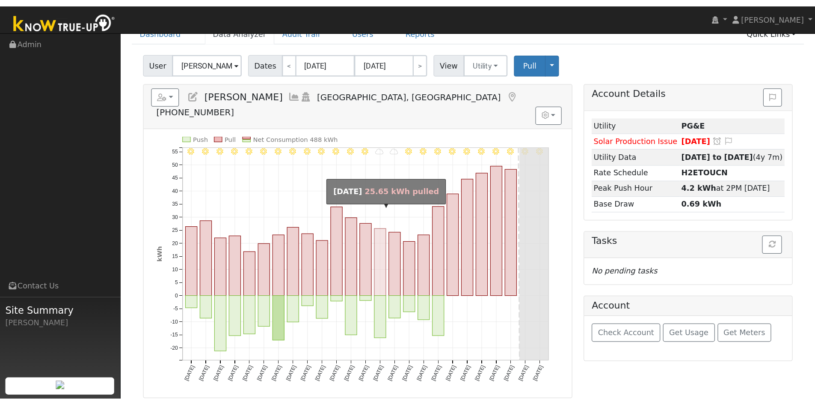
scroll to position [43, 0]
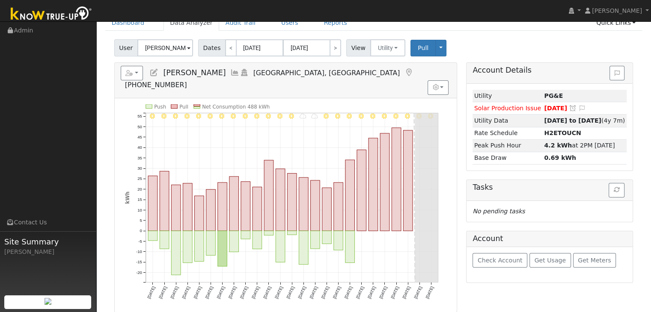
click at [404, 72] on icon at bounding box center [408, 73] width 9 height 8
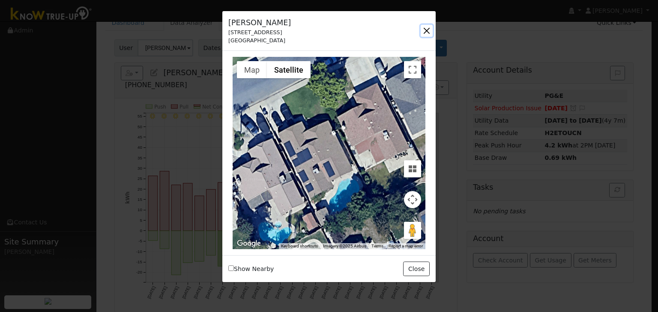
click at [425, 28] on button "button" at bounding box center [426, 31] width 12 height 12
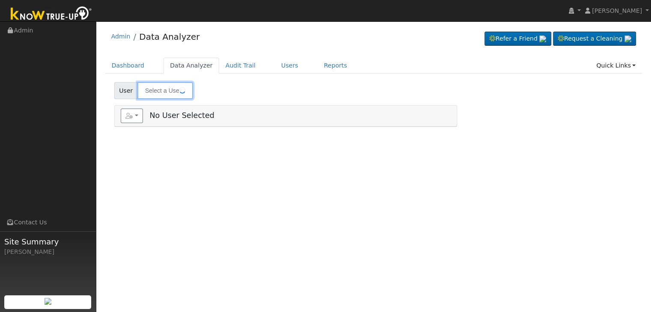
type input "Richel & [PERSON_NAME]"
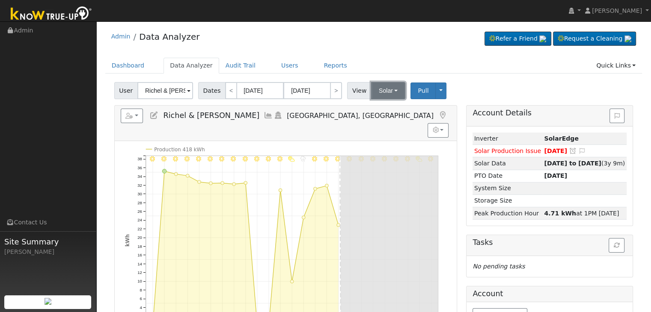
click at [383, 91] on button "Solar" at bounding box center [388, 90] width 34 height 17
click at [381, 110] on link "Utility" at bounding box center [399, 110] width 60 height 12
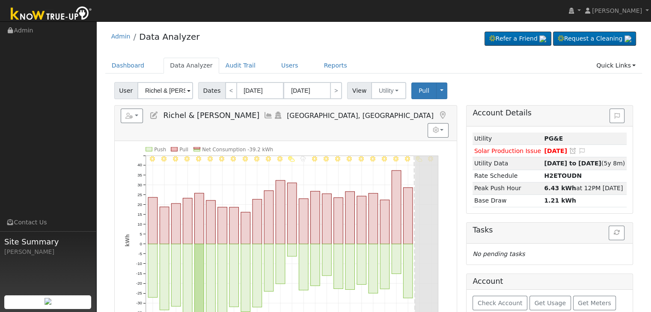
click at [438, 115] on icon at bounding box center [442, 116] width 9 height 8
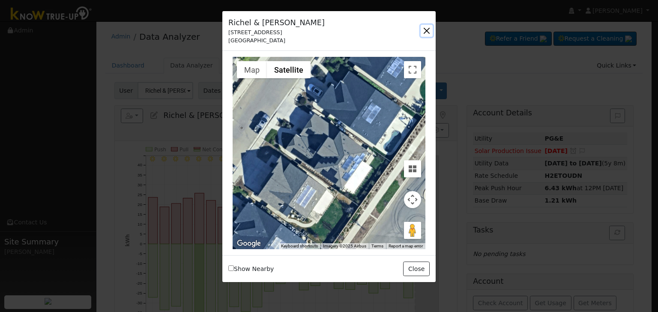
click at [426, 31] on button "button" at bounding box center [426, 31] width 12 height 12
